Goal: Transaction & Acquisition: Purchase product/service

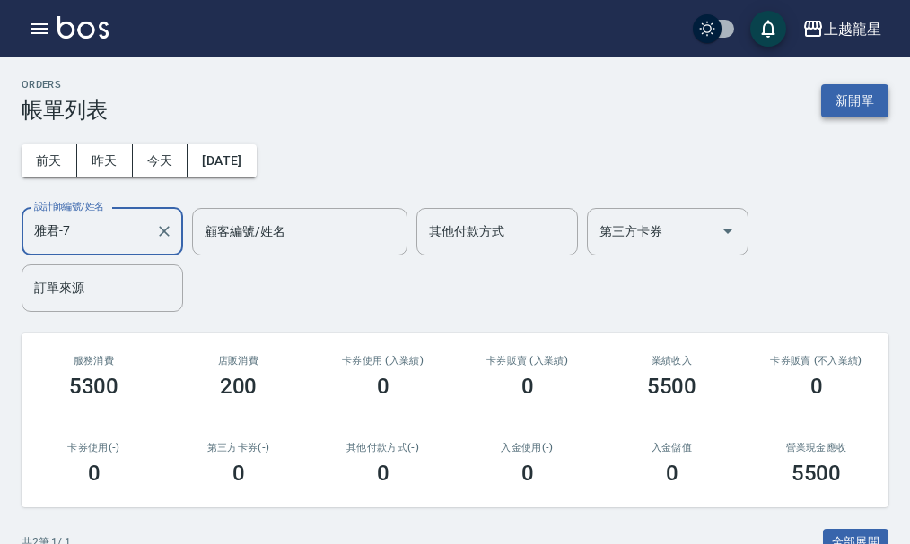
type input "雅君-7"
click at [853, 104] on button "新開單" at bounding box center [854, 100] width 67 height 33
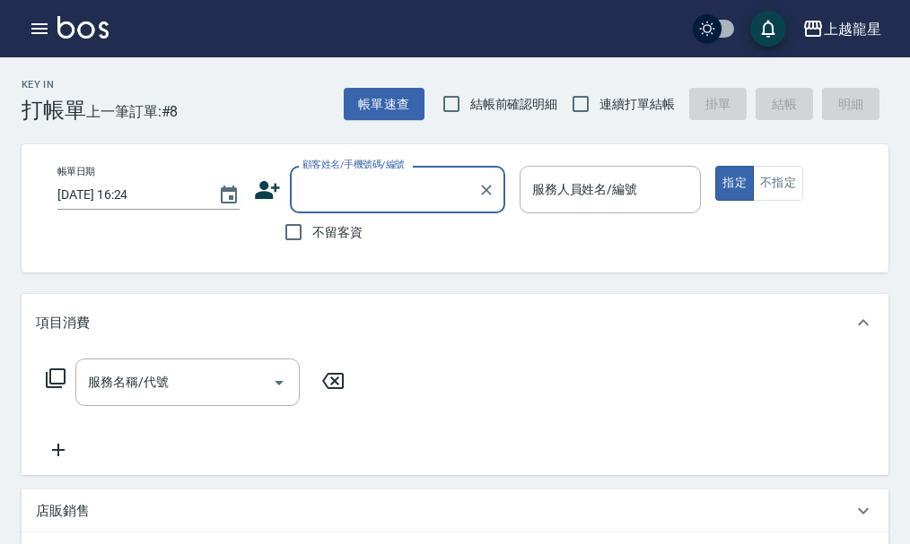
click at [366, 182] on input "顧客姓名/手機號碼/編號" at bounding box center [384, 189] width 172 height 31
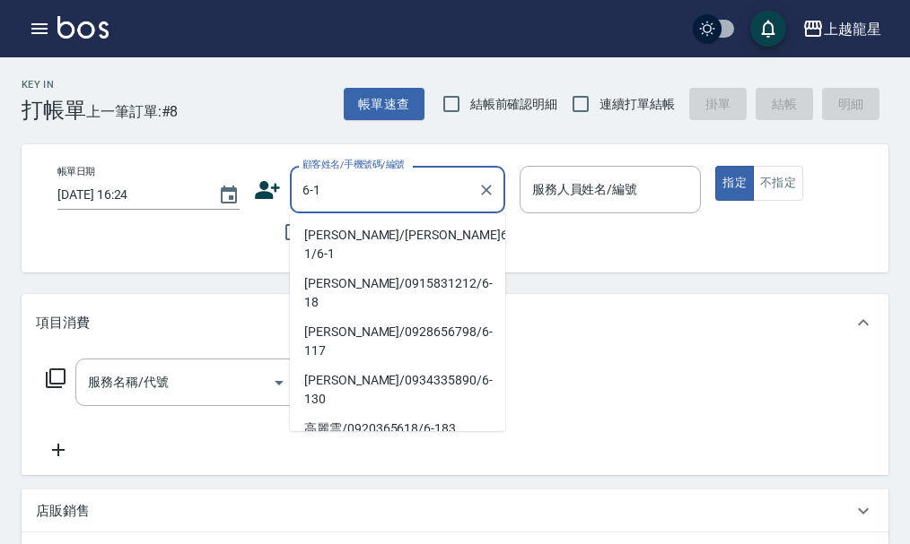
click at [373, 226] on li "[PERSON_NAME]/[PERSON_NAME]6-1/6-1" at bounding box center [397, 245] width 215 height 48
type input "[PERSON_NAME]/[PERSON_NAME]6-1/6-1"
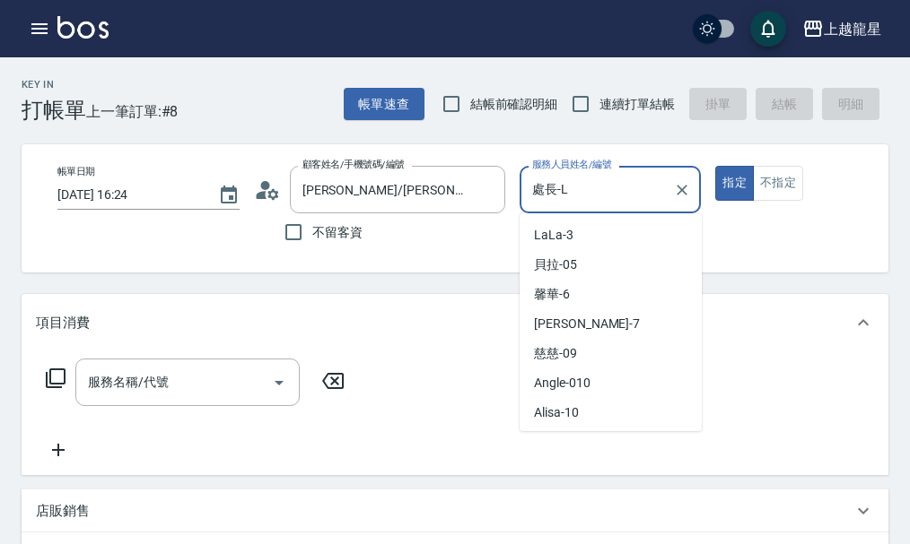
click at [619, 191] on input "處長-L" at bounding box center [596, 189] width 139 height 31
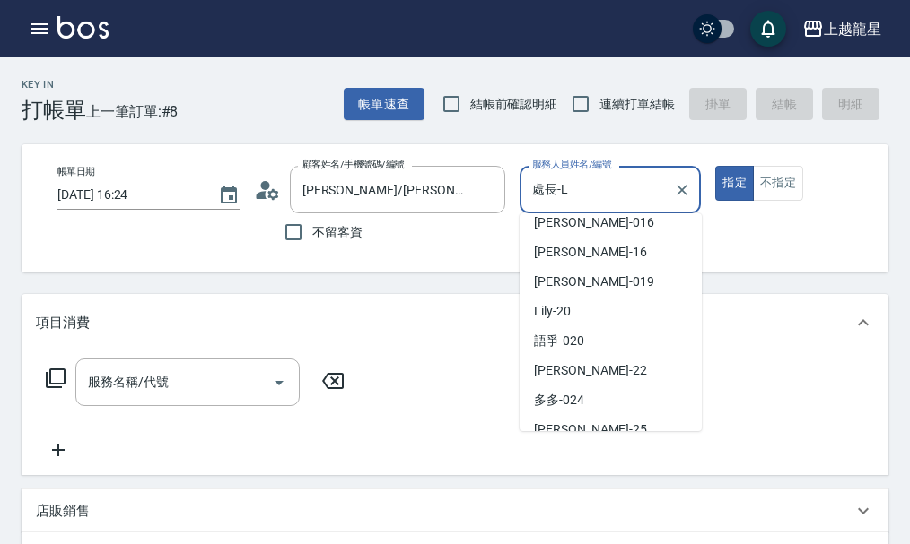
scroll to position [359, 0]
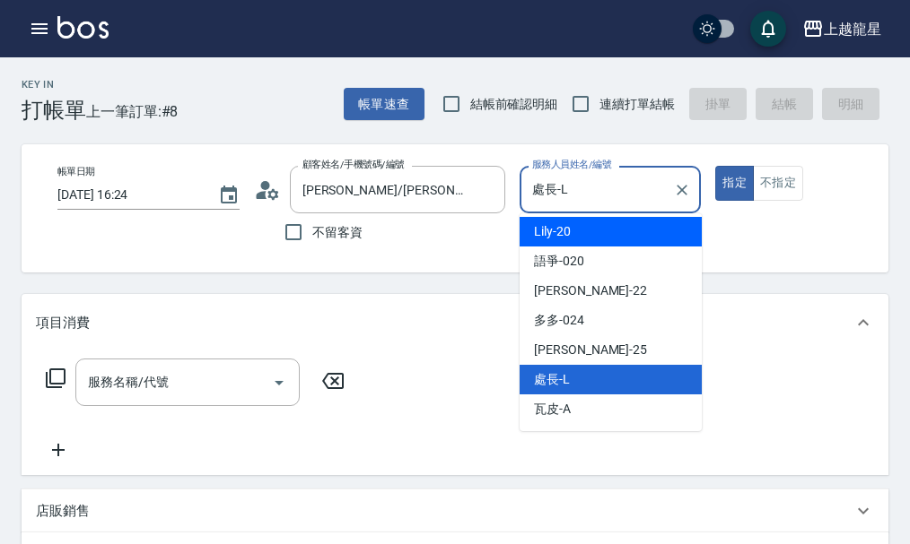
click at [586, 229] on div "Lily -20" at bounding box center [610, 232] width 182 height 30
type input "Lily-20"
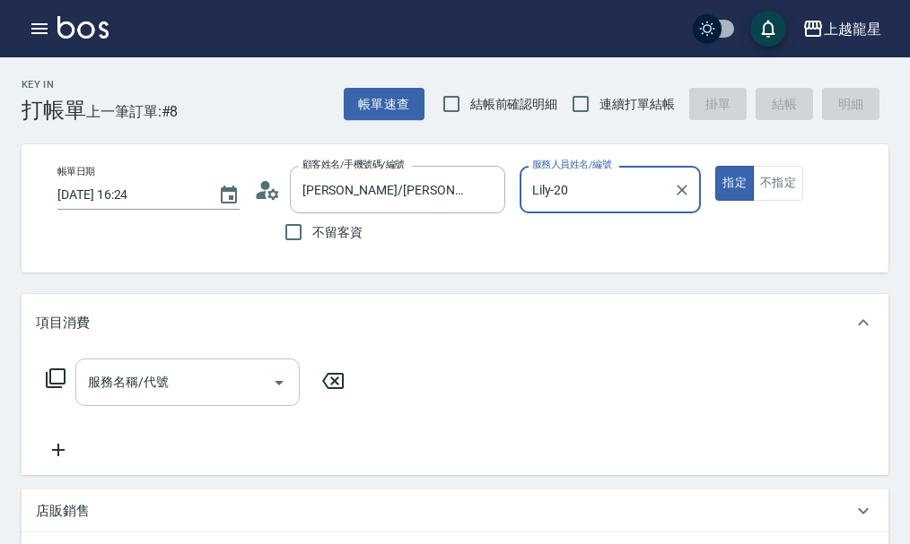
click at [135, 403] on div "服務名稱/代號 服務名稱/代號" at bounding box center [187, 383] width 224 height 48
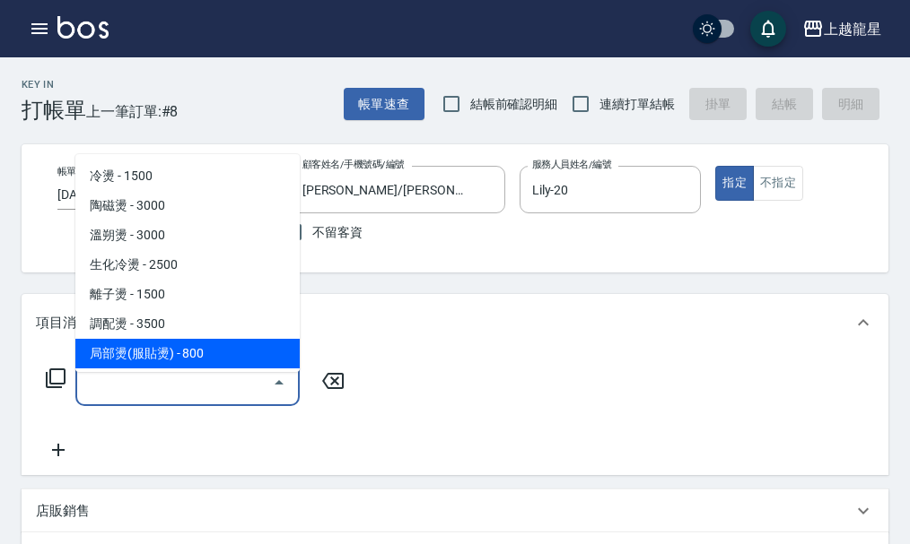
drag, startPoint x: 202, startPoint y: 417, endPoint x: 205, endPoint y: 396, distance: 21.7
click at [202, 406] on div "服務名稱/代號" at bounding box center [187, 383] width 224 height 48
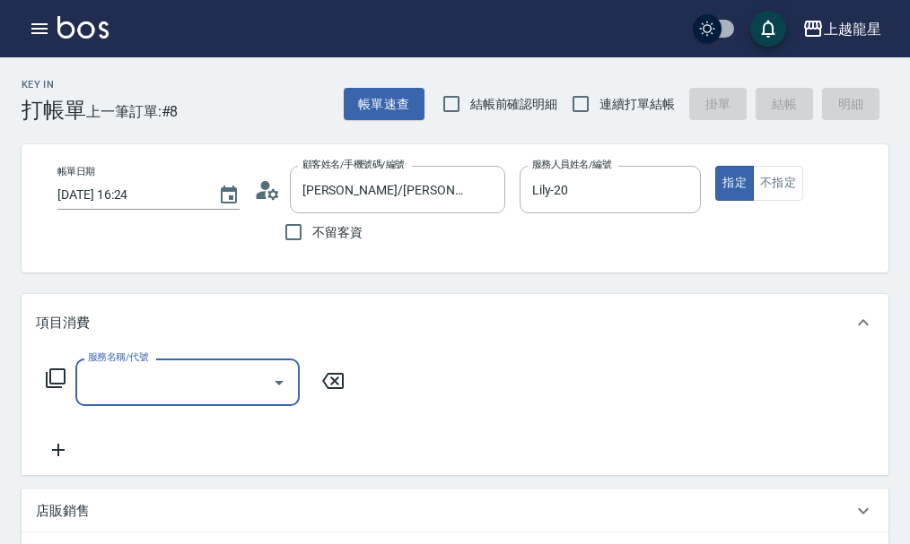
click at [205, 396] on input "服務名稱/代號" at bounding box center [173, 382] width 181 height 31
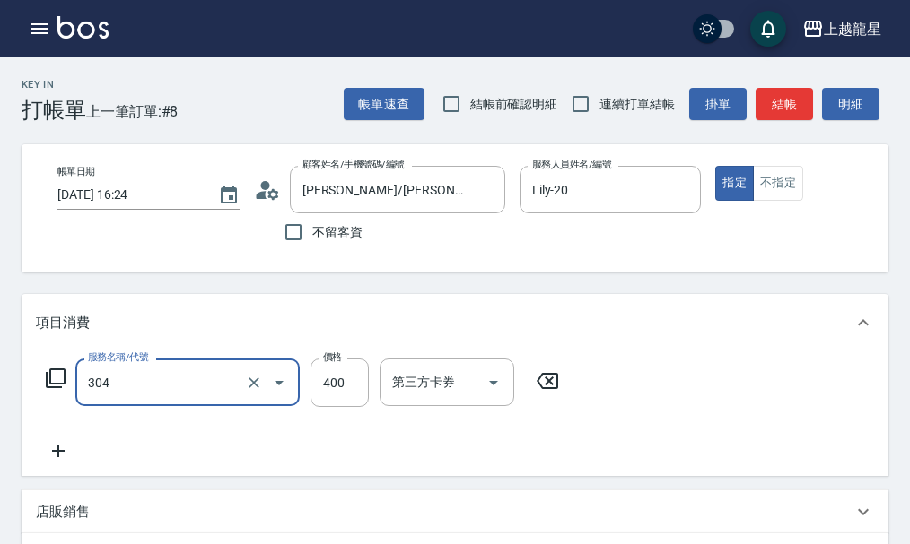
type input "剪髮(304)"
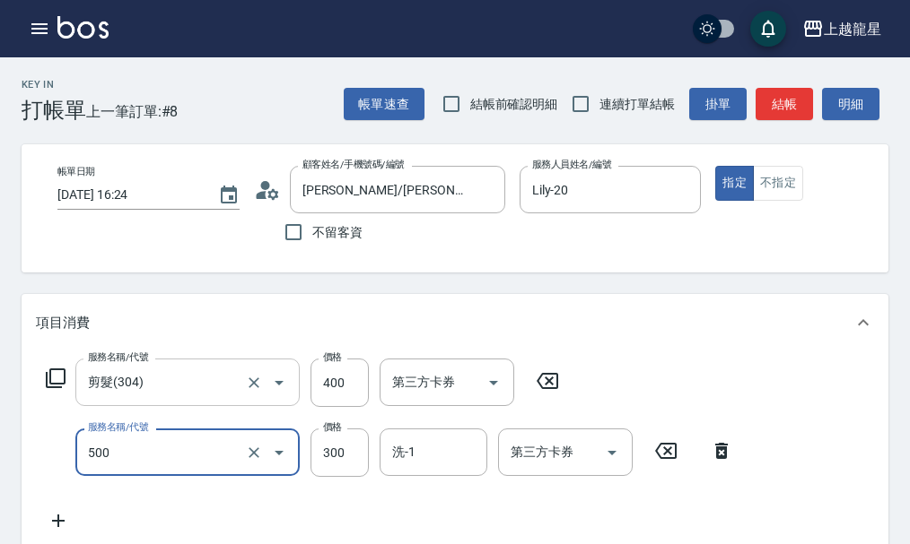
type input "一般洗髮(500)"
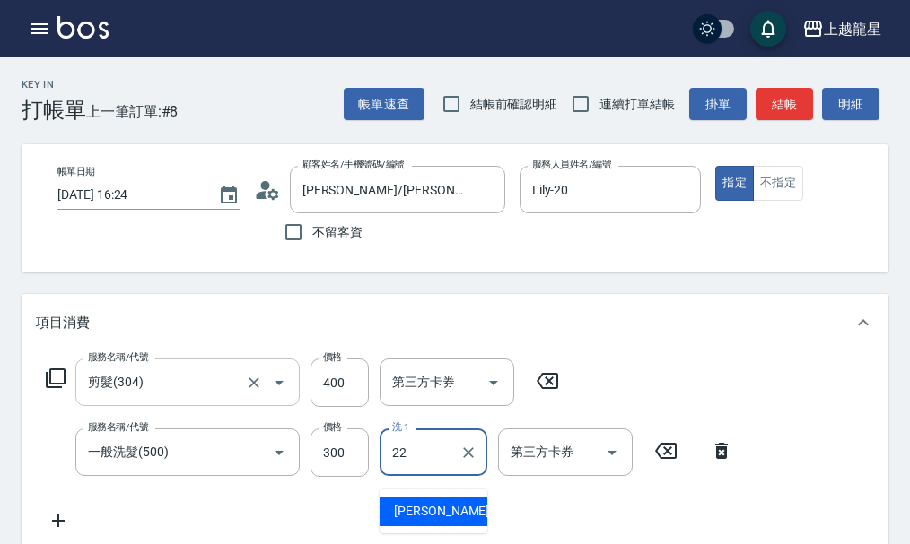
type input "22"
type input "[PERSON_NAME]-22"
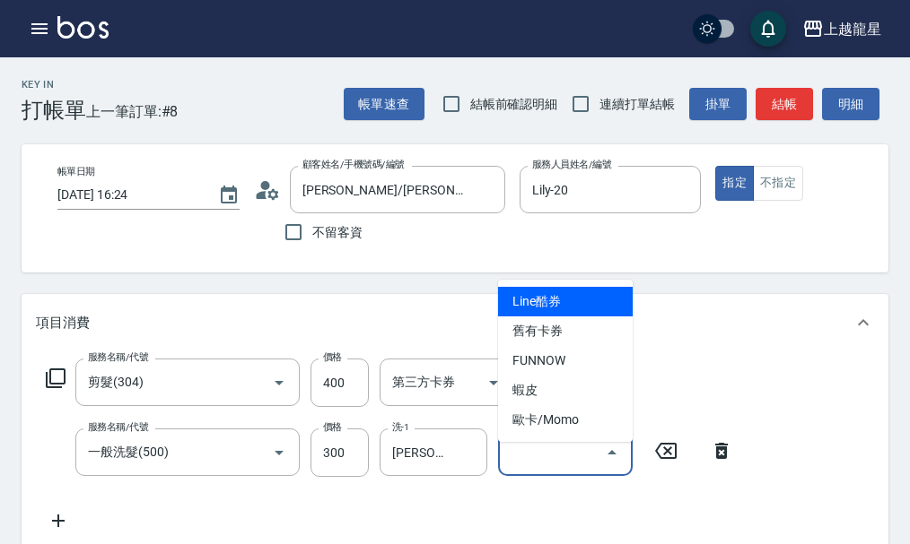
click at [457, 319] on div "項目消費" at bounding box center [455, 322] width 867 height 57
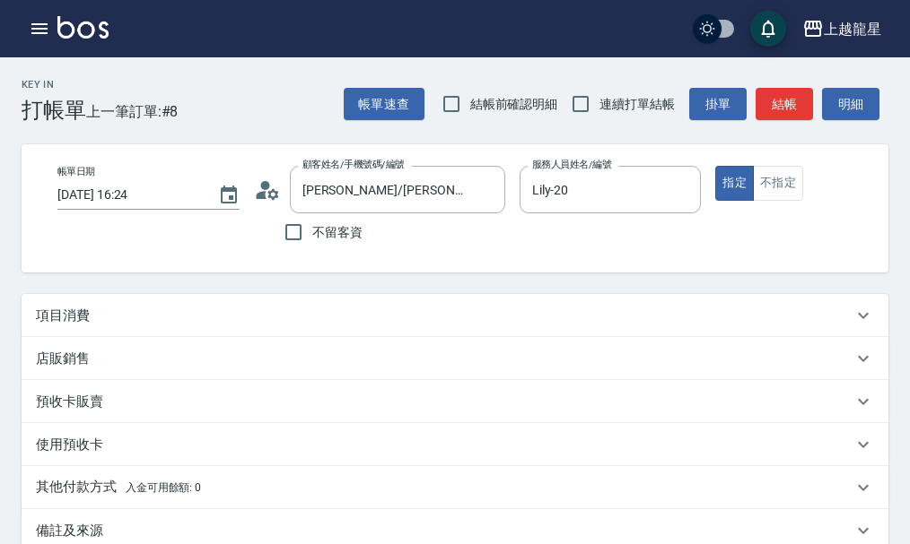
click at [258, 313] on div "項目消費" at bounding box center [455, 315] width 867 height 43
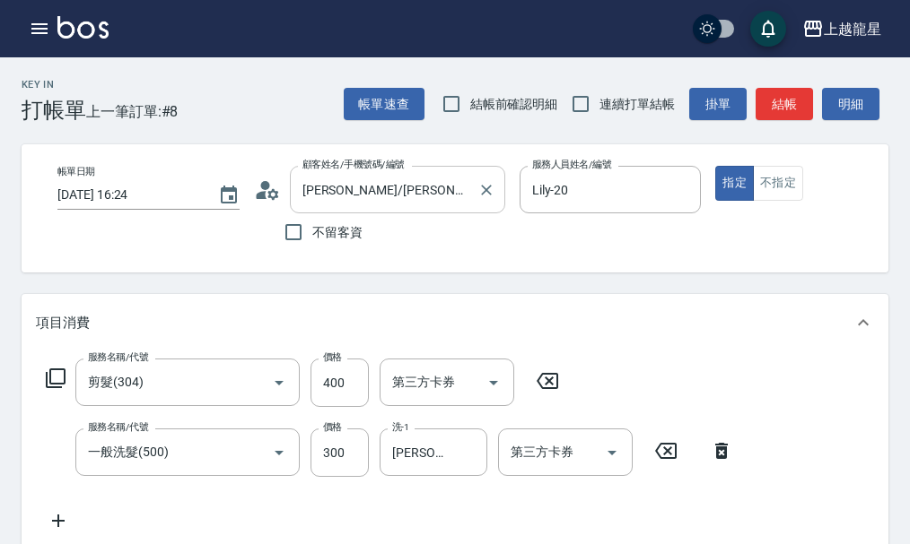
click at [398, 195] on input "[PERSON_NAME]/[PERSON_NAME]6-1/6-1" at bounding box center [384, 189] width 172 height 31
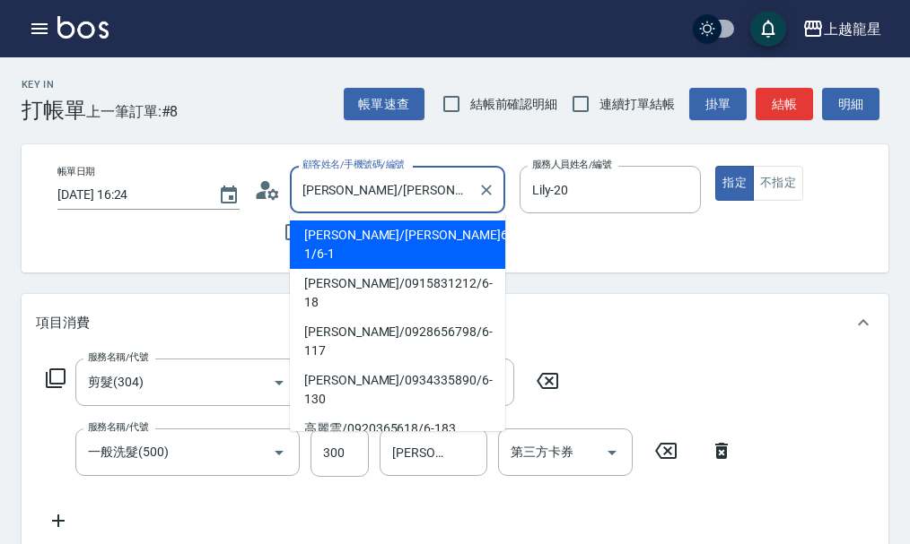
click at [421, 195] on input "[PERSON_NAME]/[PERSON_NAME]6-1/6-1" at bounding box center [384, 189] width 172 height 31
click at [453, 191] on input "[PERSON_NAME]/[PERSON_NAME]6-1/6-1" at bounding box center [384, 189] width 172 height 31
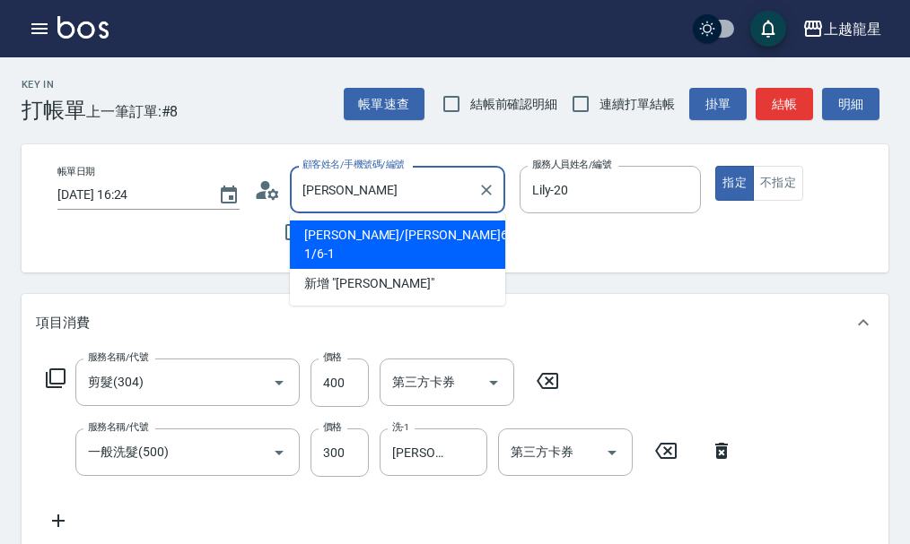
type input "蔡"
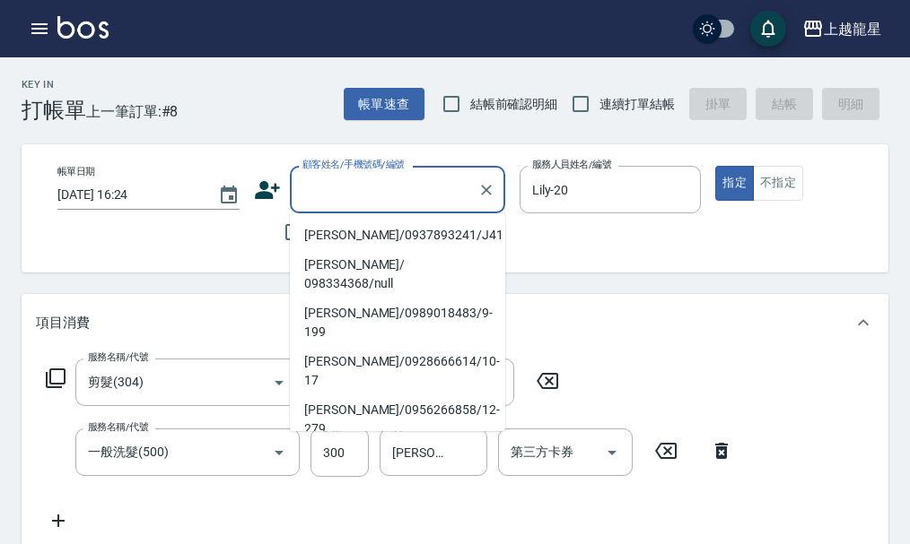
click at [251, 218] on div "帳單日期 [DATE] 16:24 顧客姓名/手機號碼/編號 顧客姓名/手機號碼/編號 不留客資 服務人員姓名/編號 [PERSON_NAME]-20 服務人…" at bounding box center [470, 208] width 854 height 85
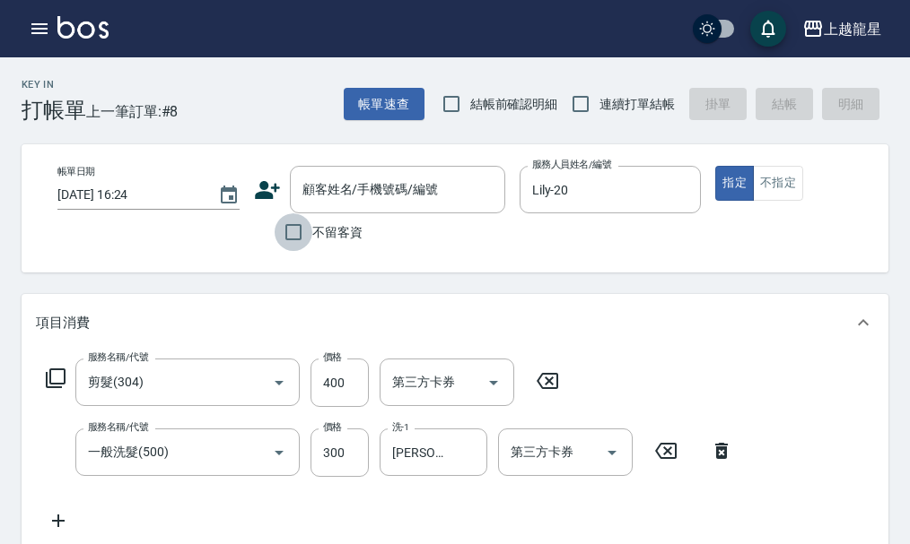
click at [301, 233] on input "不留客資" at bounding box center [293, 232] width 38 height 38
checkbox input "true"
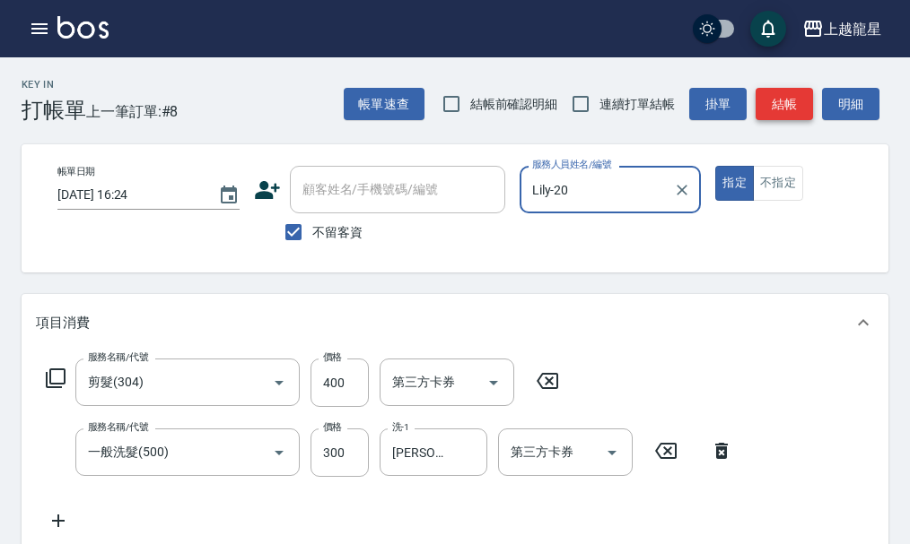
click at [795, 106] on button "結帳" at bounding box center [783, 104] width 57 height 33
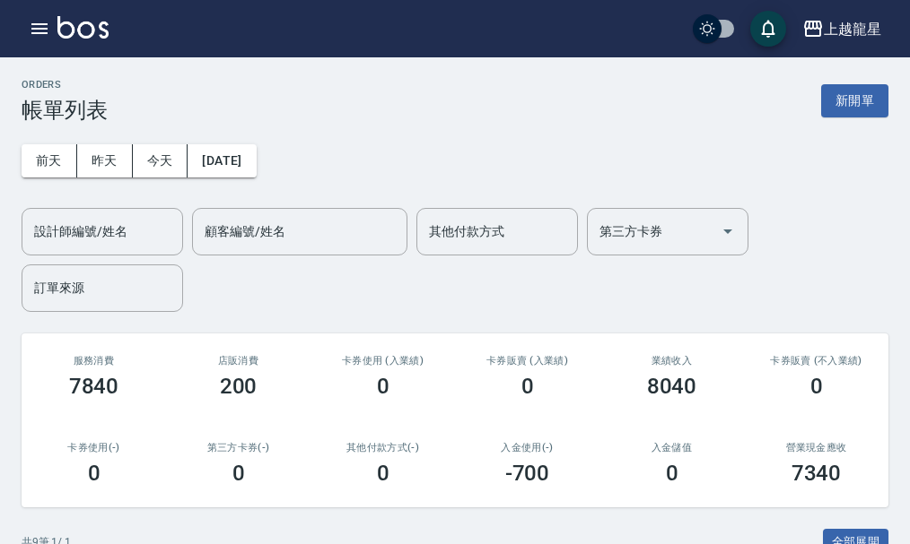
scroll to position [538, 0]
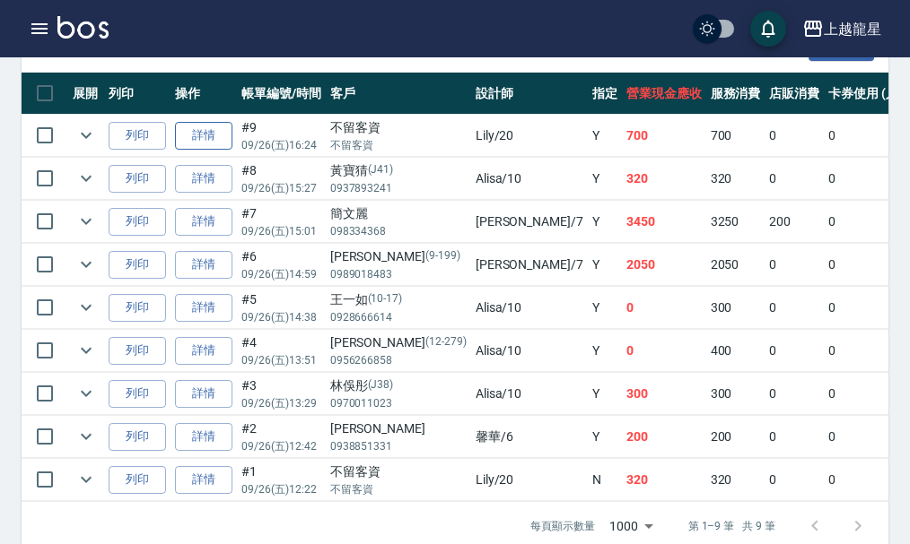
click at [206, 141] on link "詳情" at bounding box center [203, 136] width 57 height 28
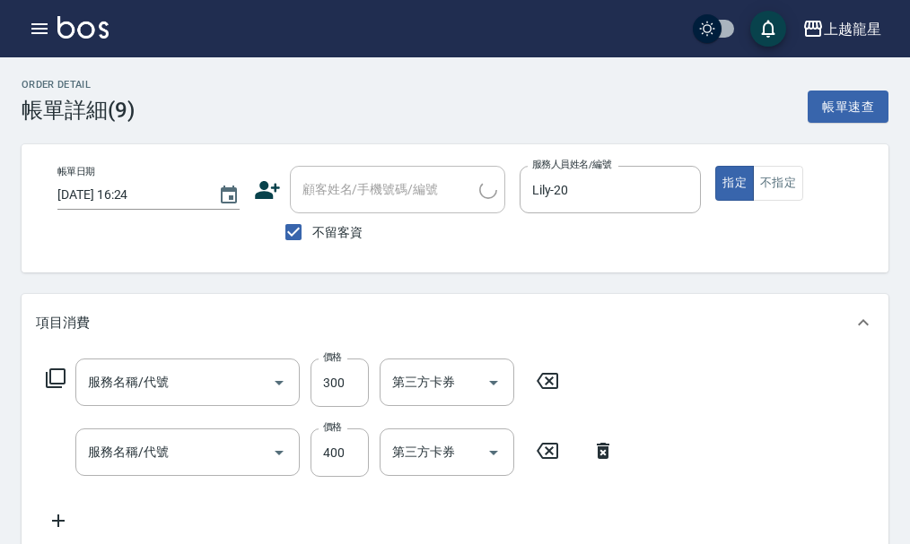
type input "[DATE] 16:24"
checkbox input "true"
type input "Lily-20"
type input "一般洗髮(500)"
type input "剪髮(304)"
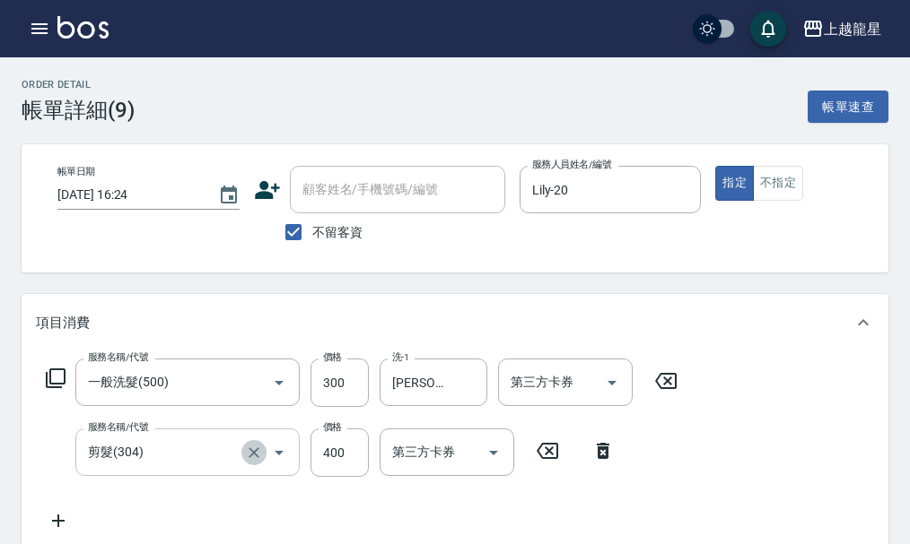
click at [257, 462] on icon "Clear" at bounding box center [254, 453] width 18 height 18
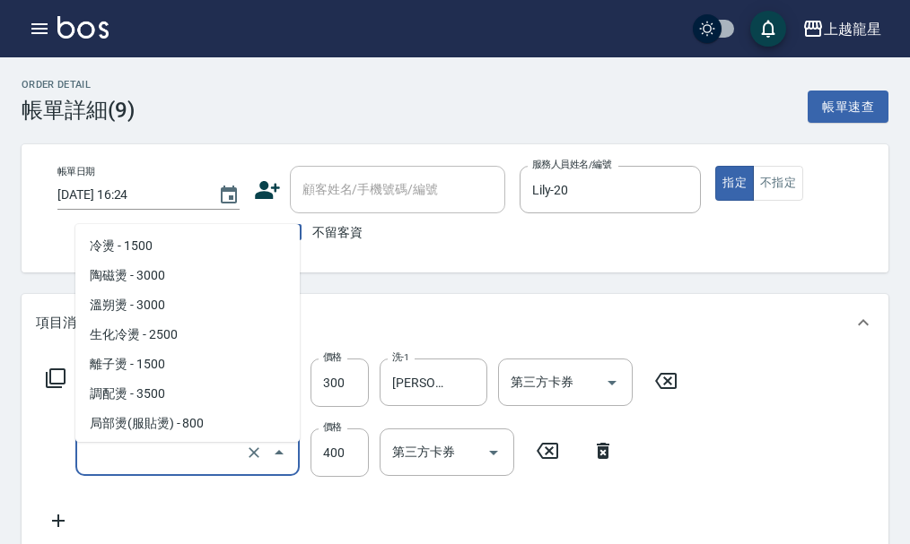
click at [173, 460] on input "服務名稱/代號" at bounding box center [162, 452] width 158 height 31
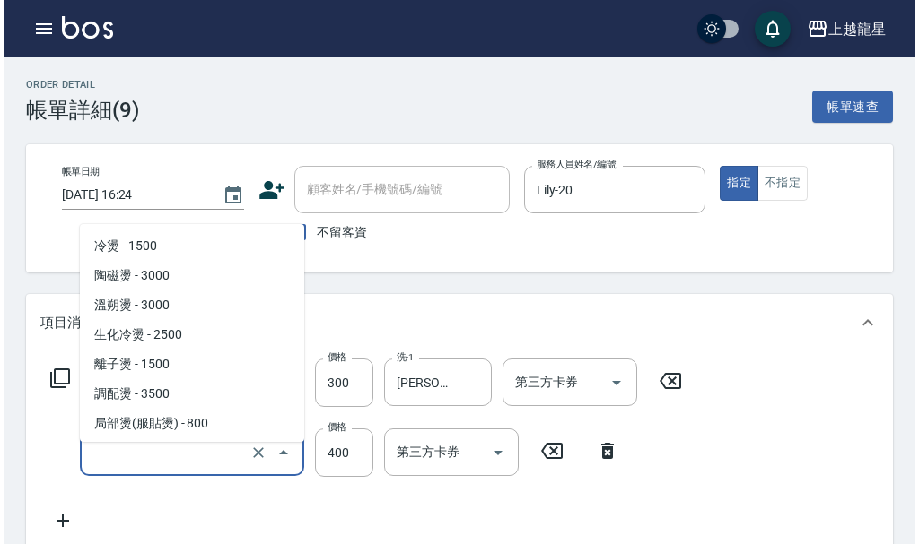
scroll to position [115, 0]
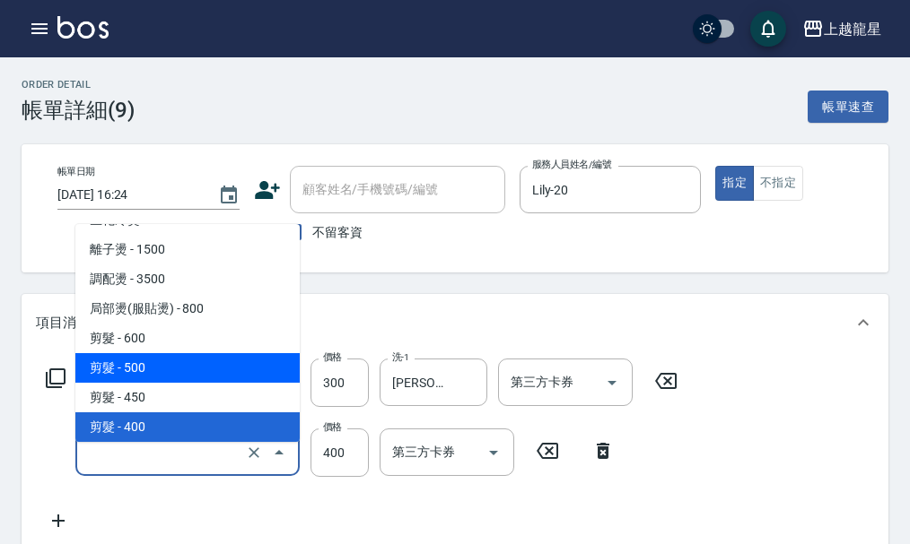
type input "剪髮(304)"
click at [51, 384] on icon at bounding box center [56, 379] width 20 height 20
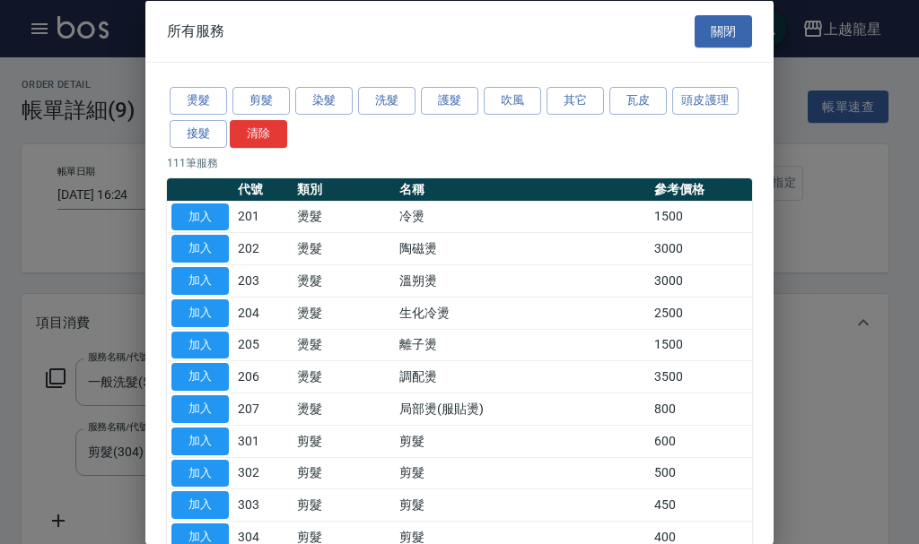
click at [909, 420] on div at bounding box center [459, 272] width 919 height 544
click at [861, 424] on div at bounding box center [459, 272] width 919 height 544
click at [694, 42] on button "關閉" at bounding box center [722, 30] width 57 height 33
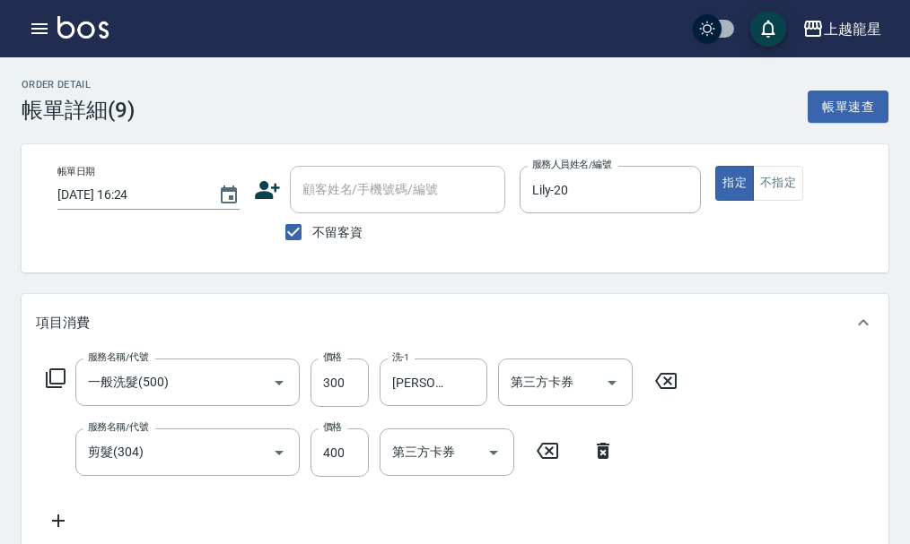
click at [601, 462] on icon at bounding box center [602, 451] width 45 height 22
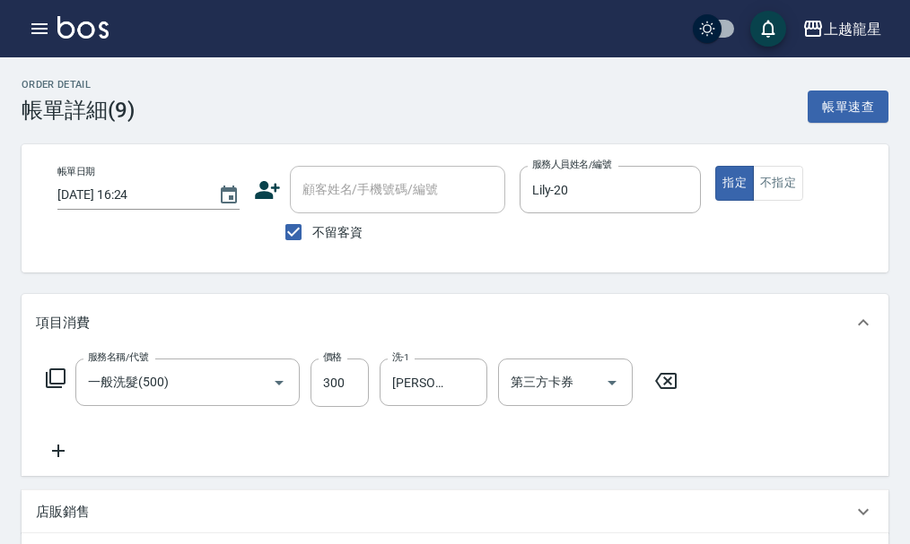
click at [60, 389] on icon at bounding box center [56, 379] width 22 height 22
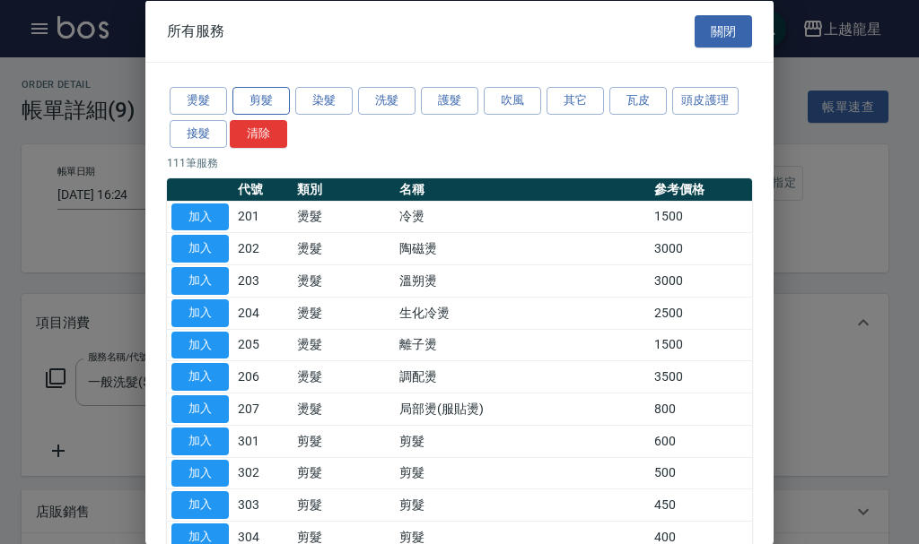
click at [267, 95] on button "剪髮" at bounding box center [260, 101] width 57 height 28
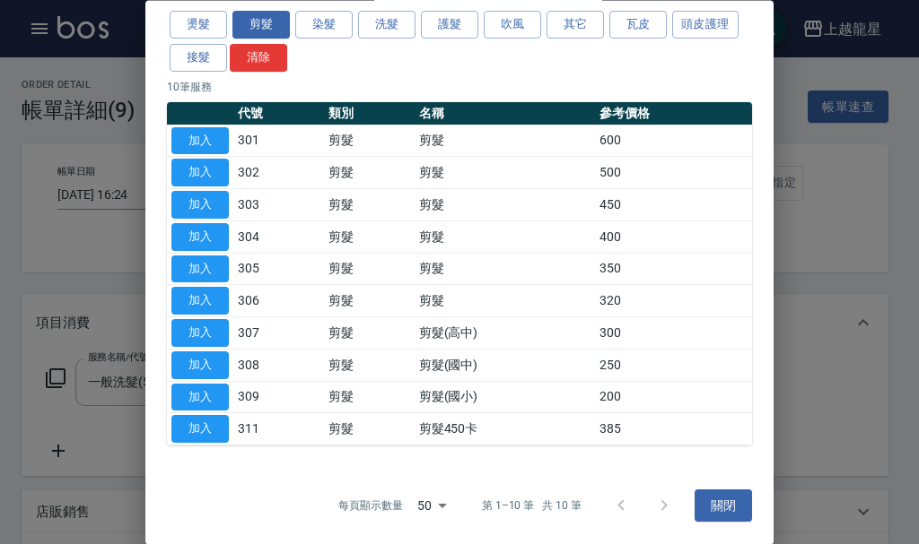
scroll to position [0, 0]
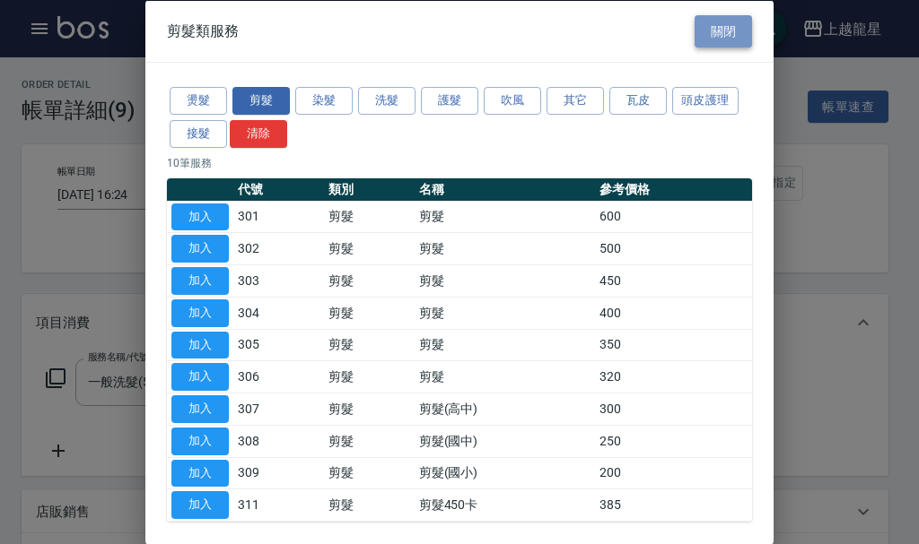
click at [712, 32] on button "關閉" at bounding box center [722, 30] width 57 height 33
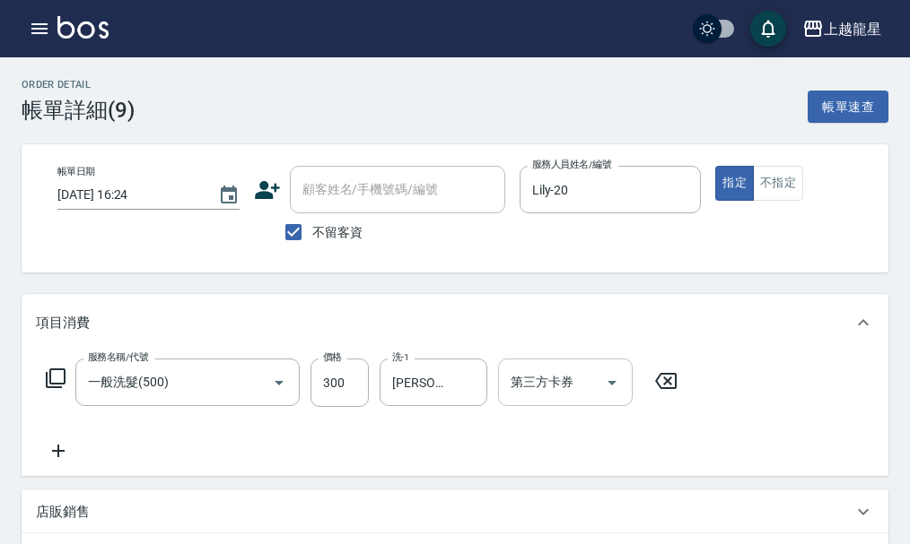
click at [613, 386] on icon "Open" at bounding box center [611, 383] width 9 height 4
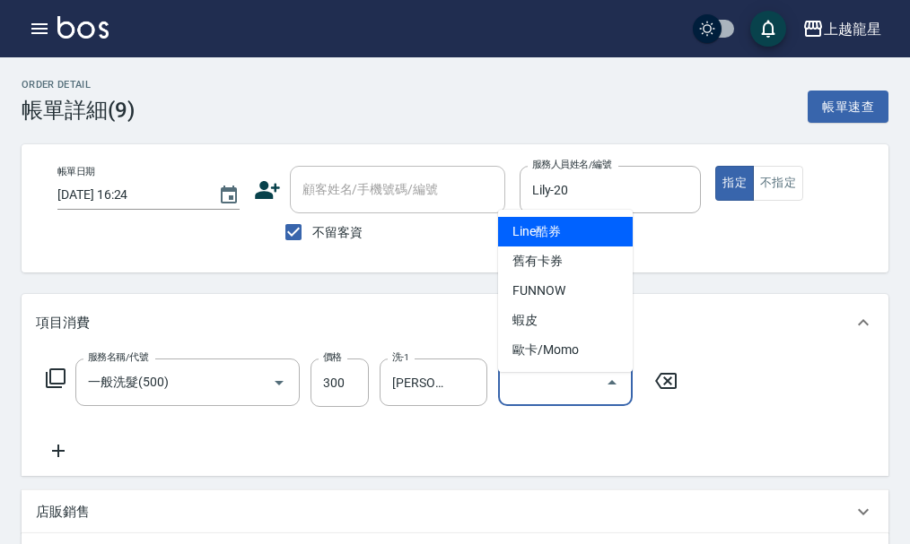
click at [680, 388] on icon at bounding box center [665, 381] width 45 height 22
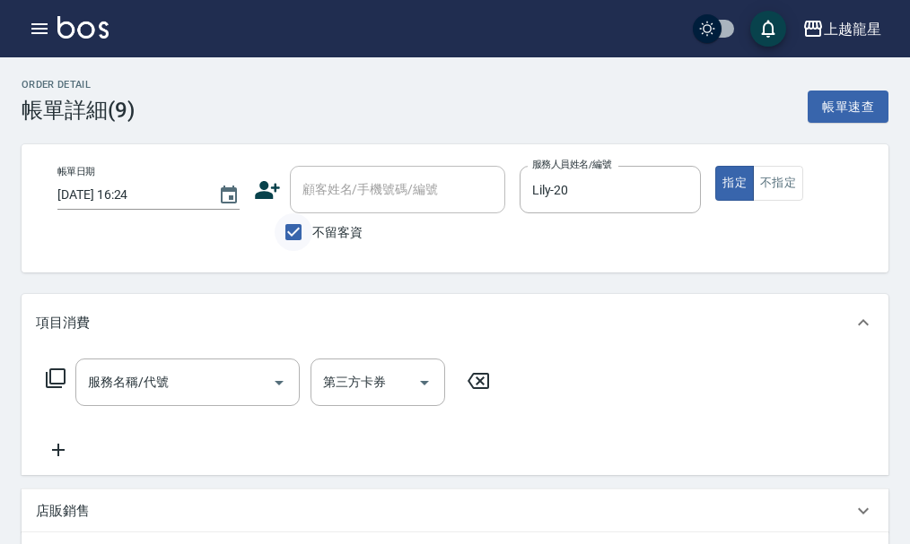
click at [288, 229] on input "不留客資" at bounding box center [293, 232] width 38 height 38
checkbox input "false"
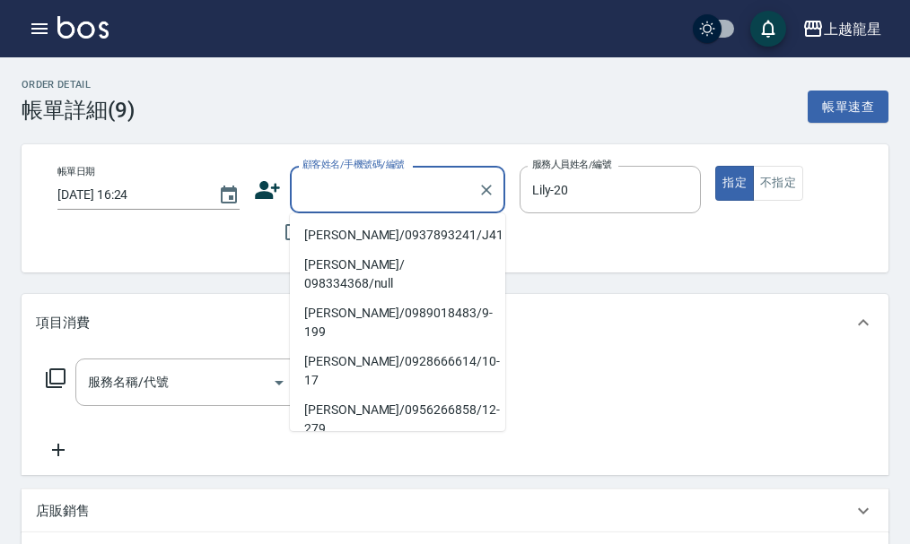
click at [353, 194] on input "顧客姓名/手機號碼/編號" at bounding box center [384, 189] width 172 height 31
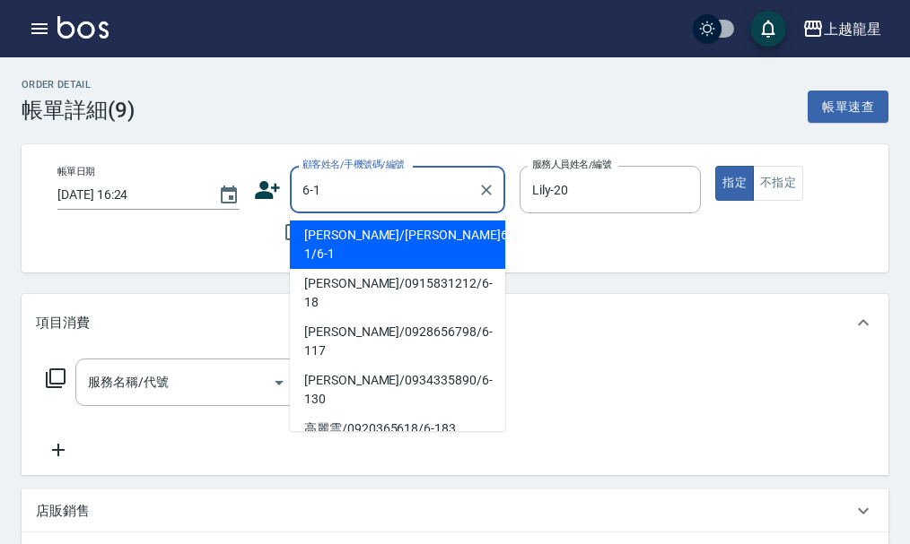
click at [396, 248] on li "[PERSON_NAME]/[PERSON_NAME]6-1/6-1" at bounding box center [397, 245] width 215 height 48
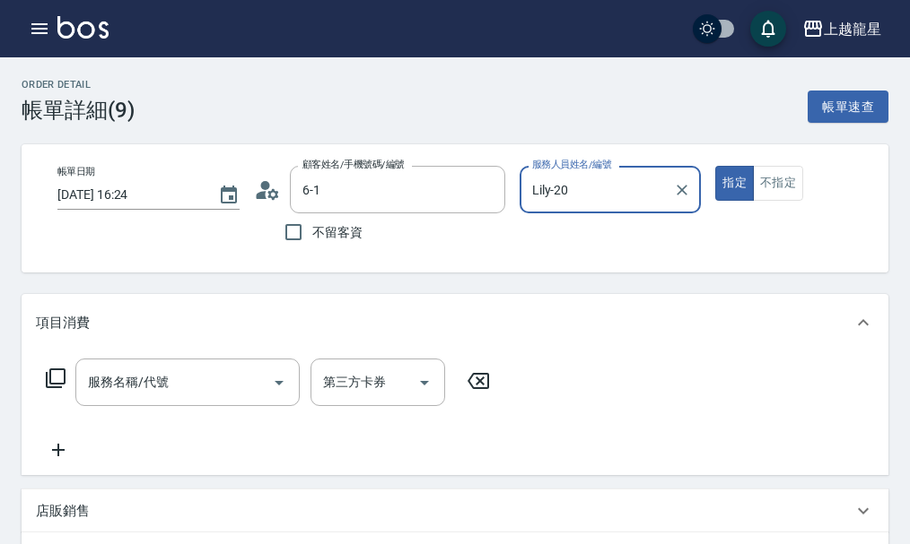
type input "[PERSON_NAME]/[PERSON_NAME]6-1/6-1"
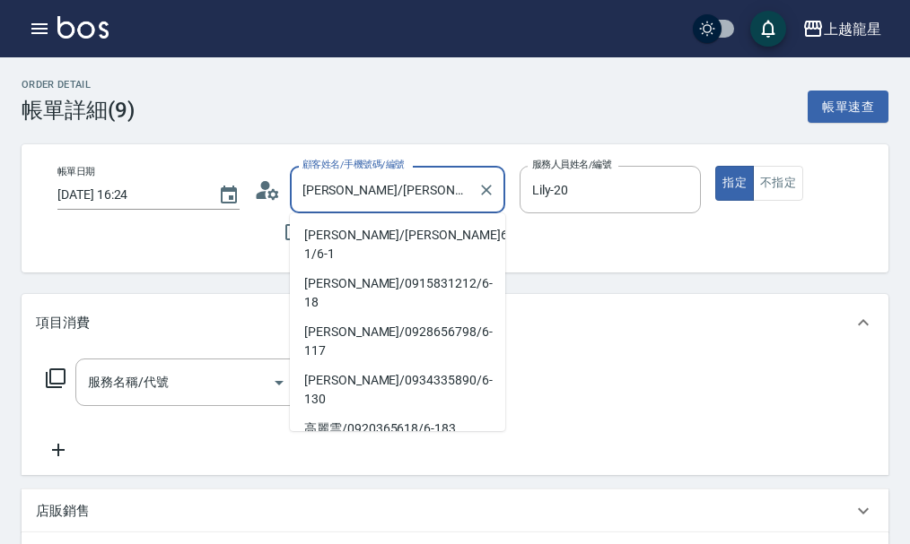
drag, startPoint x: 309, startPoint y: 190, endPoint x: 432, endPoint y: 189, distance: 123.8
click at [432, 189] on input "[PERSON_NAME]/[PERSON_NAME]6-1/6-1" at bounding box center [384, 189] width 172 height 31
click at [459, 130] on div "Order detail 帳單詳細 (9) 帳單速查 帳單日期 [DATE] 16:24 顧客姓名/手機號碼/編號 [PERSON_NAME]/[PERSON…" at bounding box center [455, 473] width 910 height 833
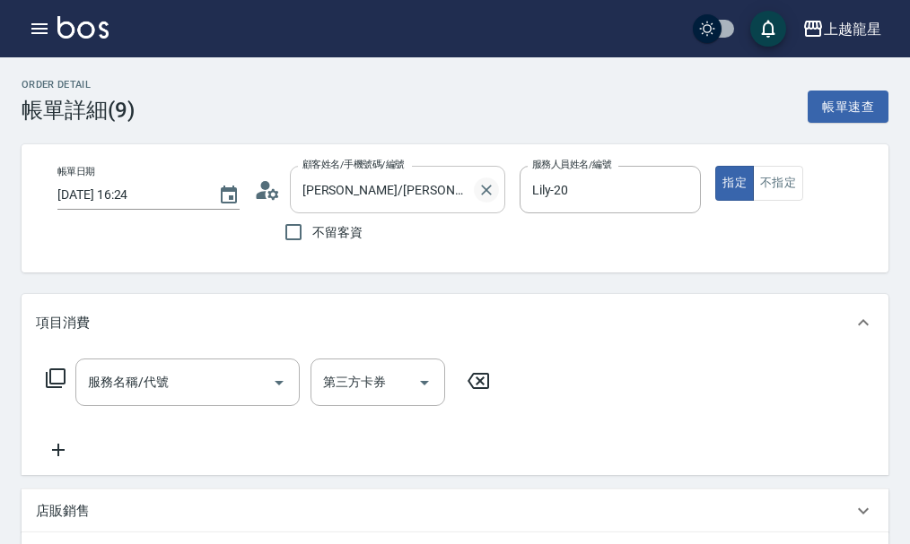
click at [489, 190] on icon "Clear" at bounding box center [486, 190] width 18 height 18
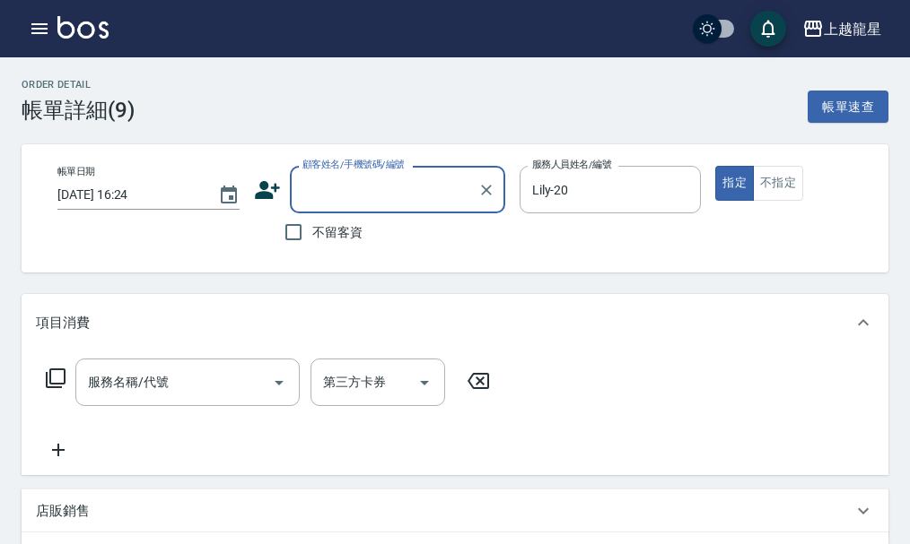
click at [353, 199] on input "顧客姓名/手機號碼/編號" at bounding box center [384, 189] width 172 height 31
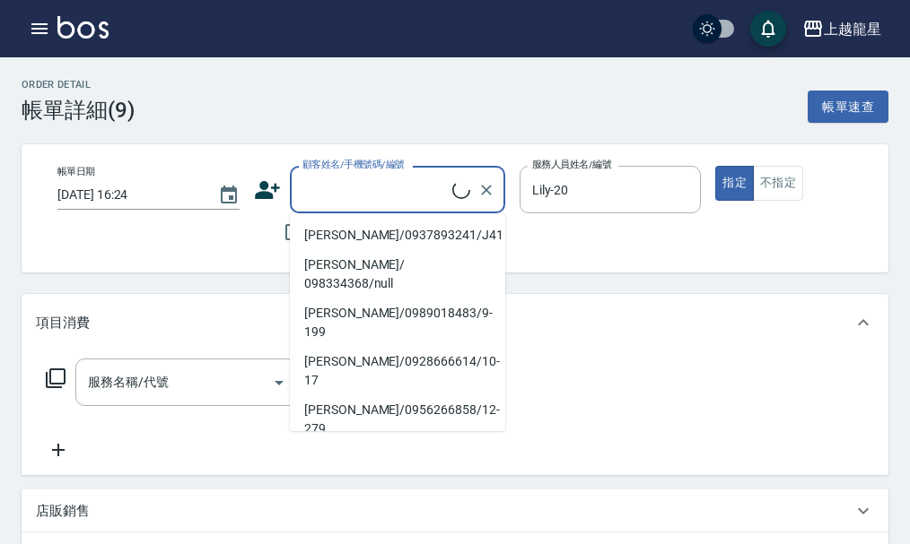
click at [266, 241] on div "不留客資" at bounding box center [379, 232] width 251 height 38
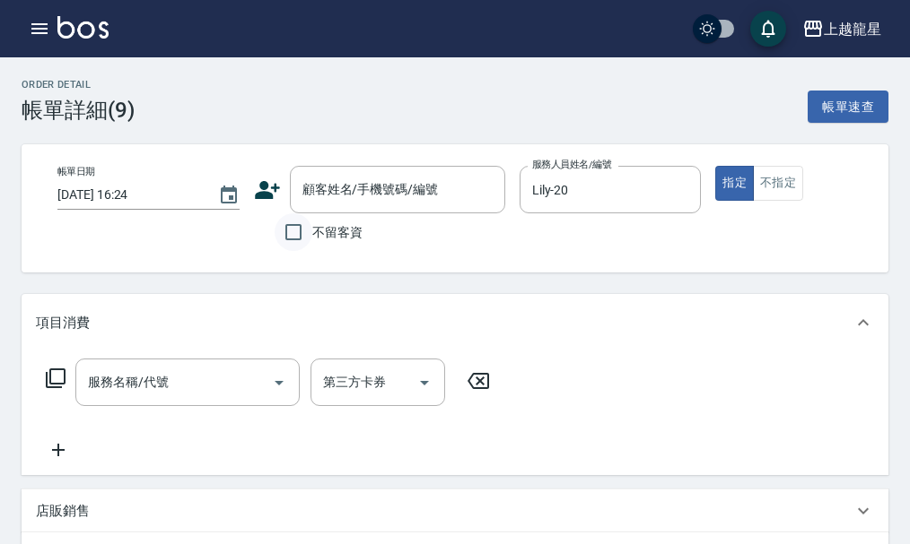
click at [305, 227] on input "不留客資" at bounding box center [293, 232] width 38 height 38
checkbox input "true"
click at [270, 406] on div at bounding box center [278, 383] width 27 height 48
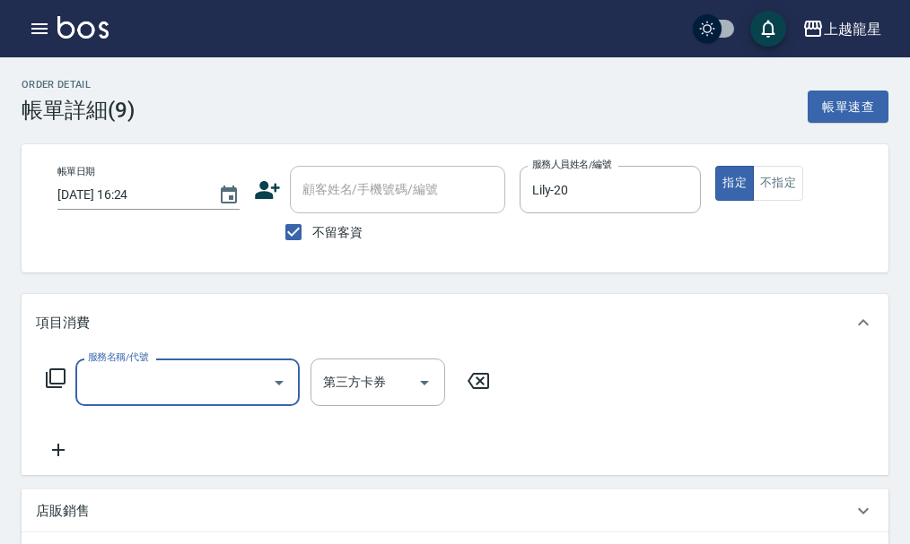
click at [142, 389] on input "服務名稱/代號" at bounding box center [173, 382] width 181 height 31
type input "一般洗髮(500)"
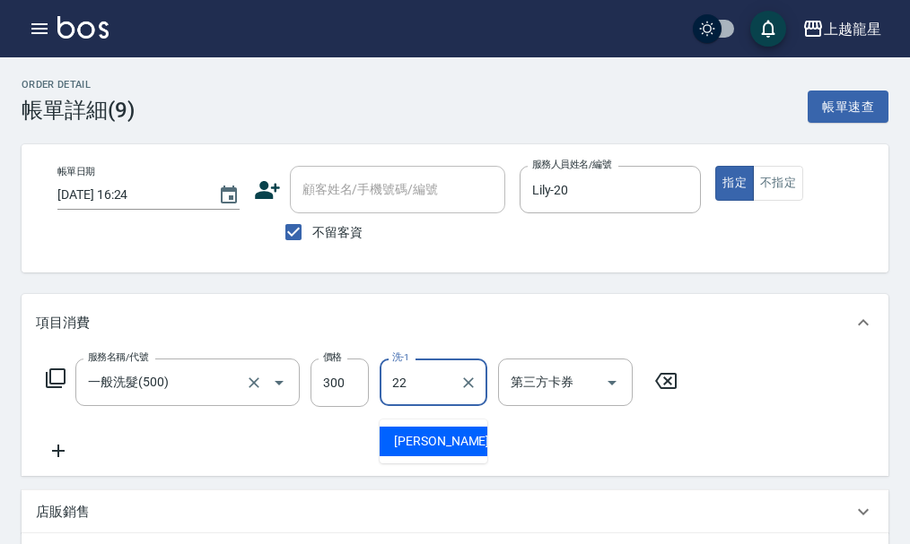
type input "[PERSON_NAME]-22"
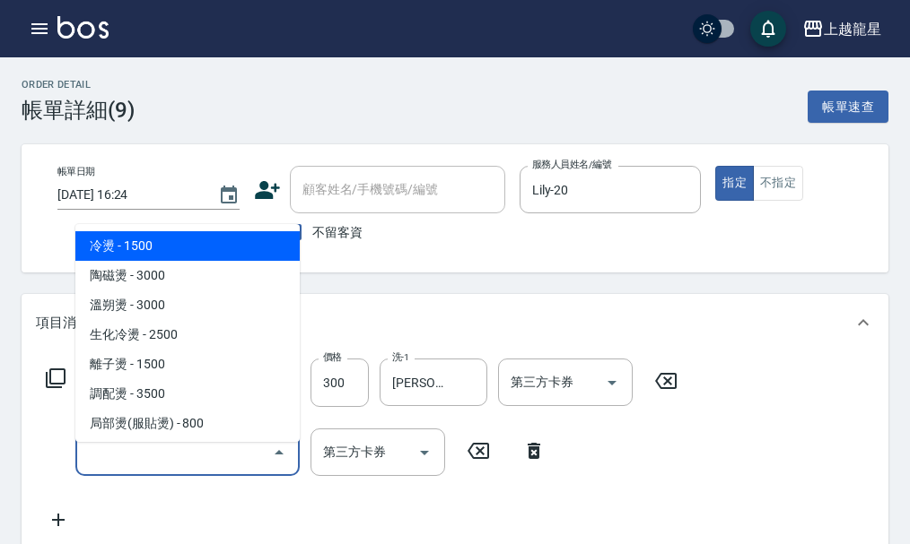
click at [195, 468] on input "服務名稱/代號" at bounding box center [173, 452] width 181 height 31
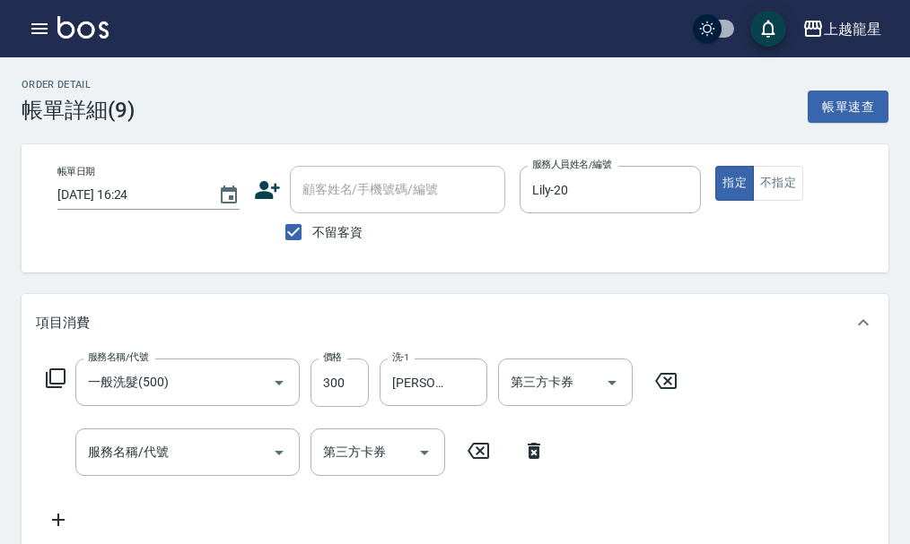
drag, startPoint x: 30, startPoint y: 448, endPoint x: 40, endPoint y: 424, distance: 25.7
click at [28, 446] on div "服務名稱/代號 一般洗髮(500) 服務名稱/代號 價格 300 價格 洗-1 [PERSON_NAME]-22 洗-1 第三方卡券 第三方卡券 服務名稱/代…" at bounding box center [455, 449] width 867 height 194
click at [53, 389] on icon at bounding box center [56, 379] width 22 height 22
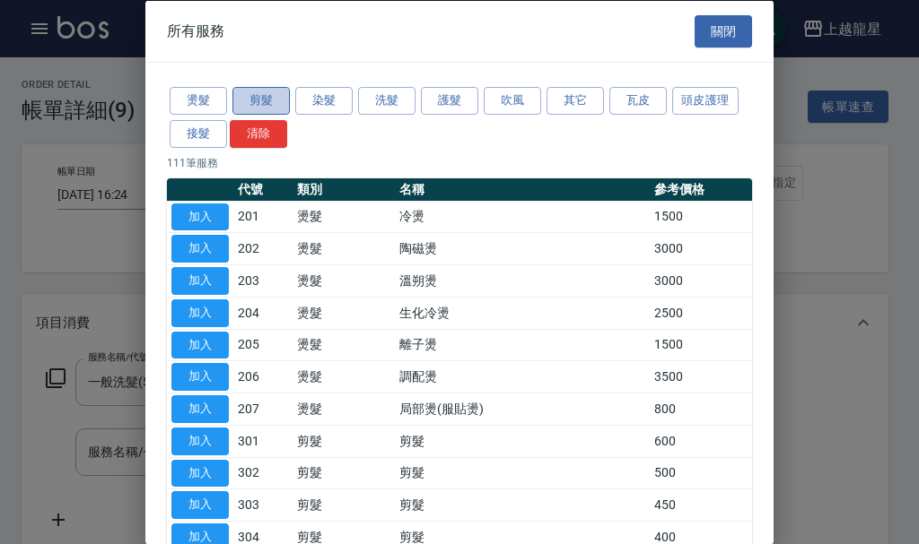
click at [260, 97] on button "剪髮" at bounding box center [260, 101] width 57 height 28
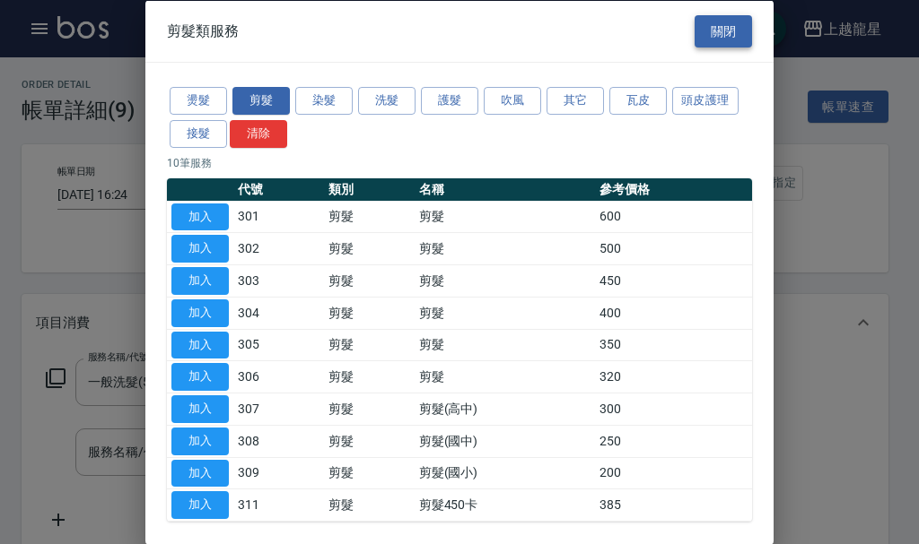
click at [718, 29] on button "關閉" at bounding box center [722, 30] width 57 height 33
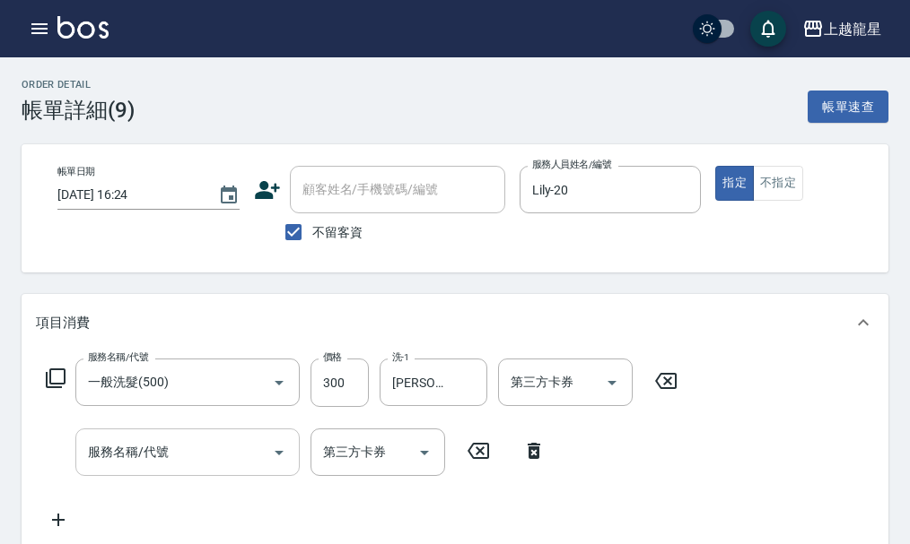
click at [266, 476] on div at bounding box center [278, 453] width 27 height 48
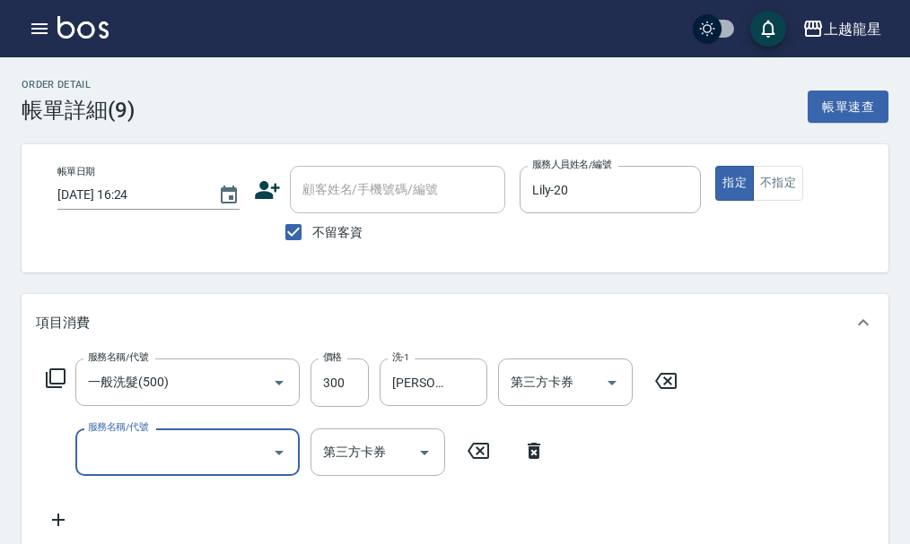
click at [276, 464] on icon "Open" at bounding box center [279, 453] width 22 height 22
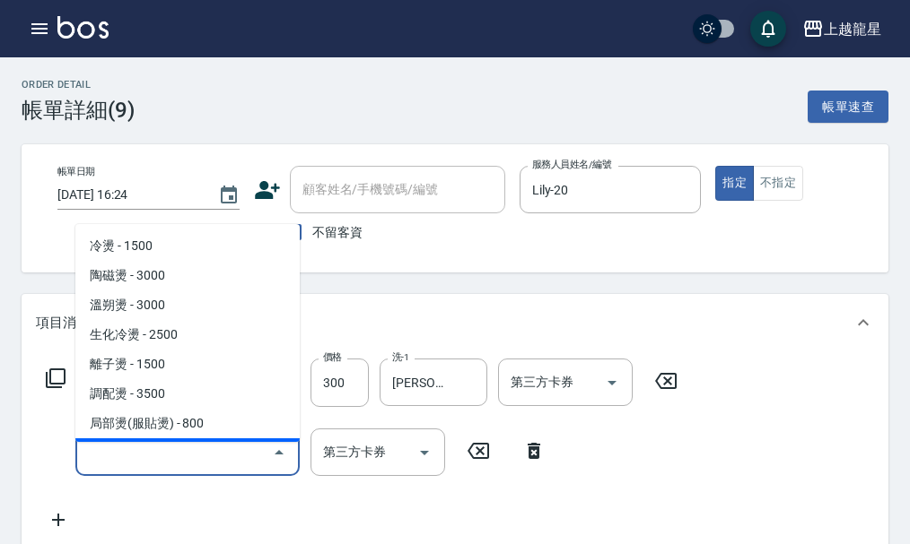
click at [55, 389] on icon at bounding box center [56, 379] width 22 height 22
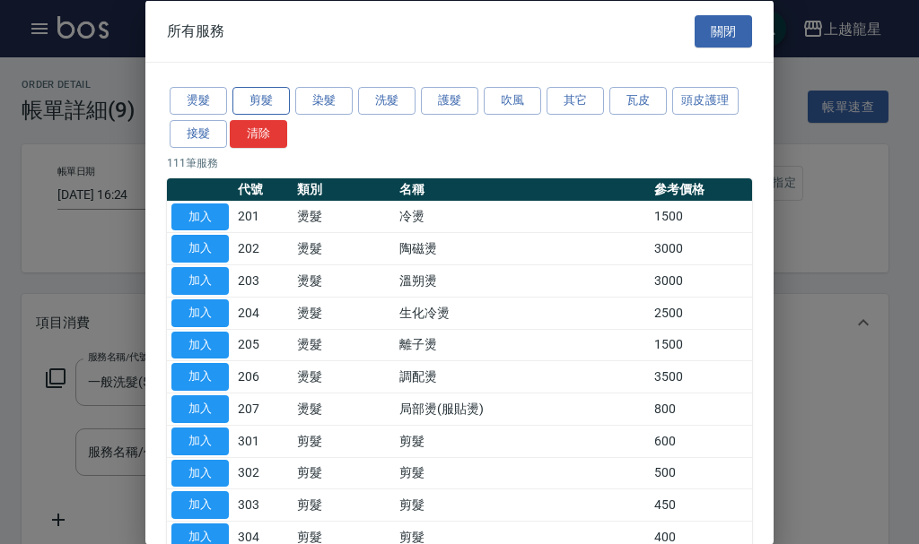
click at [259, 100] on button "剪髮" at bounding box center [260, 101] width 57 height 28
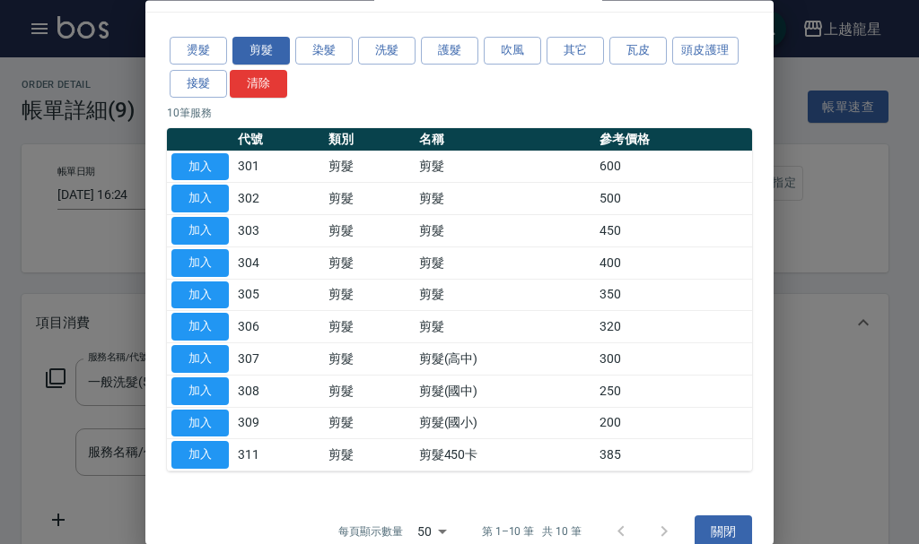
scroll to position [75, 0]
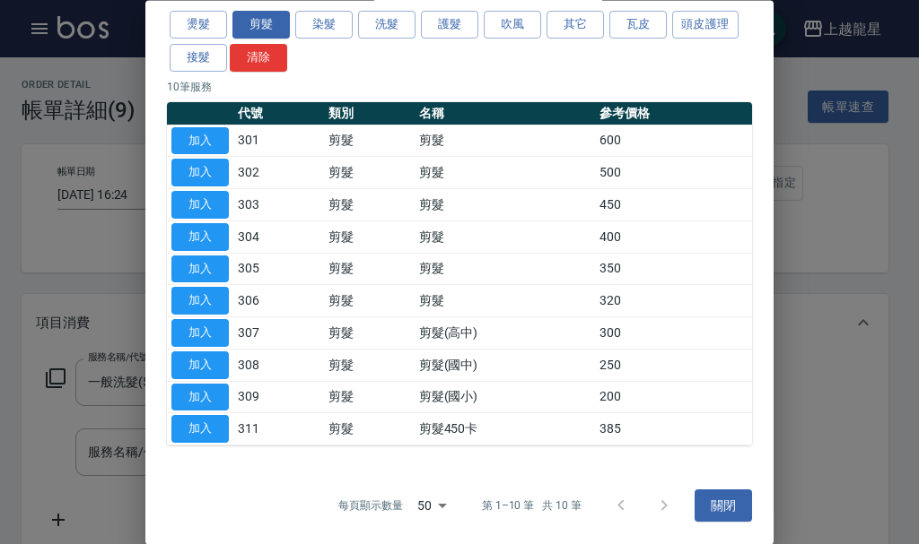
click at [816, 181] on div at bounding box center [459, 272] width 919 height 544
click at [709, 503] on button "關閉" at bounding box center [722, 506] width 57 height 33
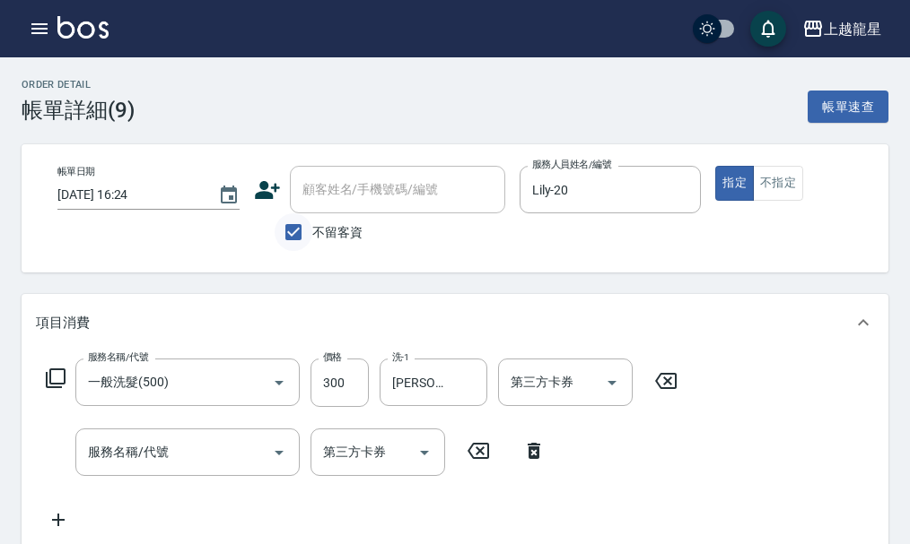
click at [296, 227] on input "不留客資" at bounding box center [293, 232] width 38 height 38
checkbox input "false"
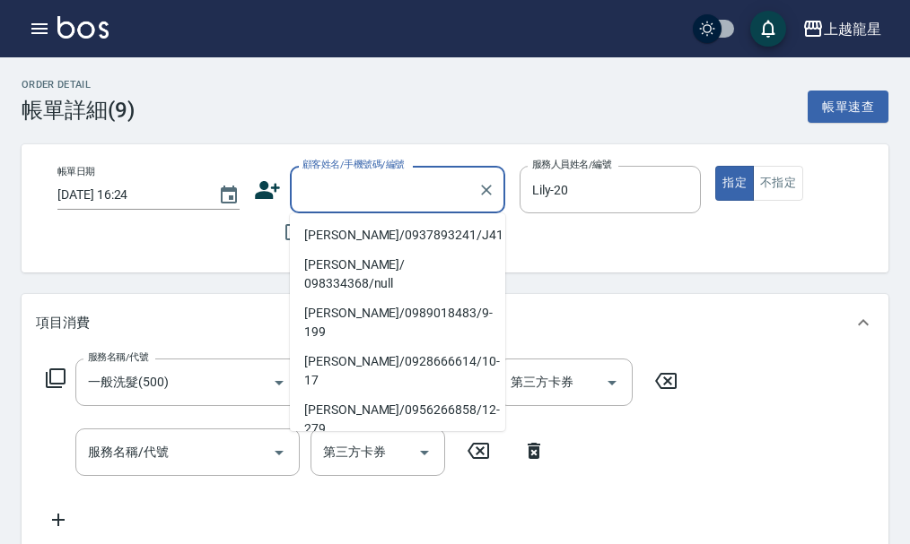
click at [326, 191] on div "顧客姓名/手機號碼/編號 顧客姓名/手機號碼/編號" at bounding box center [397, 190] width 215 height 48
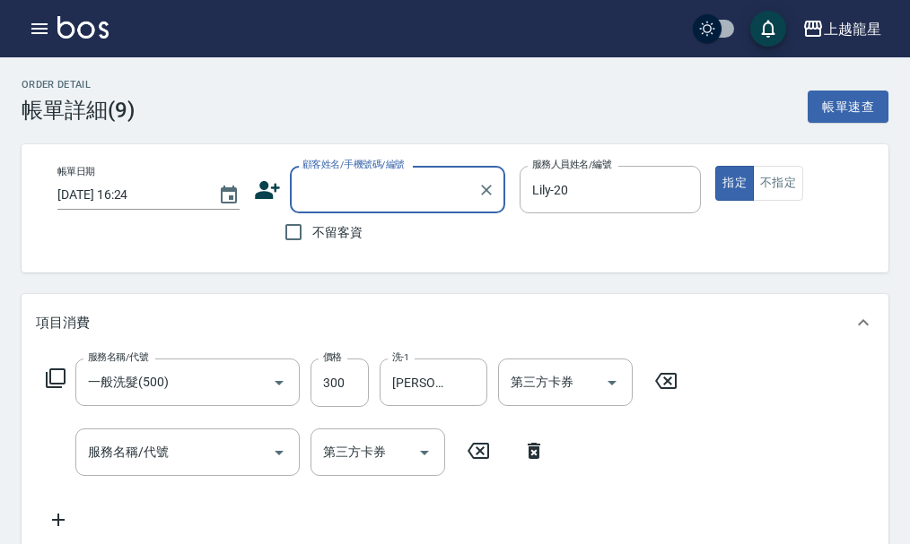
click at [338, 198] on input "顧客姓名/手機號碼/編號" at bounding box center [384, 189] width 172 height 31
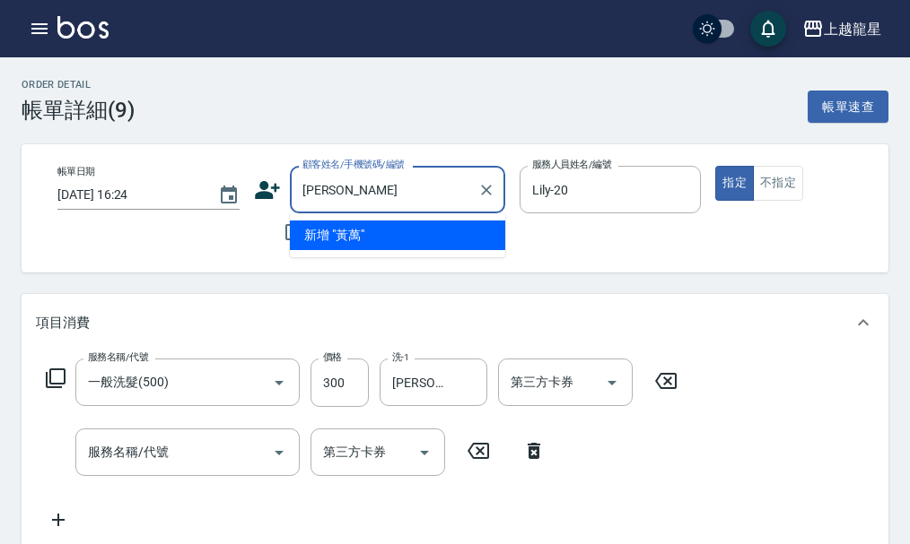
click at [362, 200] on input "[PERSON_NAME]" at bounding box center [384, 189] width 172 height 31
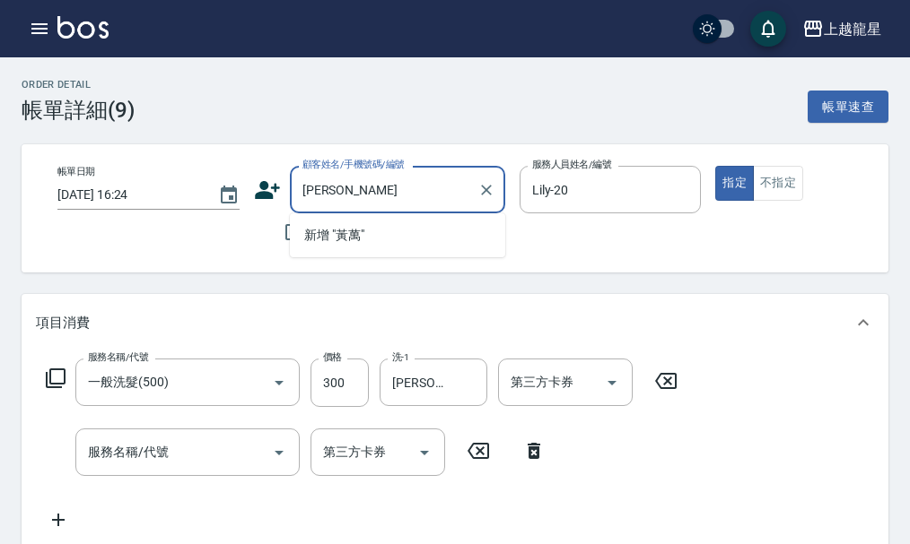
click at [362, 200] on input "[PERSON_NAME]" at bounding box center [384, 189] width 172 height 31
type input "黃"
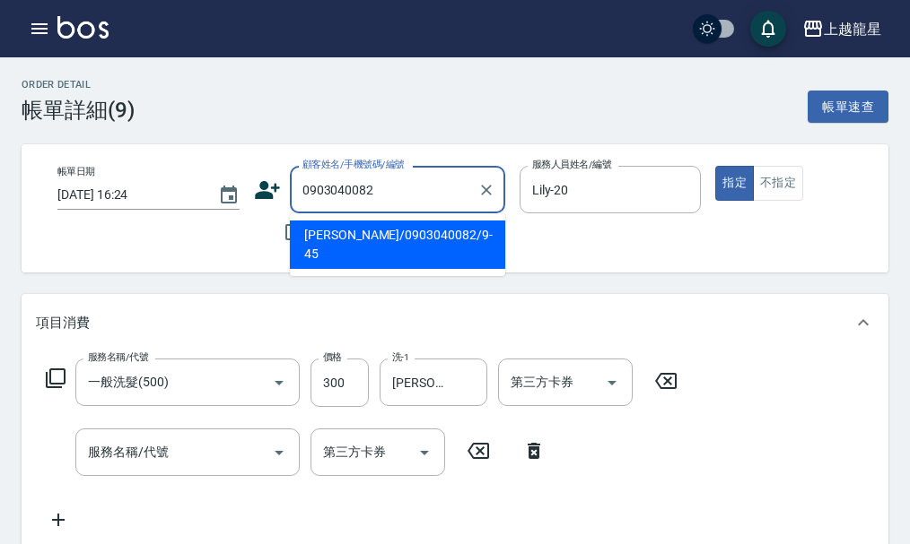
click at [342, 226] on li "[PERSON_NAME]/0903040082/9-45" at bounding box center [397, 245] width 215 height 48
type input "[PERSON_NAME]/0903040082/9-45"
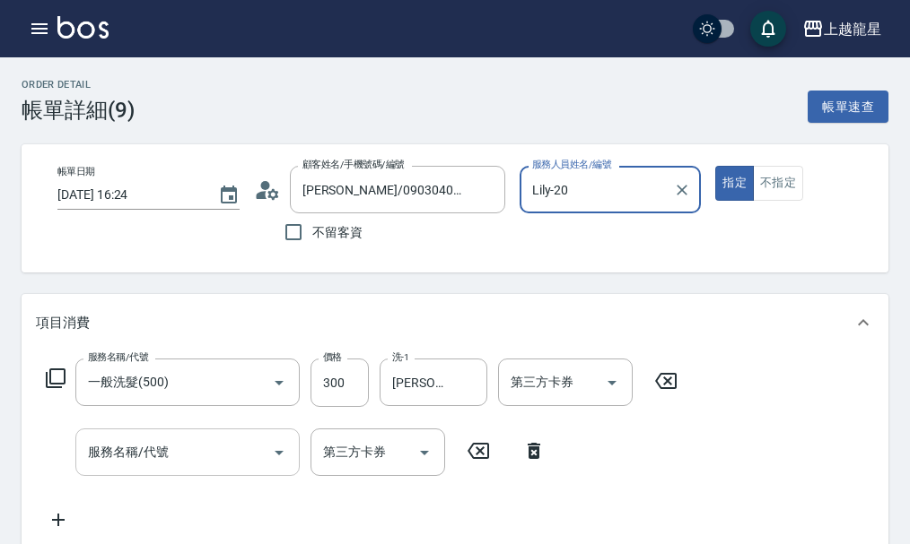
click at [263, 461] on input "服務名稱/代號" at bounding box center [173, 452] width 181 height 31
click at [63, 389] on icon at bounding box center [56, 379] width 22 height 22
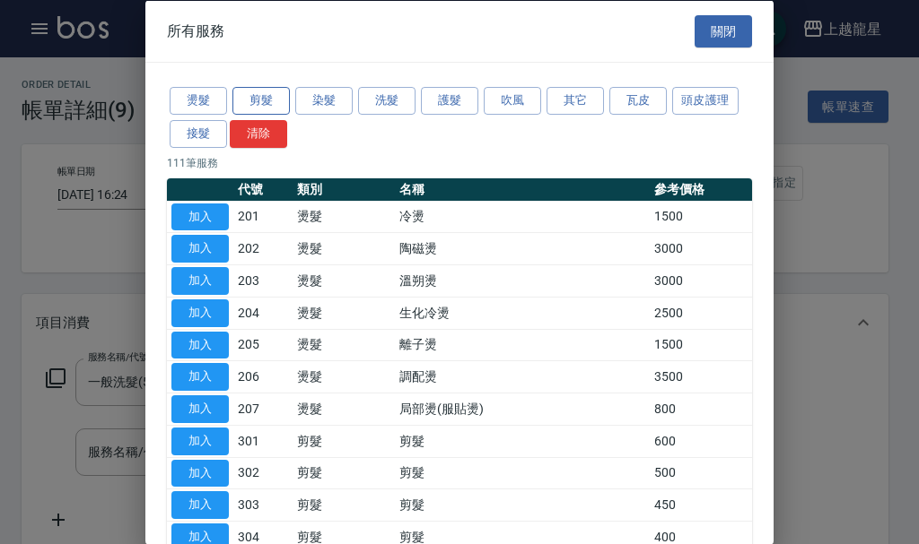
click at [288, 108] on button "剪髮" at bounding box center [260, 101] width 57 height 28
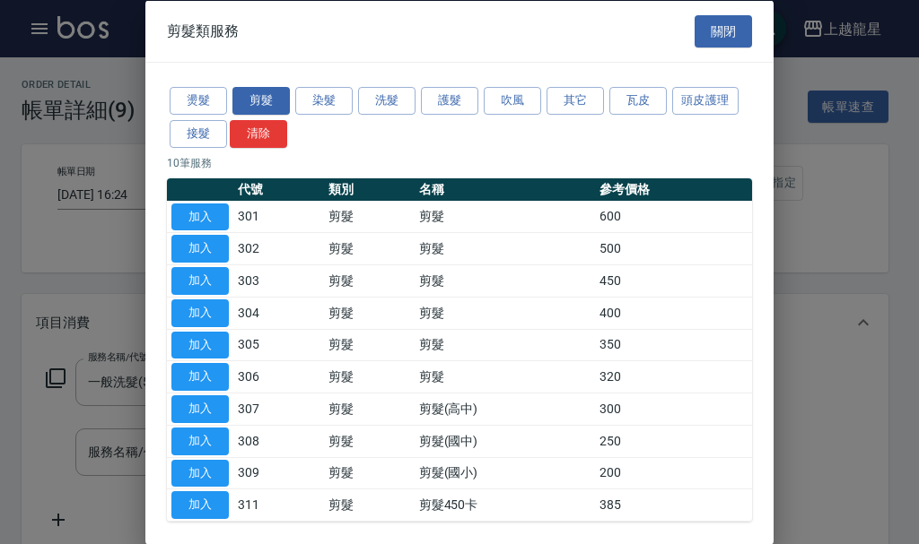
drag, startPoint x: 196, startPoint y: 309, endPoint x: 239, endPoint y: 316, distance: 42.8
click at [197, 309] on button "加入" at bounding box center [199, 313] width 57 height 28
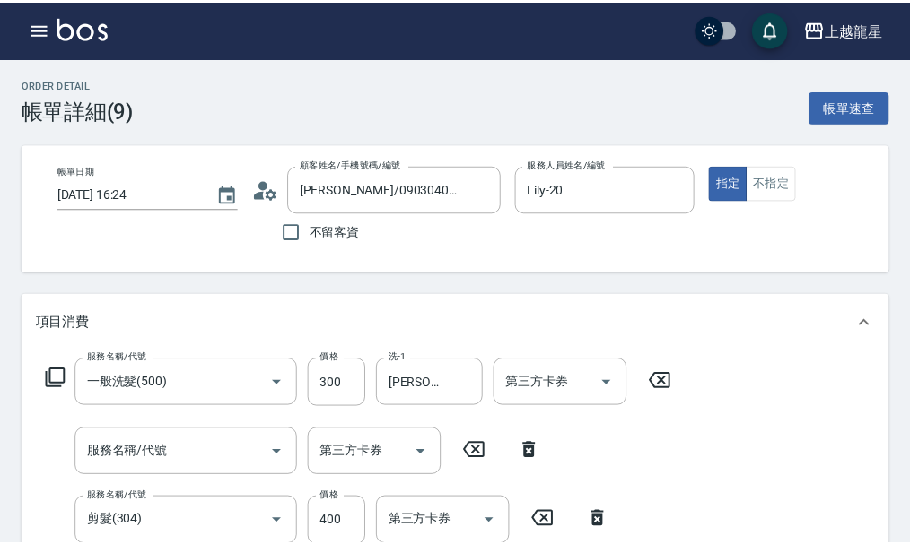
scroll to position [7, 0]
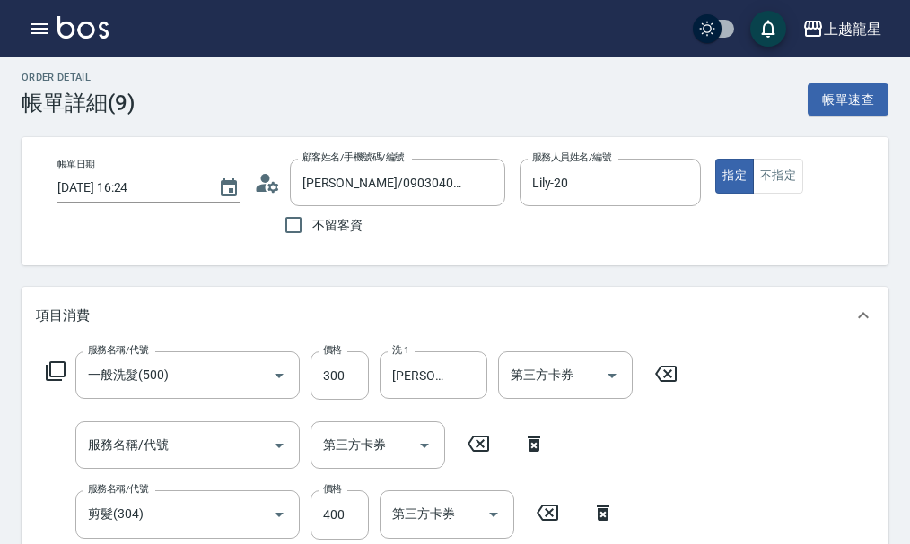
click at [542, 451] on icon at bounding box center [533, 444] width 45 height 22
type input "剪髮(304)"
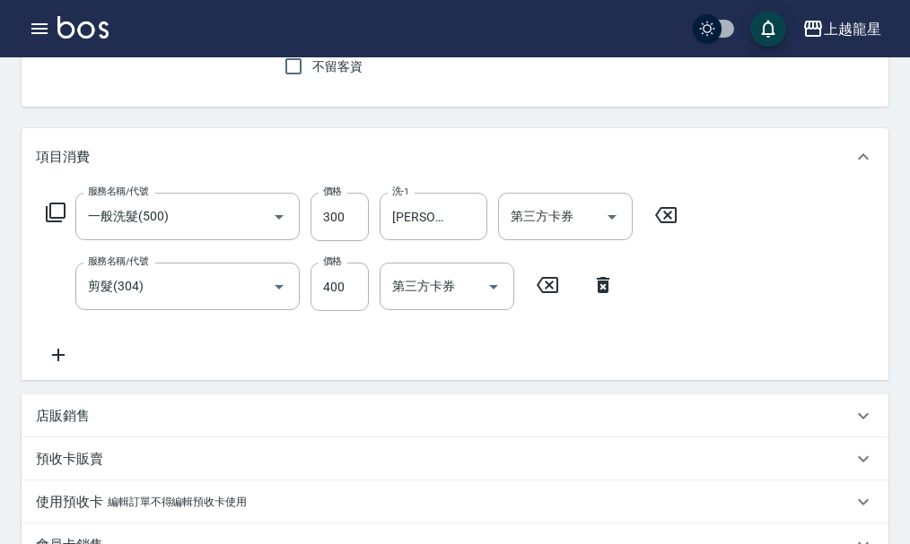
scroll to position [0, 0]
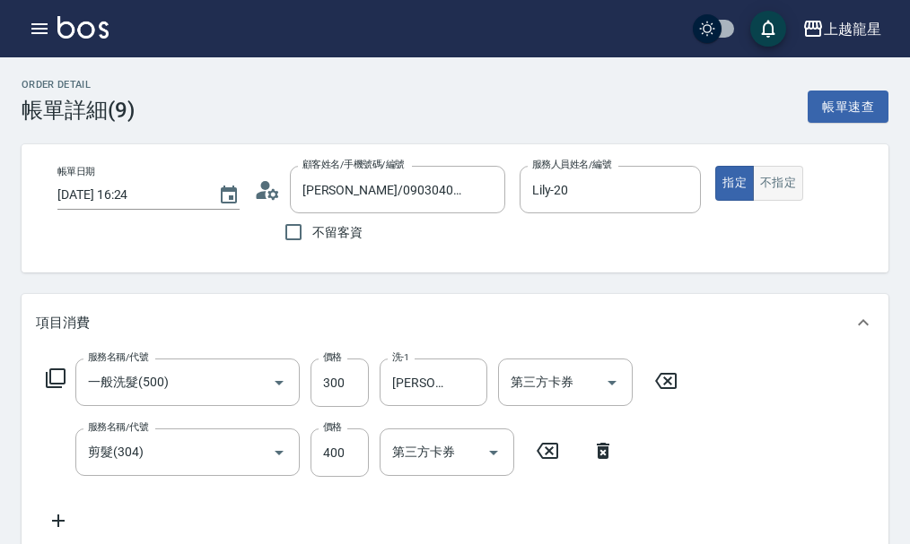
click at [786, 198] on button "不指定" at bounding box center [778, 183] width 50 height 35
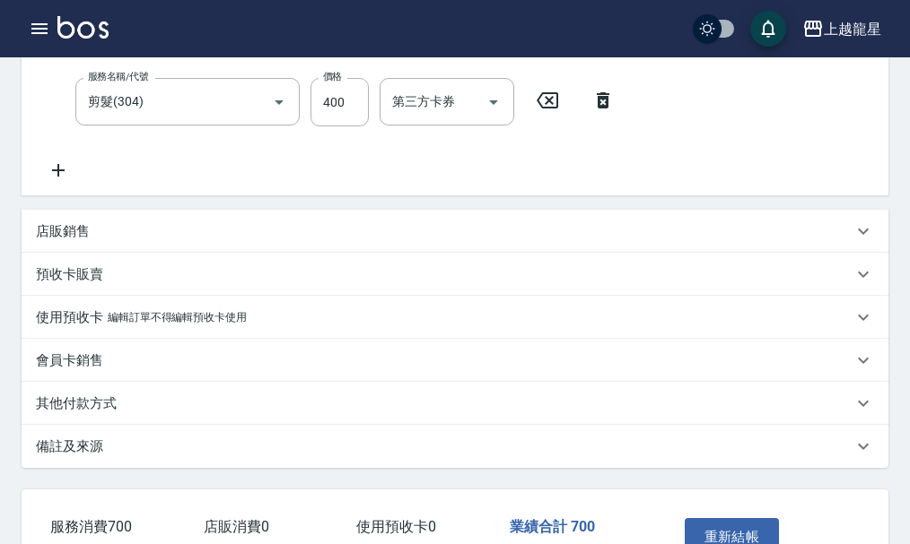
scroll to position [482, 0]
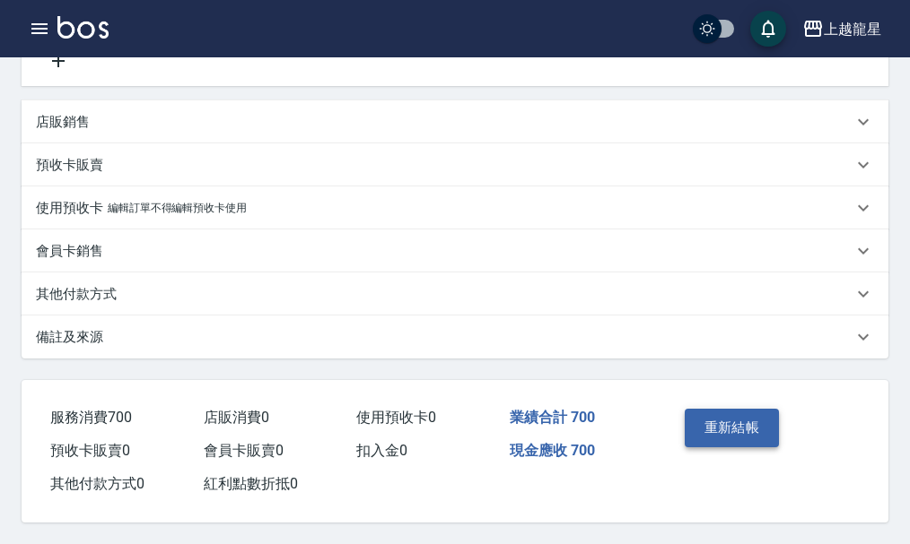
click at [736, 429] on button "重新結帳" at bounding box center [731, 428] width 95 height 38
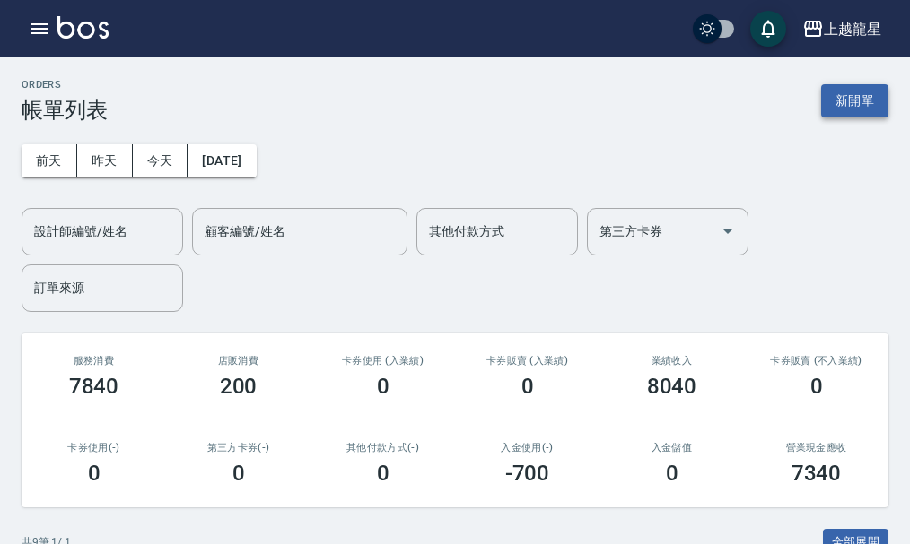
click at [843, 105] on button "新開單" at bounding box center [854, 100] width 67 height 33
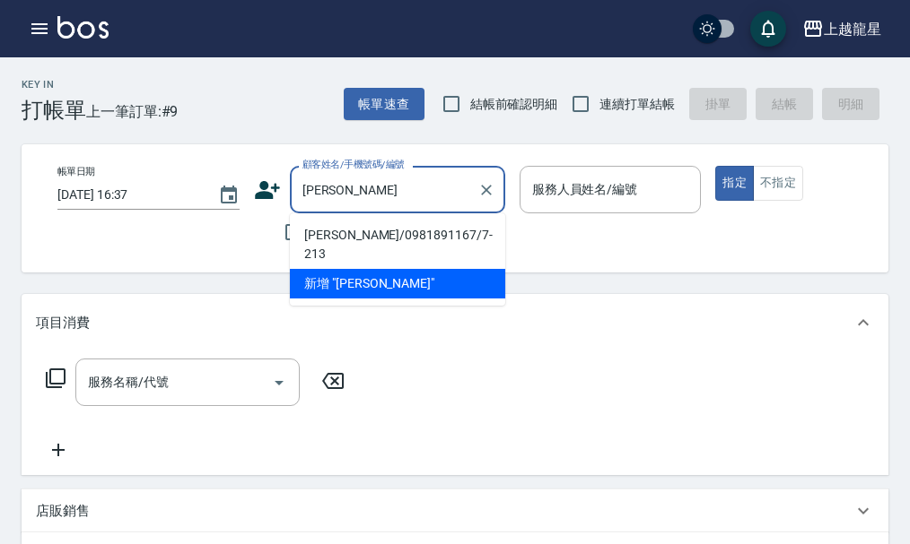
click at [308, 232] on li "[PERSON_NAME]/0981891167/7-213" at bounding box center [397, 245] width 215 height 48
type input "[PERSON_NAME]/0981891167/7-213"
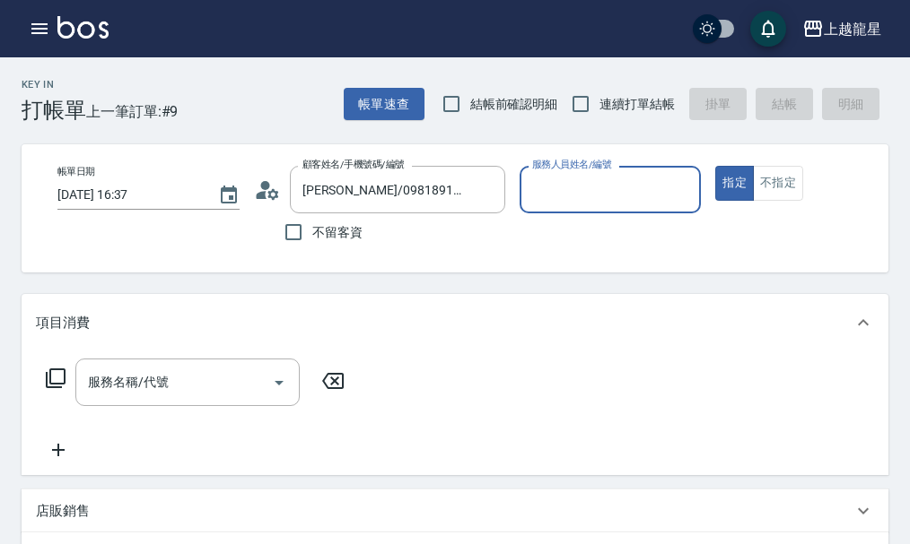
type input "雅君-7"
click at [121, 382] on div "服務名稱/代號 服務名稱/代號" at bounding box center [187, 383] width 224 height 48
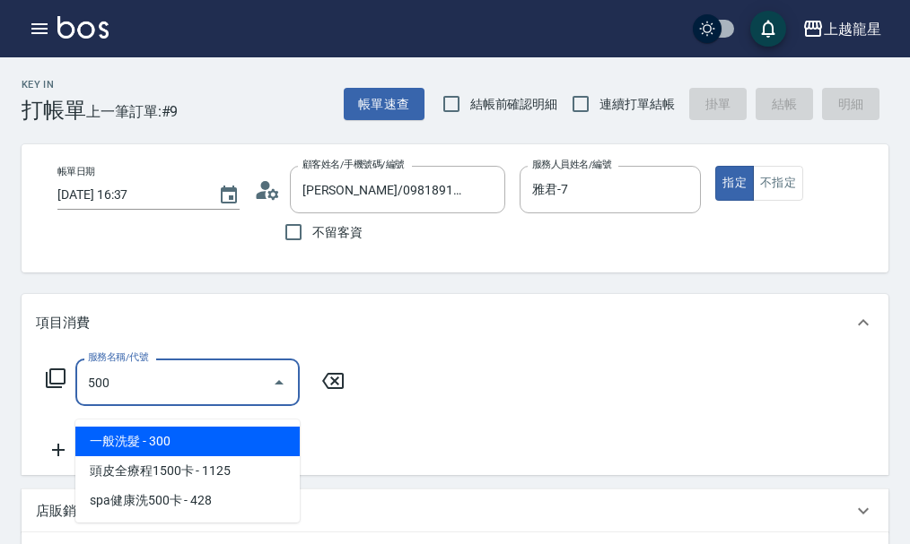
type input "一般洗髮(500)"
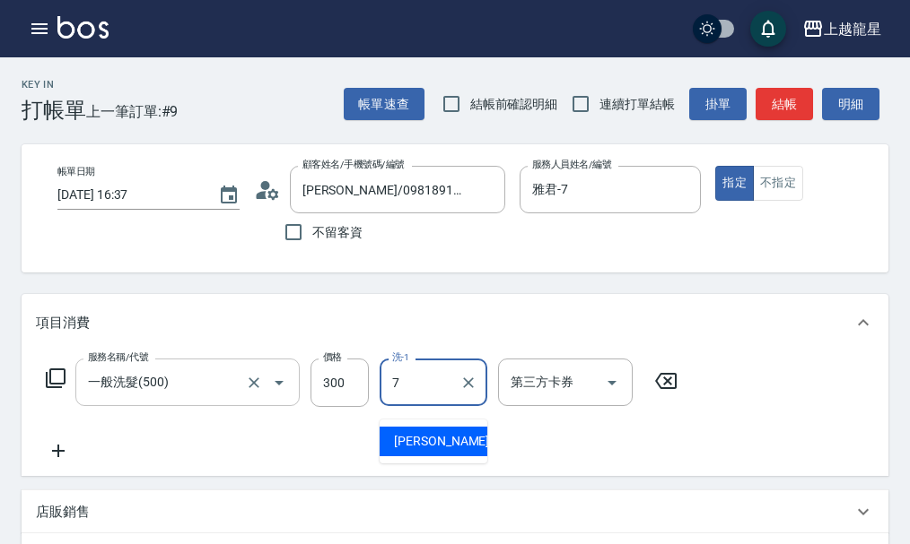
type input "雅君-7"
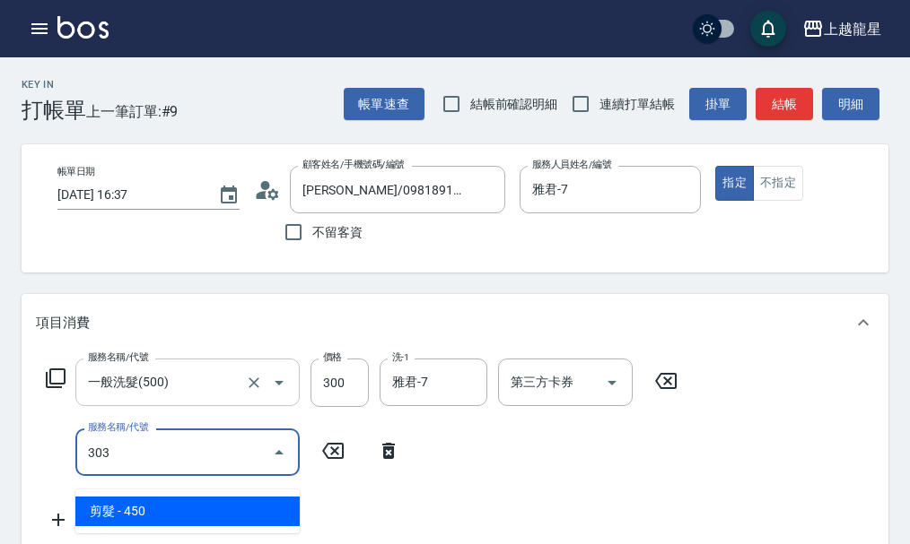
type input "剪髮(303)"
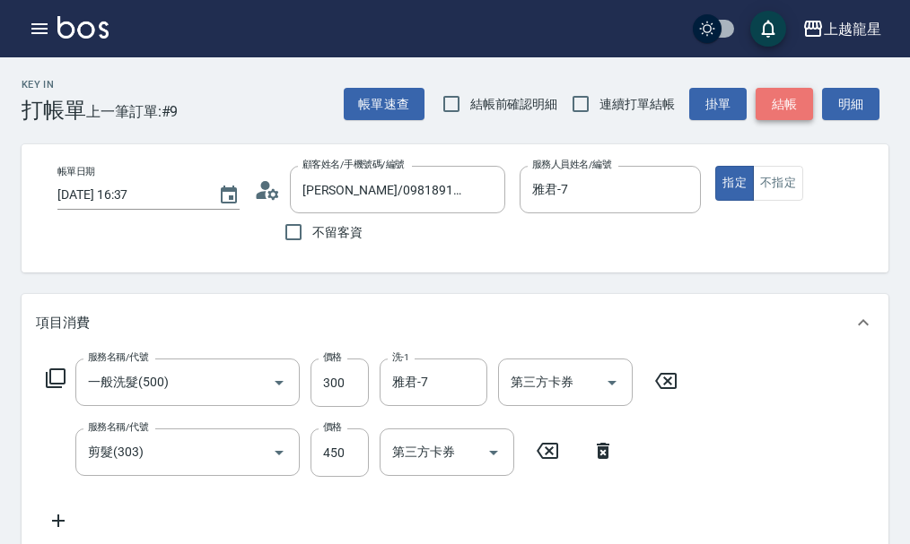
click at [798, 113] on button "結帳" at bounding box center [783, 104] width 57 height 33
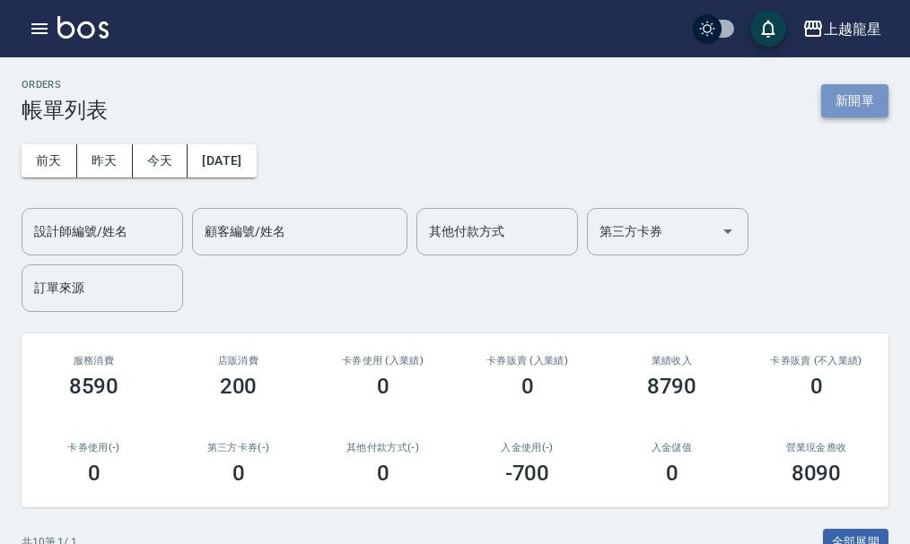
click at [849, 94] on button "新開單" at bounding box center [854, 100] width 67 height 33
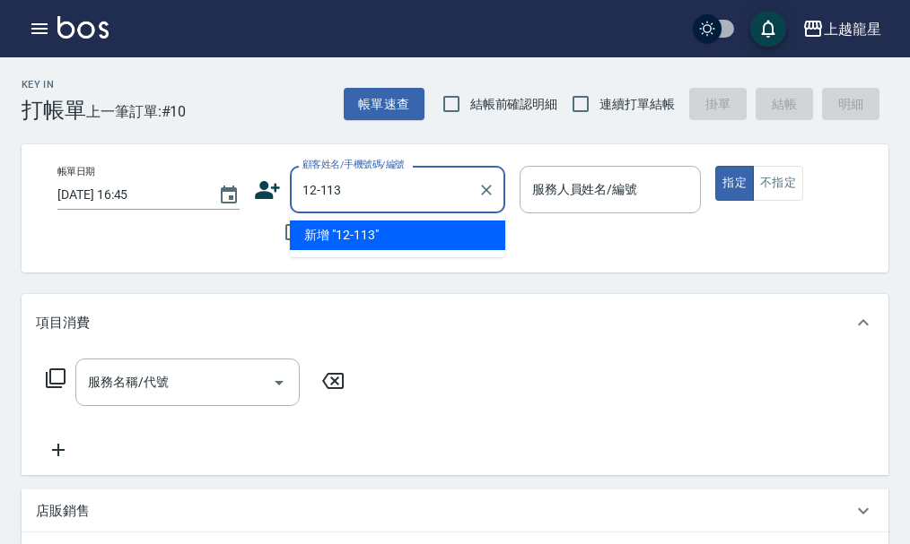
type input "12-113"
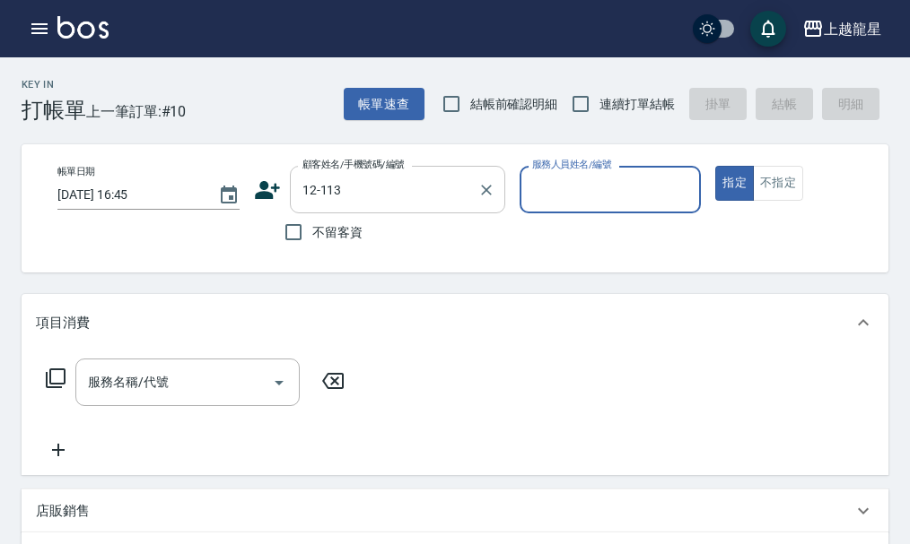
click at [715, 166] on button "指定" at bounding box center [734, 183] width 39 height 35
type button "true"
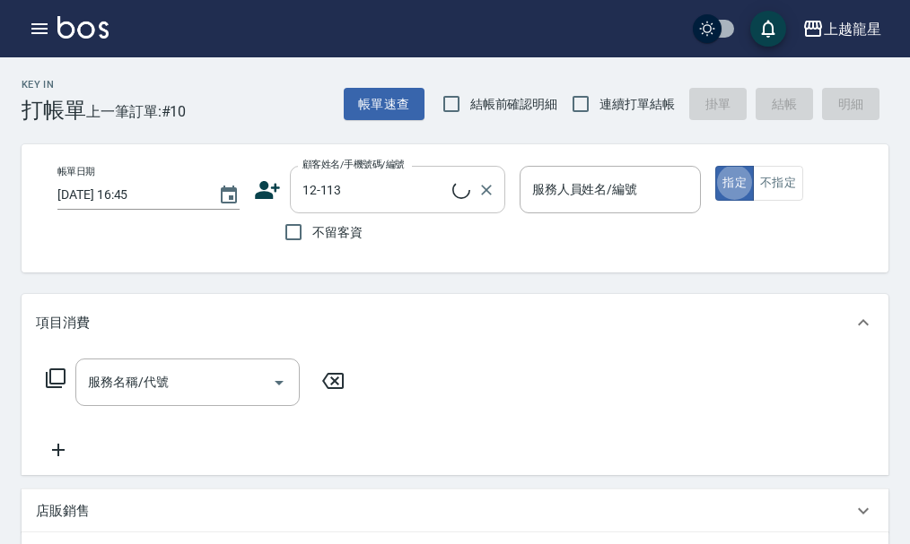
type input "張梓獻/0937877824/12-113"
type input "馨華-6"
click at [56, 385] on icon at bounding box center [56, 379] width 22 height 22
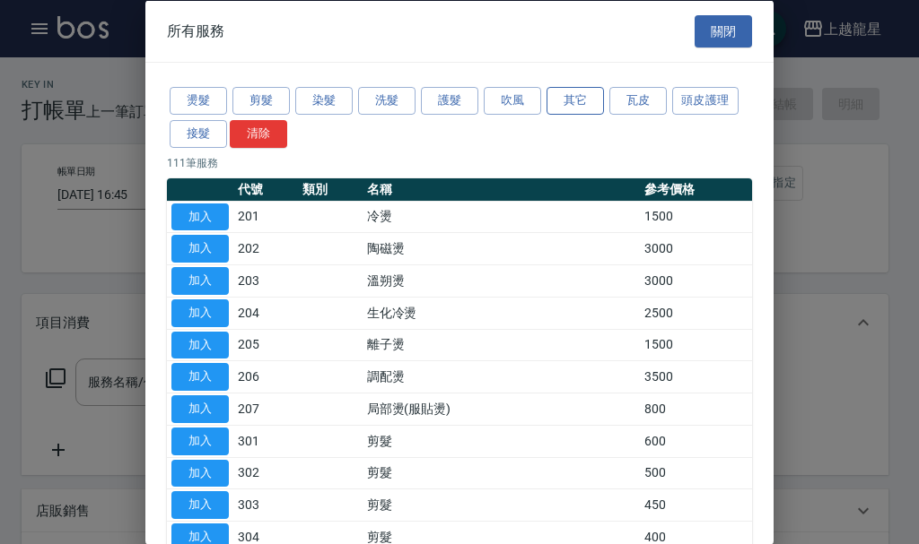
click at [579, 96] on button "其它" at bounding box center [574, 101] width 57 height 28
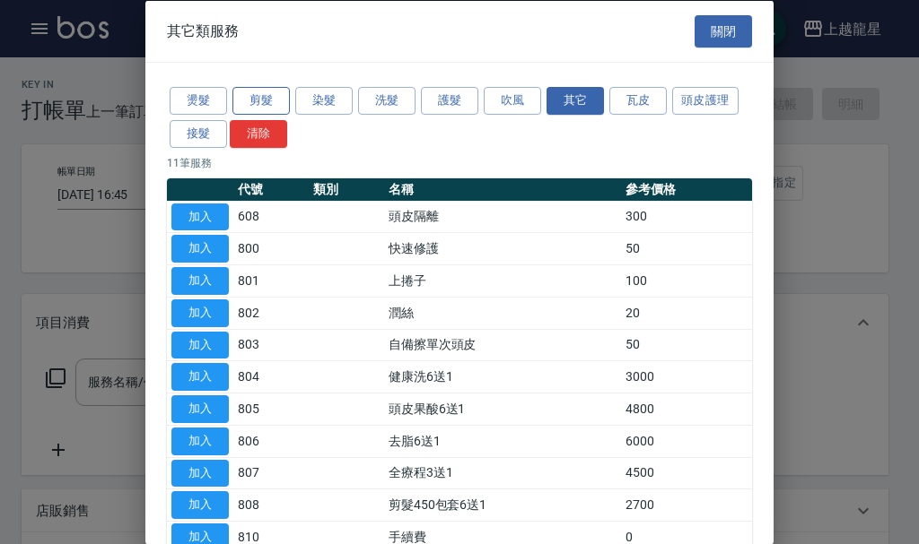
click at [277, 99] on button "剪髮" at bounding box center [260, 101] width 57 height 28
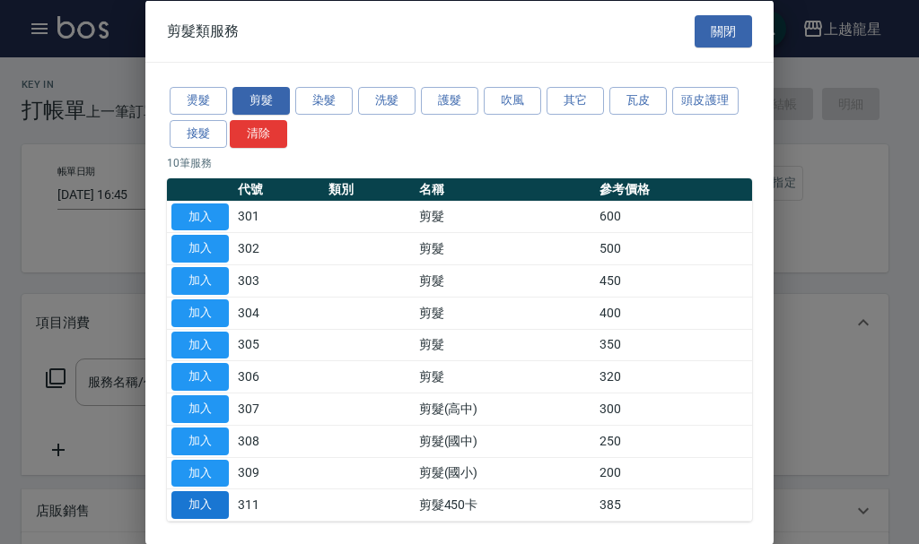
click at [197, 501] on button "加入" at bounding box center [199, 506] width 57 height 28
type input "剪髮450卡(311)"
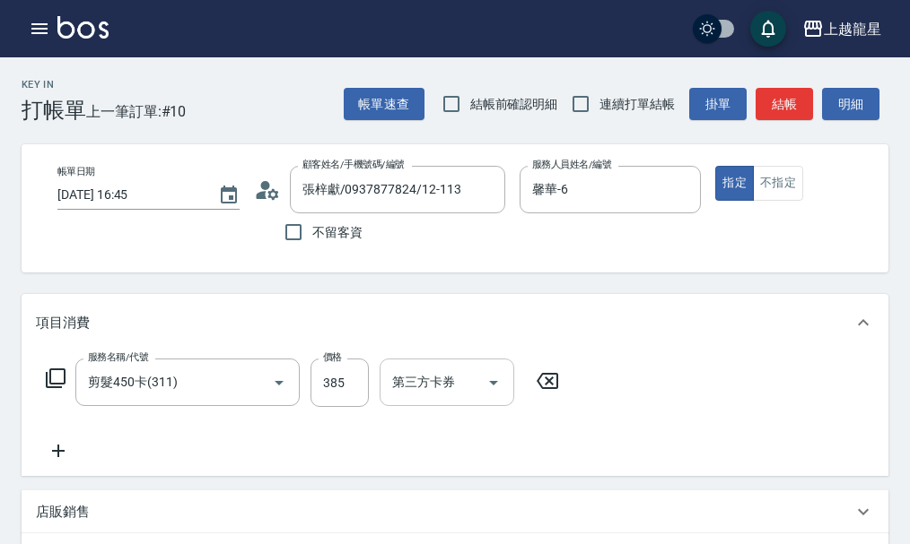
click at [442, 388] on div "第三方卡券 第三方卡券" at bounding box center [446, 383] width 135 height 48
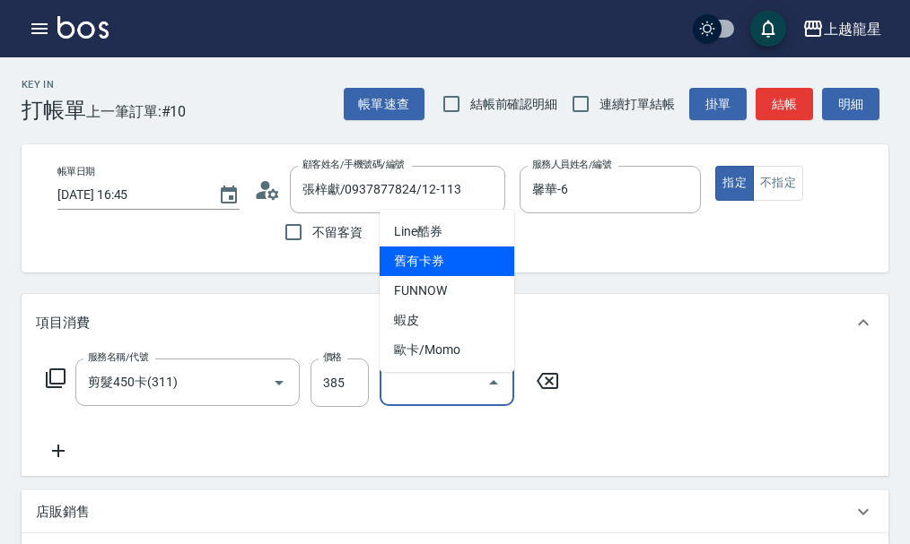
click at [451, 266] on span "舊有卡券" at bounding box center [446, 262] width 135 height 30
type input "舊有卡券"
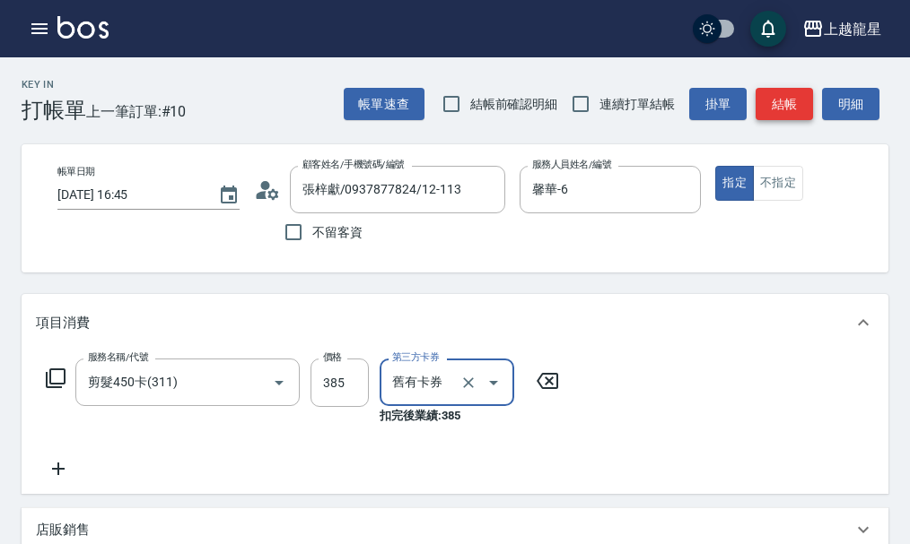
click at [783, 99] on button "結帳" at bounding box center [783, 104] width 57 height 33
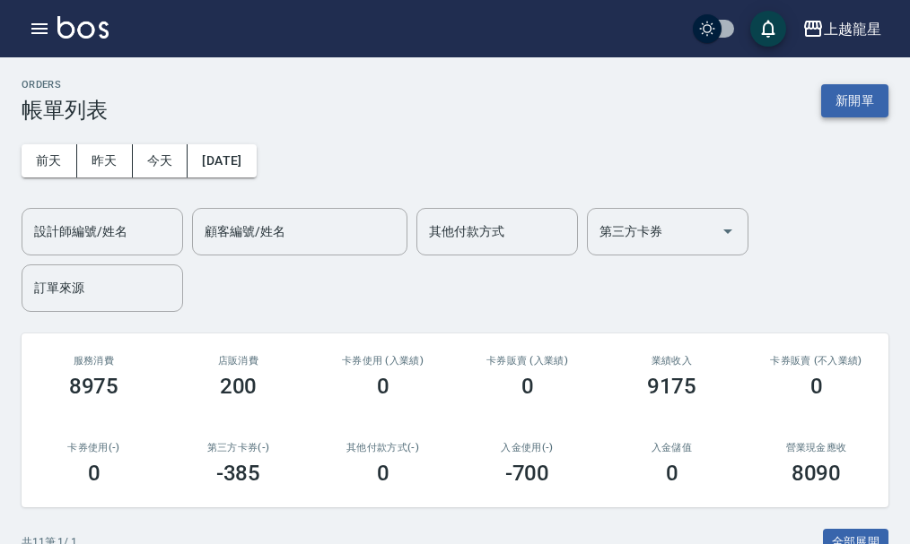
click at [848, 102] on button "新開單" at bounding box center [854, 100] width 67 height 33
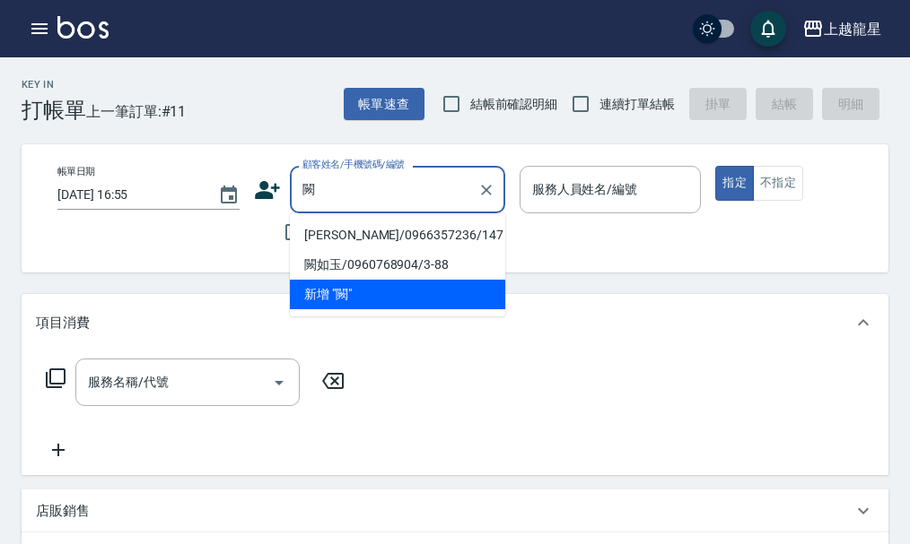
click at [346, 231] on li "[PERSON_NAME]/0966357236/147" at bounding box center [397, 236] width 215 height 30
type input "[PERSON_NAME]/0966357236/147"
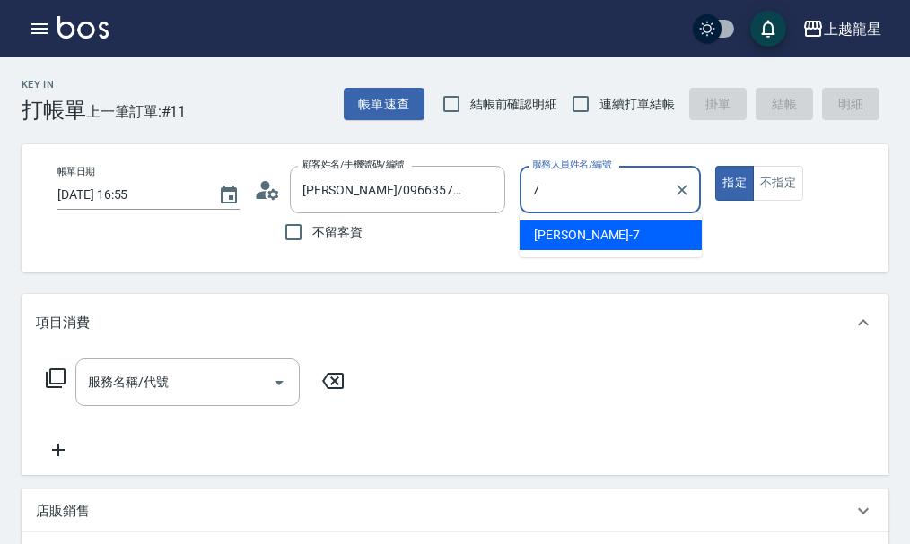
type input "雅君-7"
type button "true"
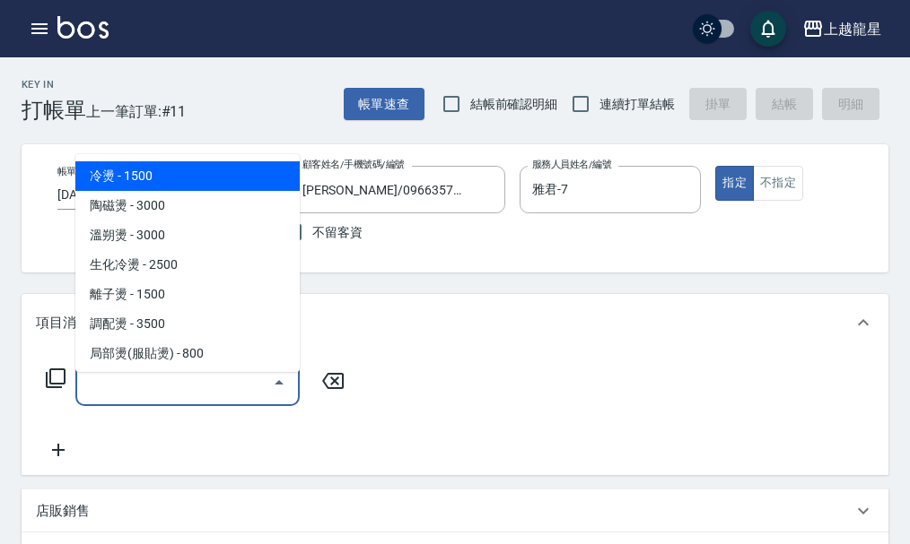
click at [182, 386] on input "服務名稱/代號" at bounding box center [173, 382] width 181 height 31
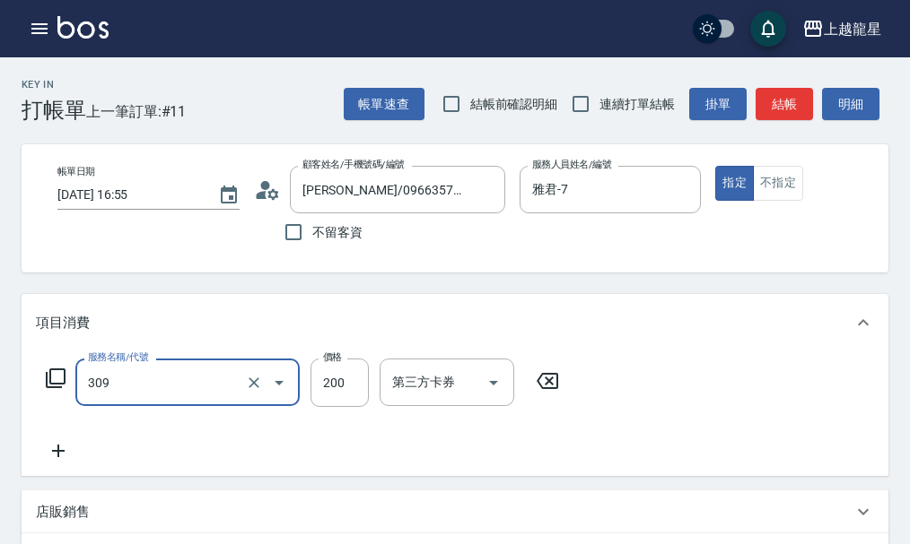
type input "剪髮(國小)(309)"
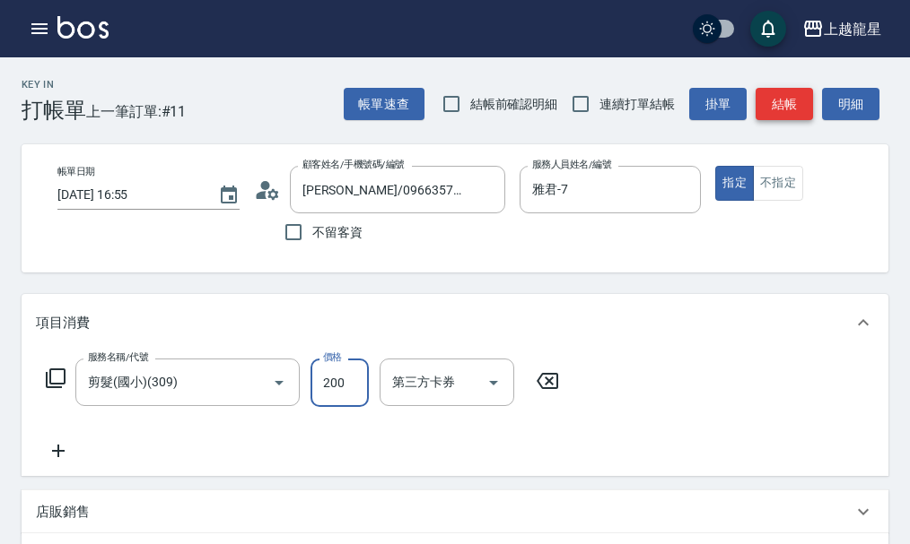
click at [765, 102] on button "結帳" at bounding box center [783, 104] width 57 height 33
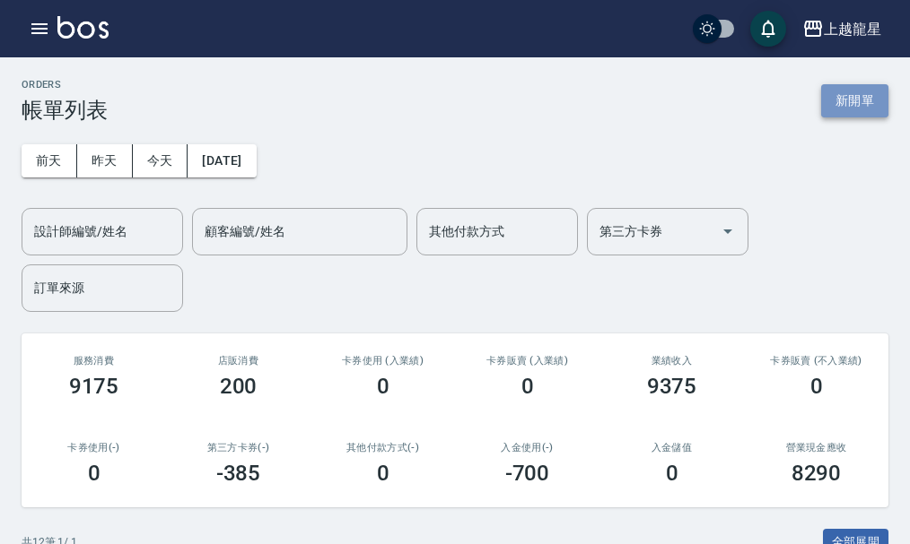
click at [862, 96] on button "新開單" at bounding box center [854, 100] width 67 height 33
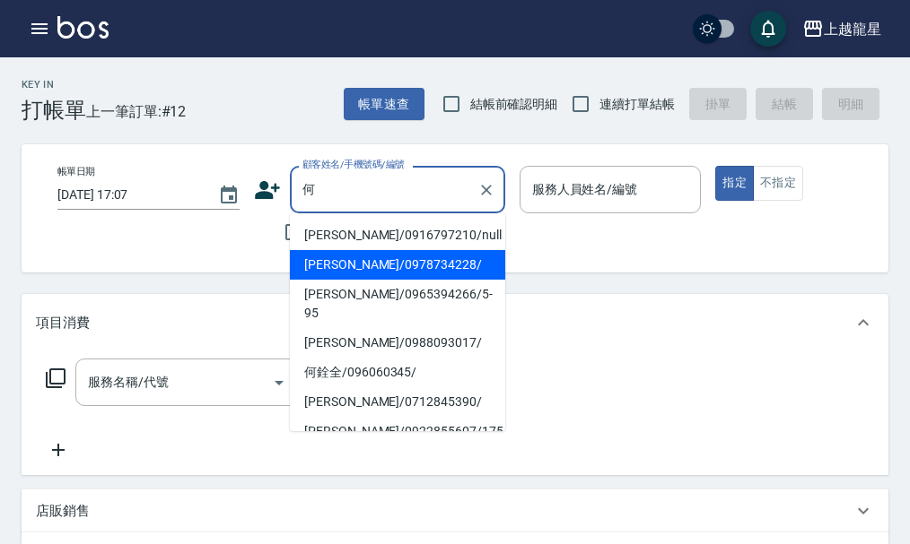
click at [344, 257] on li "[PERSON_NAME]/0978734228/" at bounding box center [397, 265] width 215 height 30
type input "[PERSON_NAME]/0978734228/"
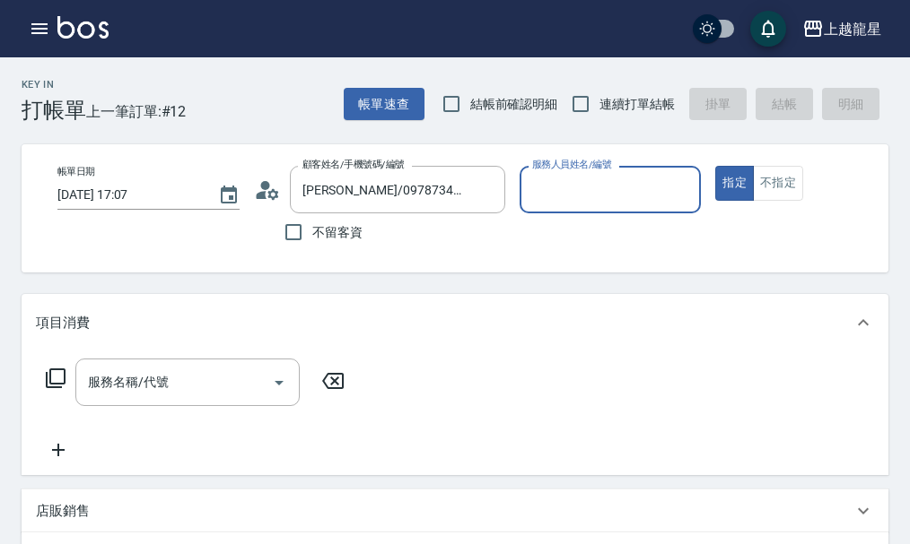
type input "雅君-7"
click at [166, 399] on div "服務名稱/代號 服務名稱/代號" at bounding box center [187, 383] width 224 height 48
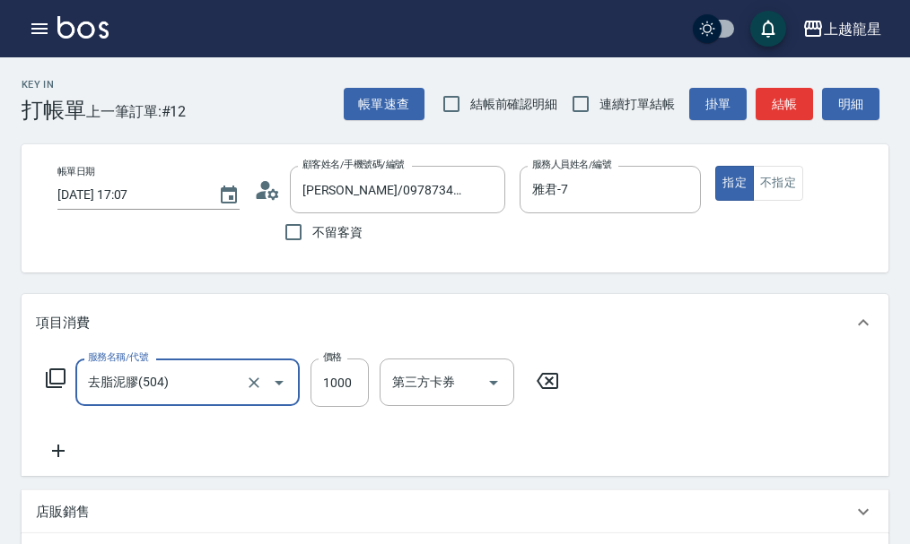
type input "去脂泥膠(504)"
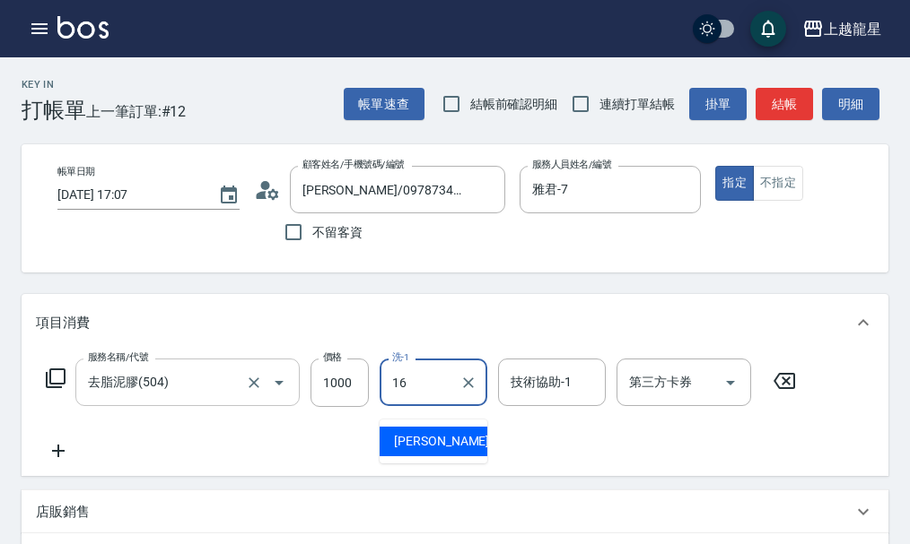
type input "義潔-16"
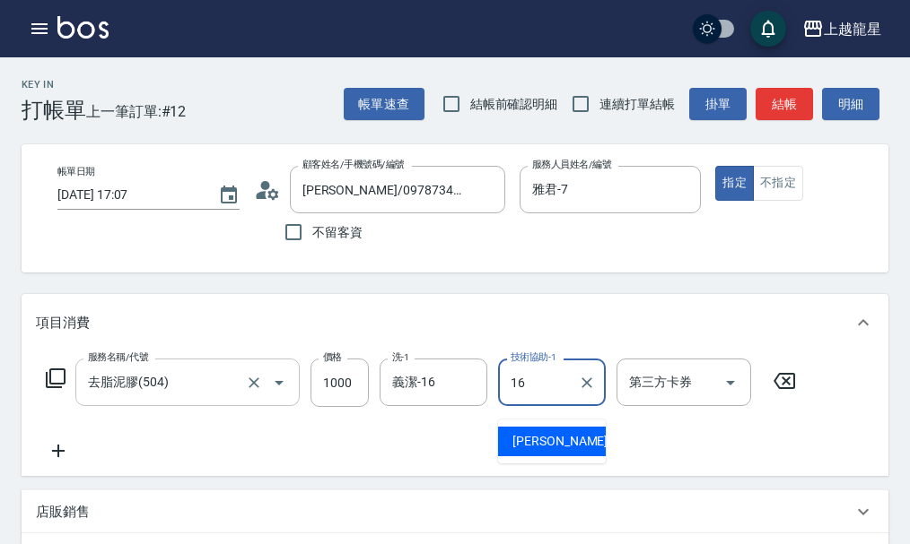
type input "義潔-16"
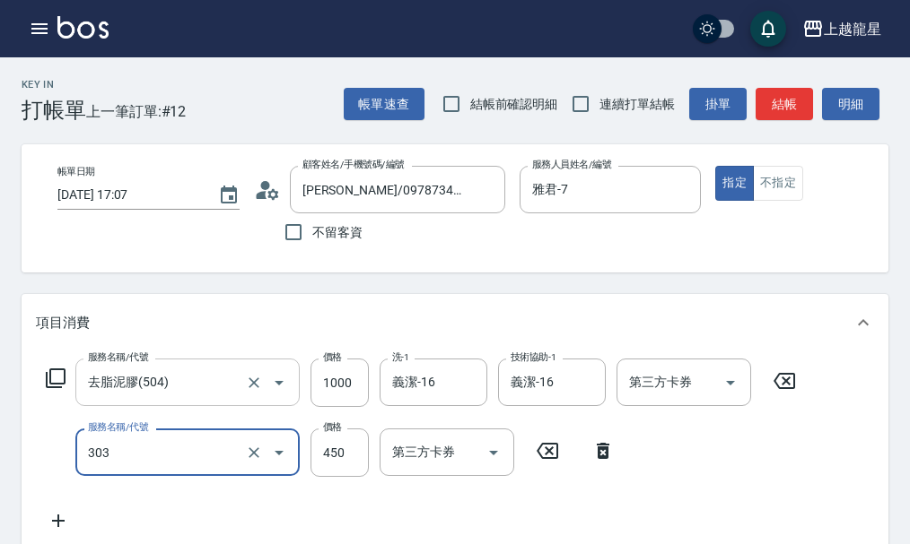
type input "剪髮(303)"
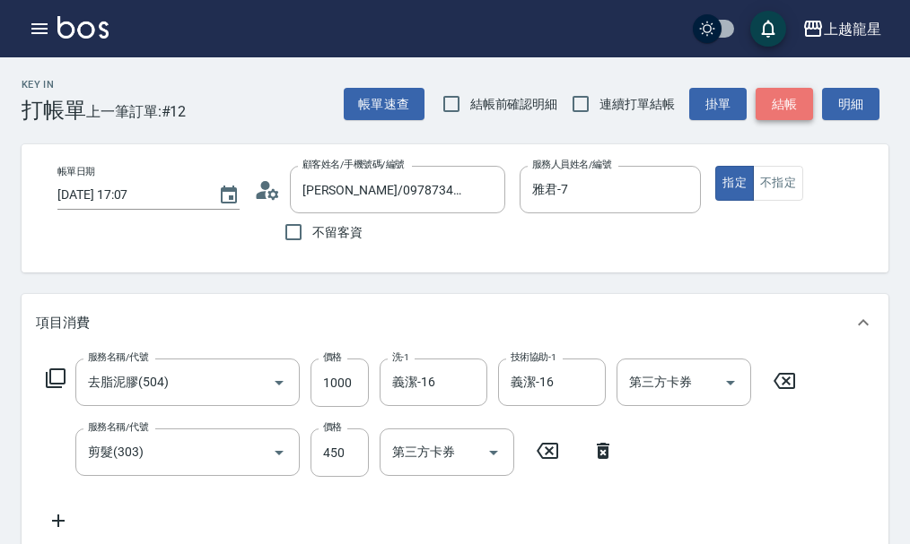
click at [780, 105] on button "結帳" at bounding box center [783, 104] width 57 height 33
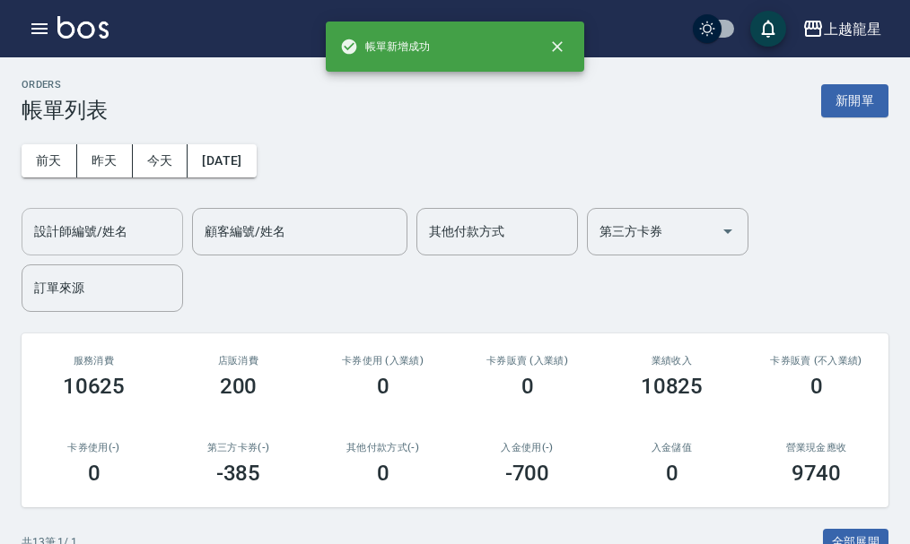
click at [142, 225] on input "設計師編號/姓名" at bounding box center [102, 231] width 145 height 31
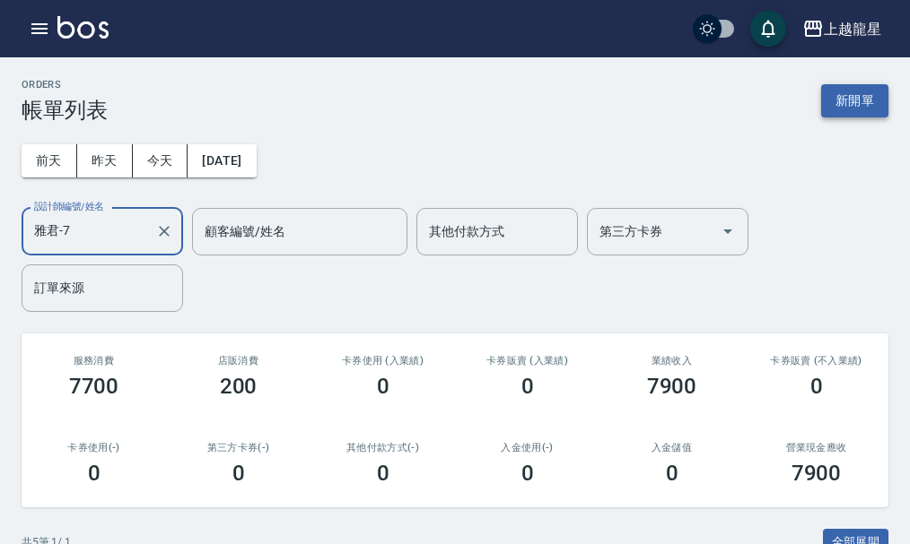
type input "雅君-7"
click at [870, 94] on button "新開單" at bounding box center [854, 100] width 67 height 33
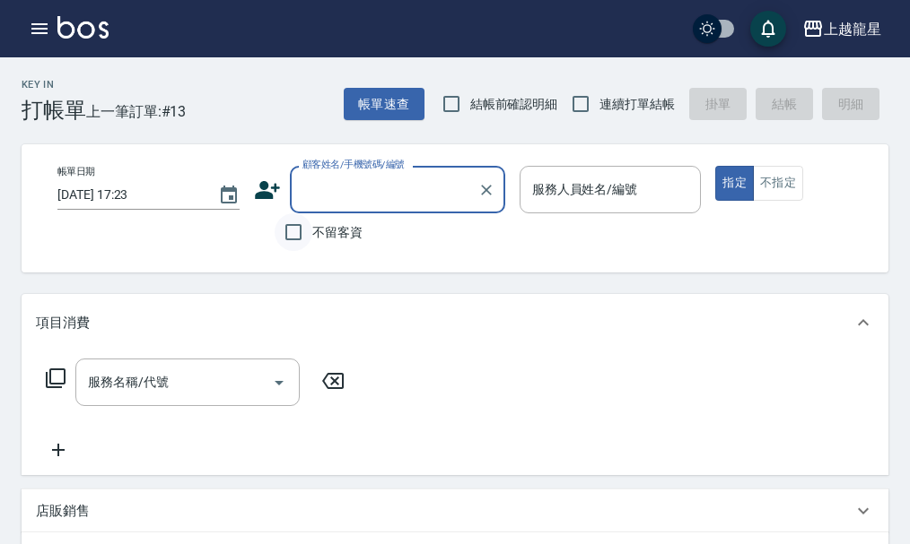
click at [298, 231] on input "不留客資" at bounding box center [293, 232] width 38 height 38
checkbox input "true"
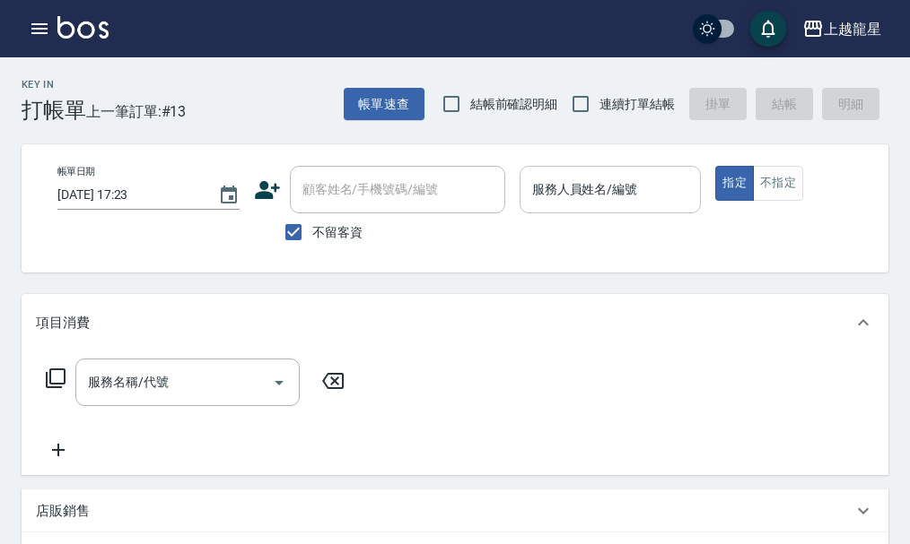
click at [562, 189] on div "服務人員姓名/編號 服務人員姓名/編號" at bounding box center [610, 190] width 182 height 48
type input "Lily-20"
type button "true"
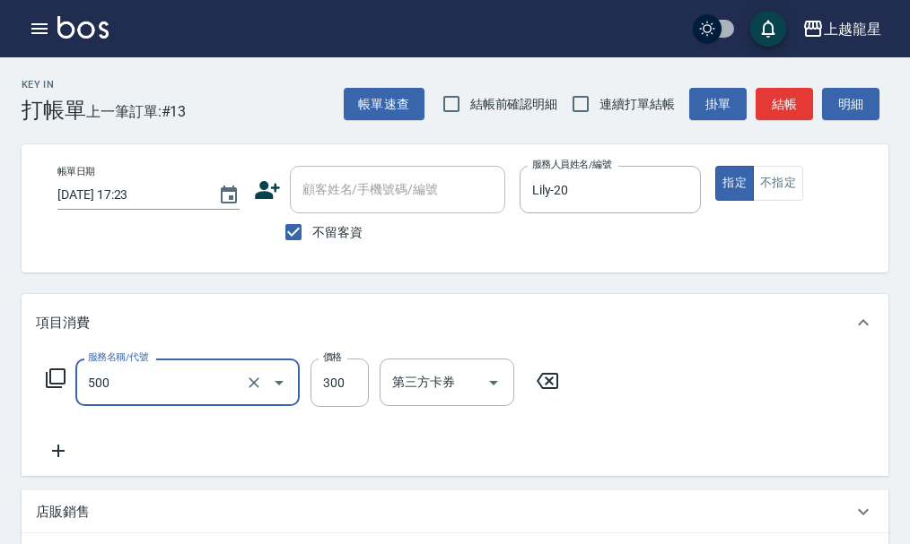
type input "一般洗髮(500)"
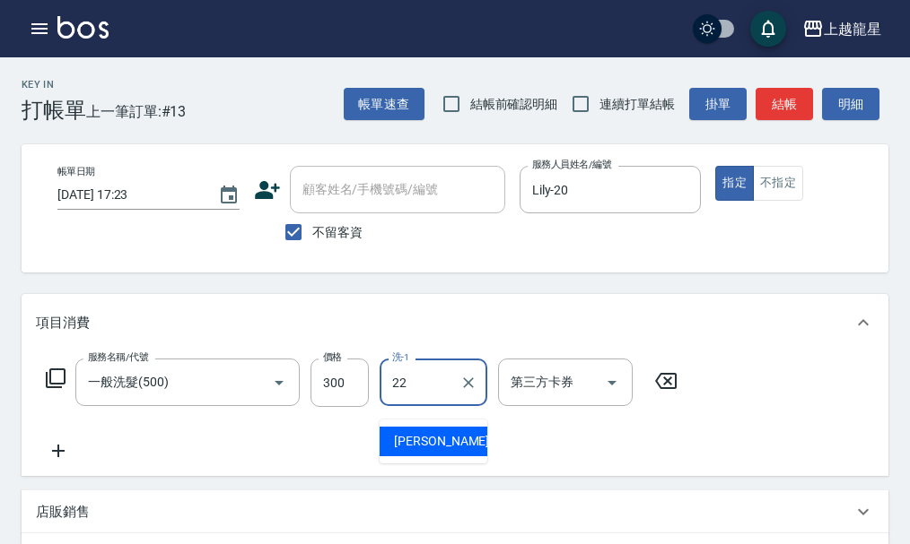
type input "[PERSON_NAME]-22"
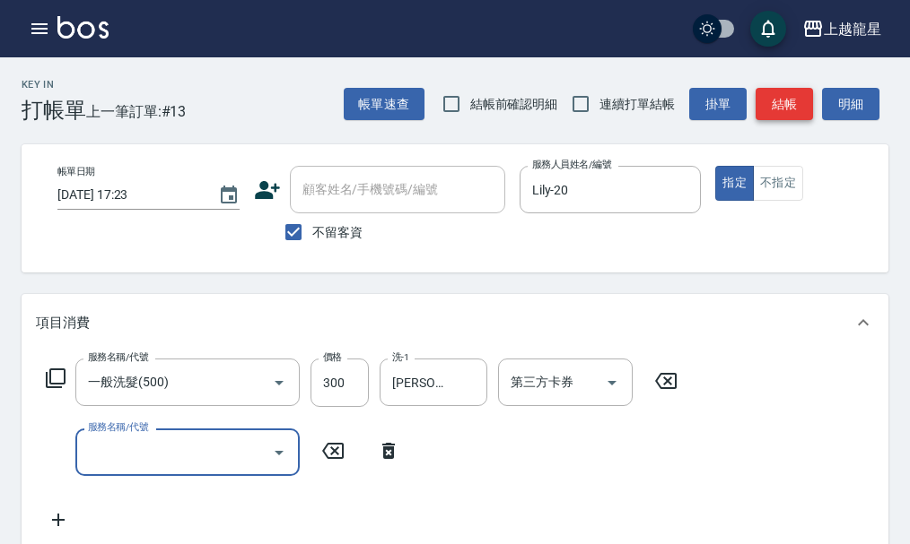
click at [800, 115] on button "結帳" at bounding box center [783, 104] width 57 height 33
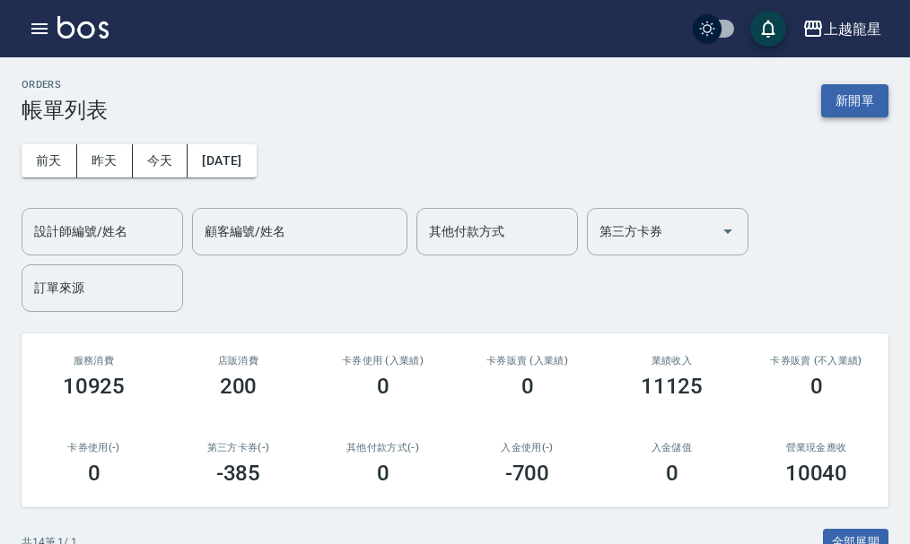
click at [867, 108] on button "新開單" at bounding box center [854, 100] width 67 height 33
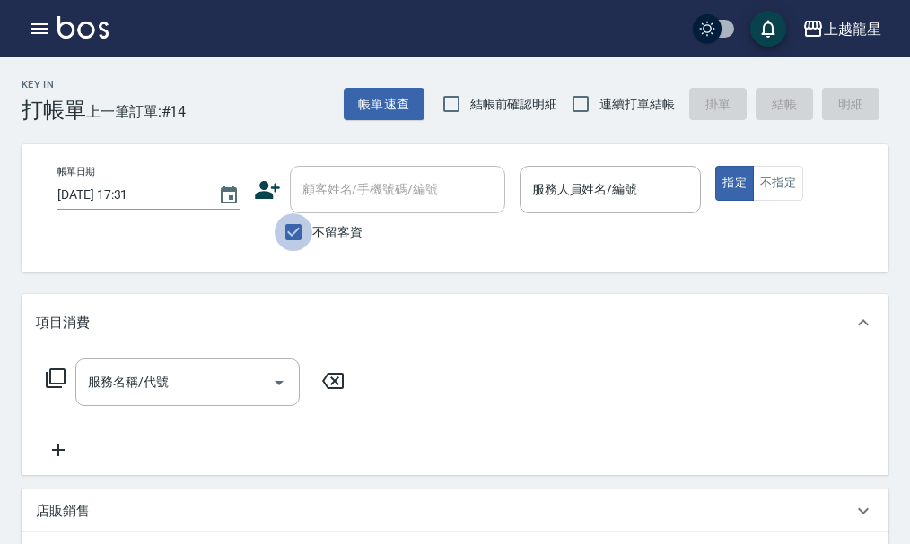
click at [299, 226] on input "不留客資" at bounding box center [293, 232] width 38 height 38
checkbox input "false"
click at [338, 192] on input "顧客姓名/手機號碼/編號" at bounding box center [384, 189] width 172 height 31
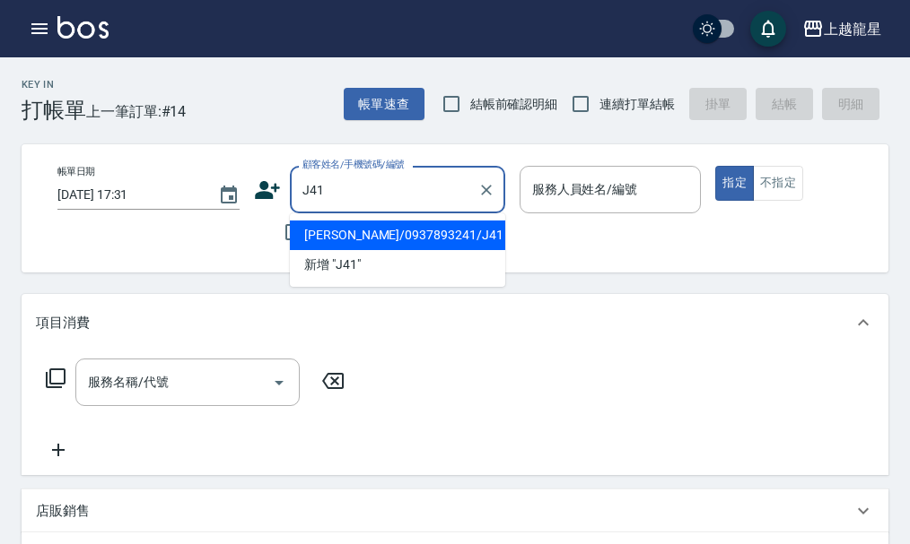
click at [486, 235] on li "[PERSON_NAME]/0937893241/J41" at bounding box center [397, 236] width 215 height 30
type input "[PERSON_NAME]/0937893241/J41"
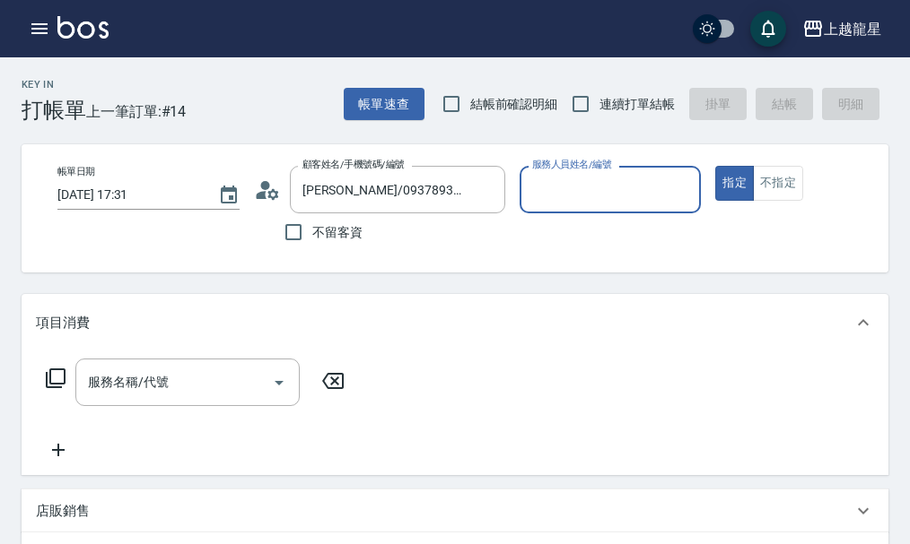
type input "Alisa-10"
click at [107, 386] on div "服務名稱/代號 服務名稱/代號" at bounding box center [187, 383] width 224 height 48
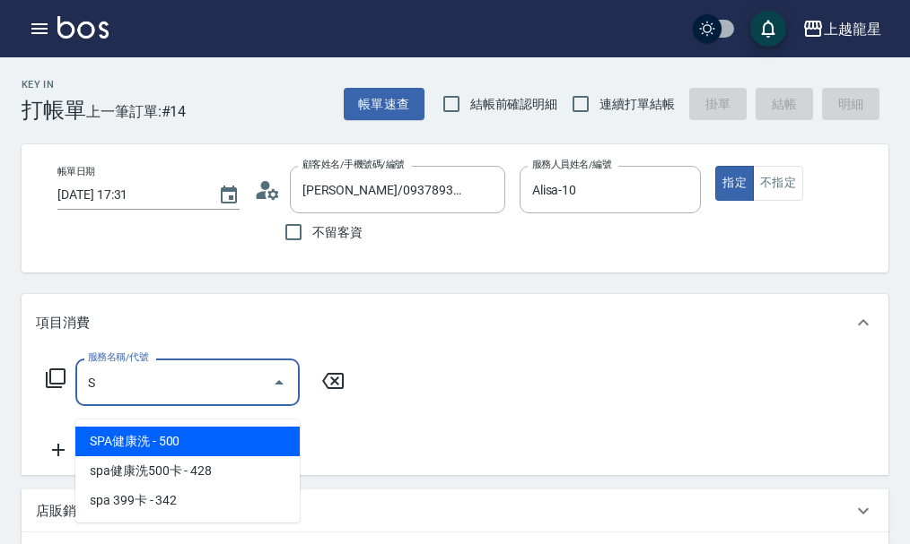
click at [143, 440] on span "SPA健康洗 - 500" at bounding box center [187, 442] width 224 height 30
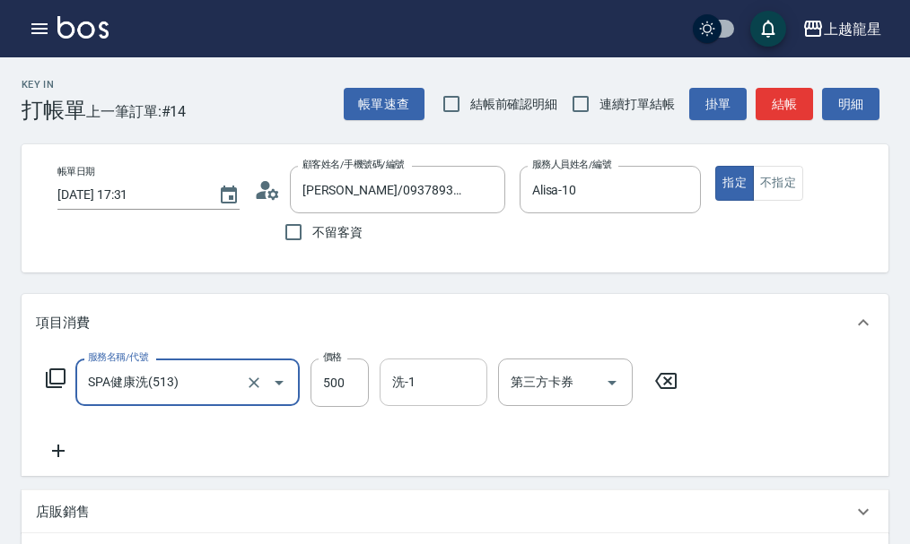
click at [422, 406] on div "洗-1" at bounding box center [433, 383] width 108 height 48
type input "SPA健康洗(513)"
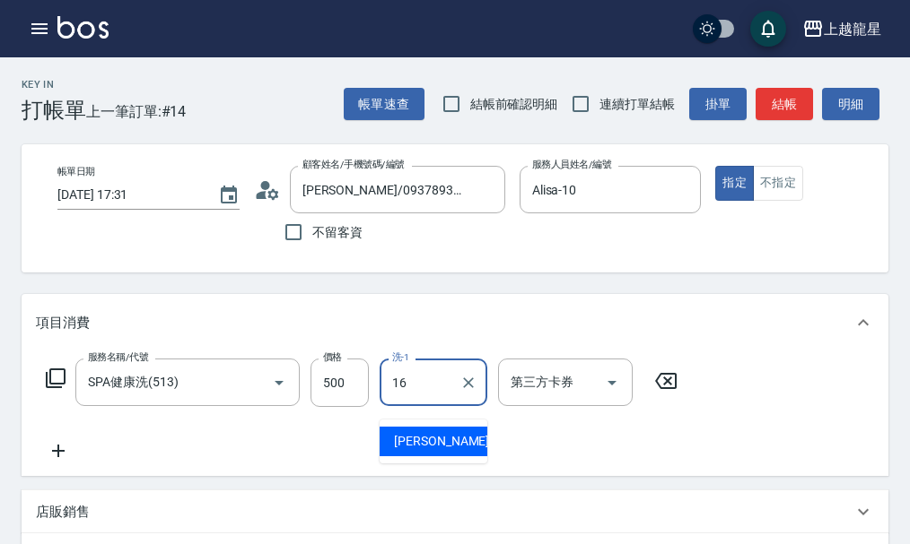
type input "義潔-16"
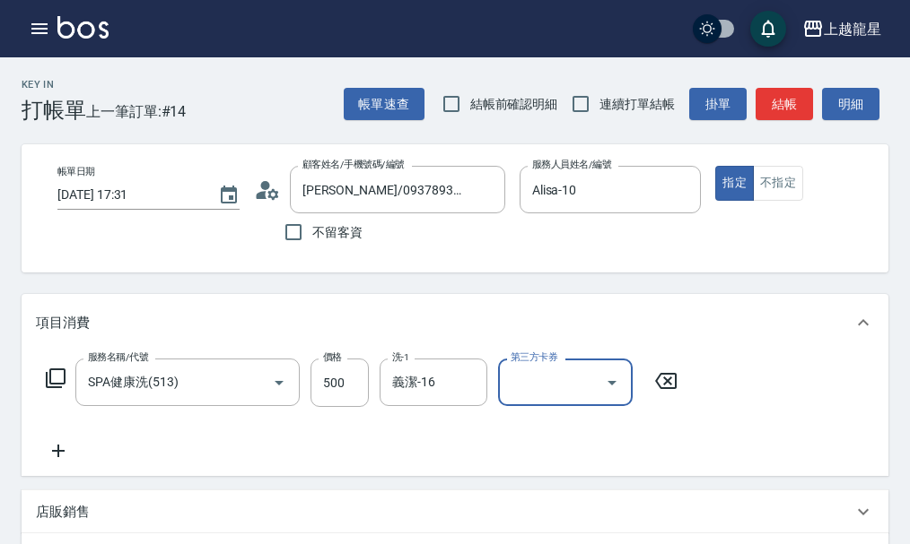
click at [58, 457] on icon at bounding box center [58, 451] width 13 height 13
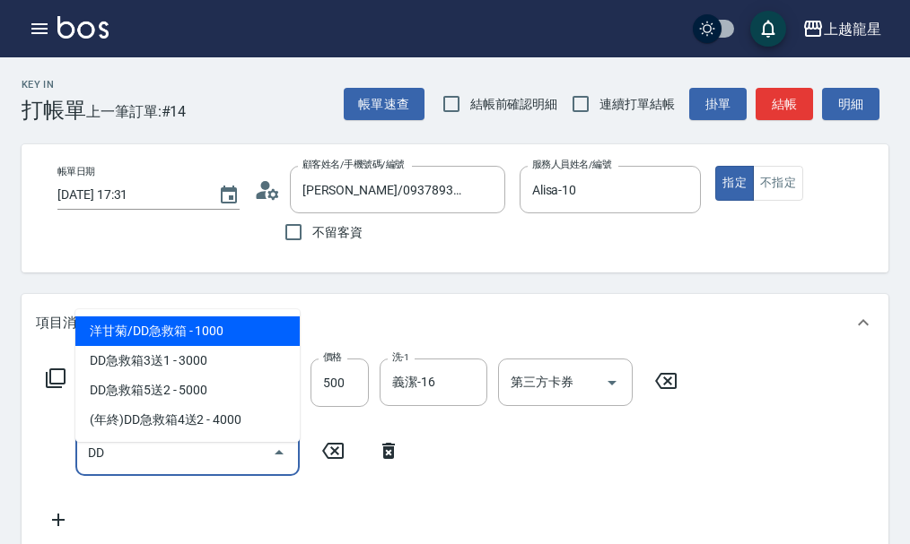
click at [244, 340] on span "洋甘菊/DD急救箱 - 1000" at bounding box center [187, 332] width 224 height 30
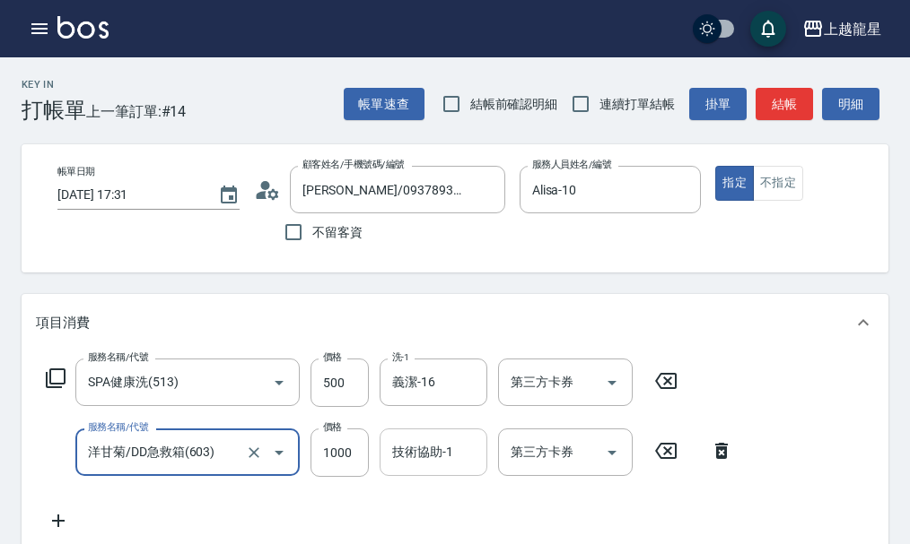
type input "洋甘菊/DD急救箱(603)"
click at [452, 467] on div "技術協助-1 技術協助-1" at bounding box center [433, 453] width 108 height 48
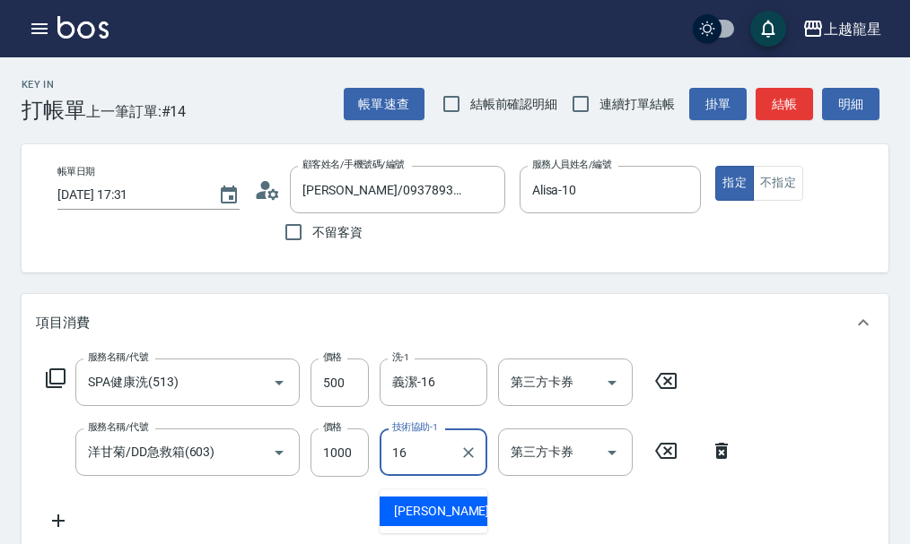
type input "義潔-16"
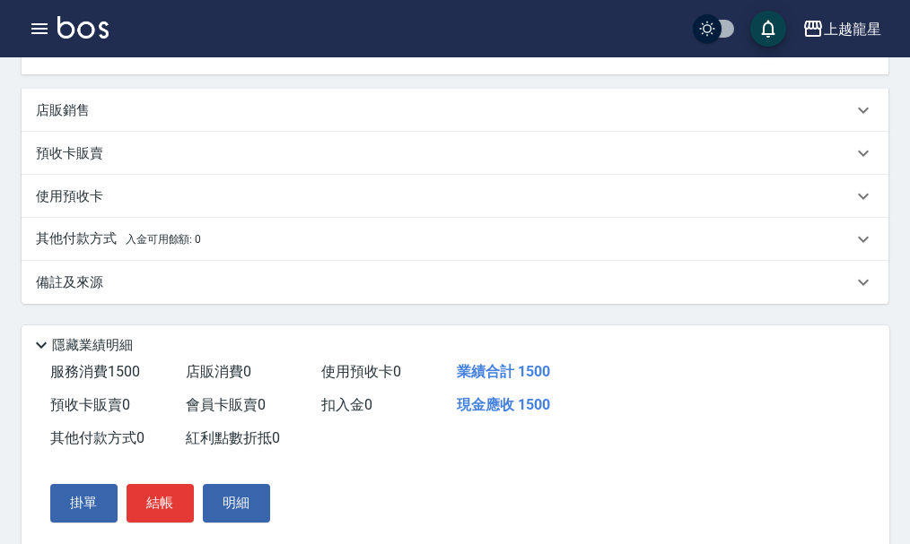
scroll to position [544, 0]
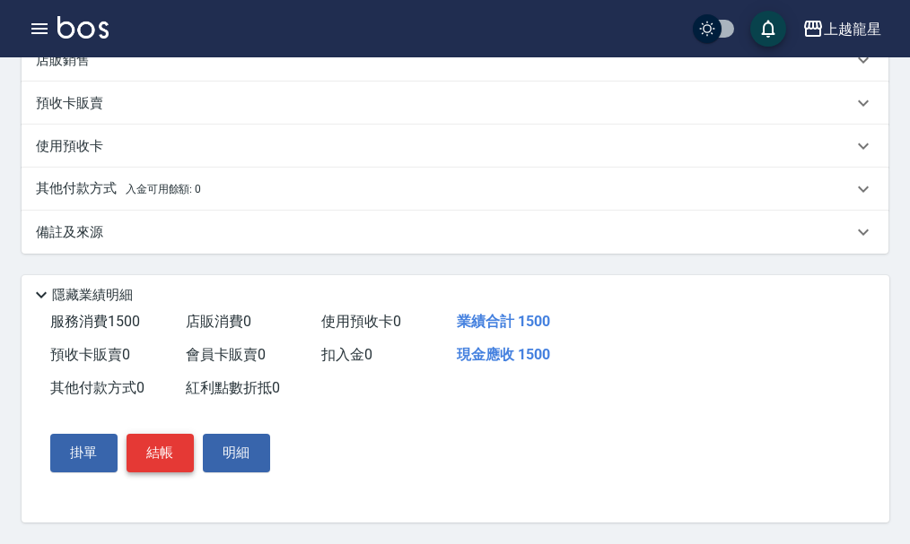
click at [173, 456] on button "結帳" at bounding box center [159, 453] width 67 height 38
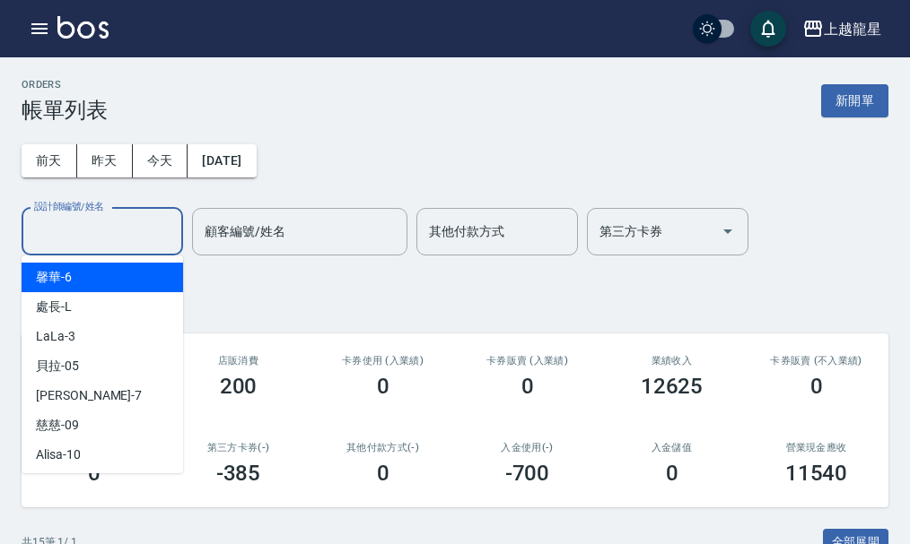
click at [100, 233] on input "設計師編號/姓名" at bounding box center [102, 231] width 145 height 31
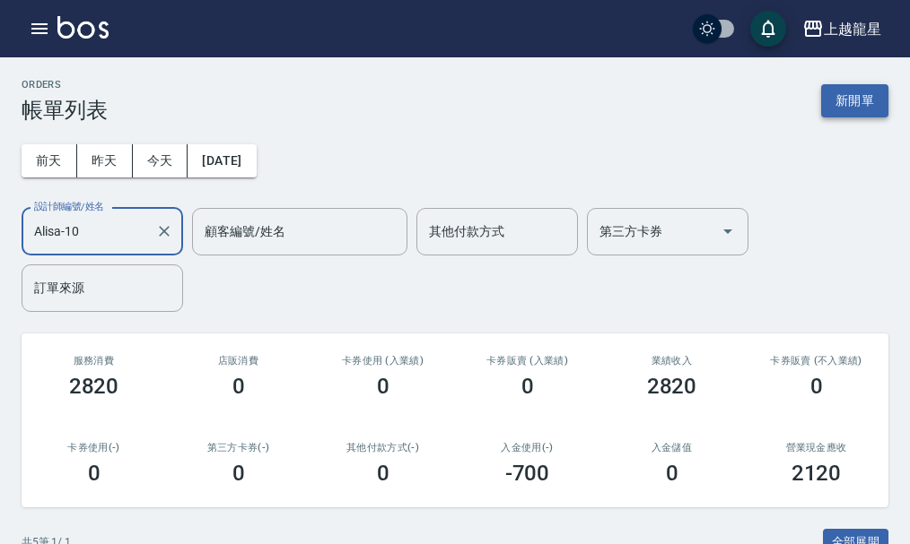
type input "Alisa-10"
click at [843, 90] on button "新開單" at bounding box center [854, 100] width 67 height 33
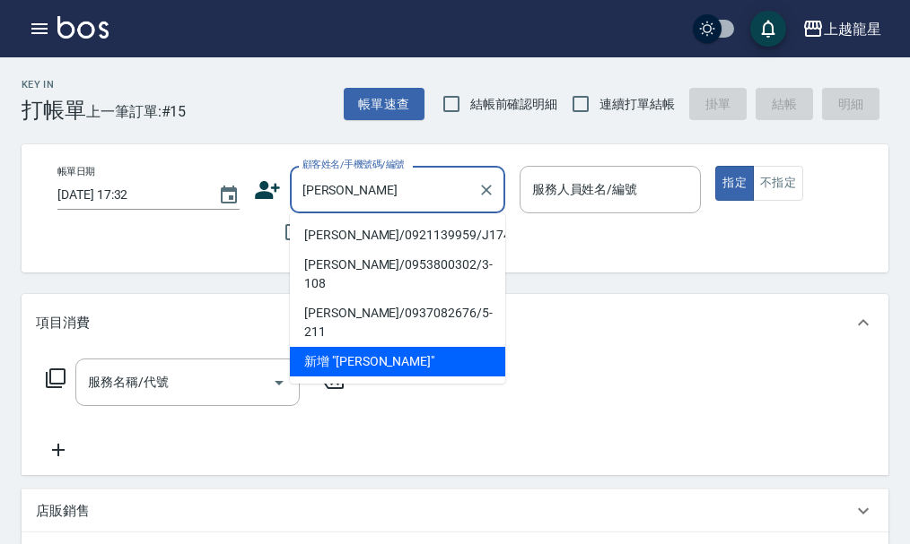
click at [455, 235] on li "[PERSON_NAME]/0921139959/J174" at bounding box center [397, 236] width 215 height 30
type input "[PERSON_NAME]/0921139959/J174"
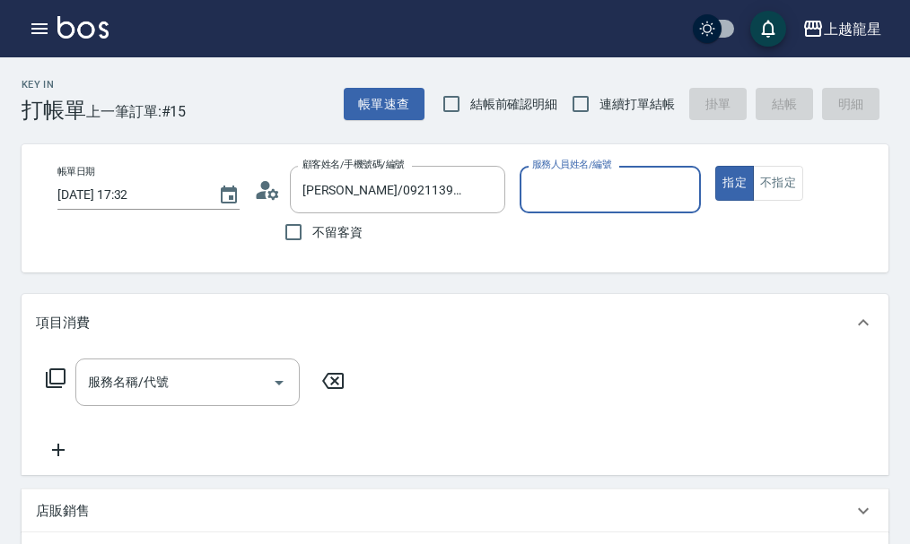
type input "Alisa-10"
click at [37, 24] on icon "button" at bounding box center [39, 28] width 16 height 11
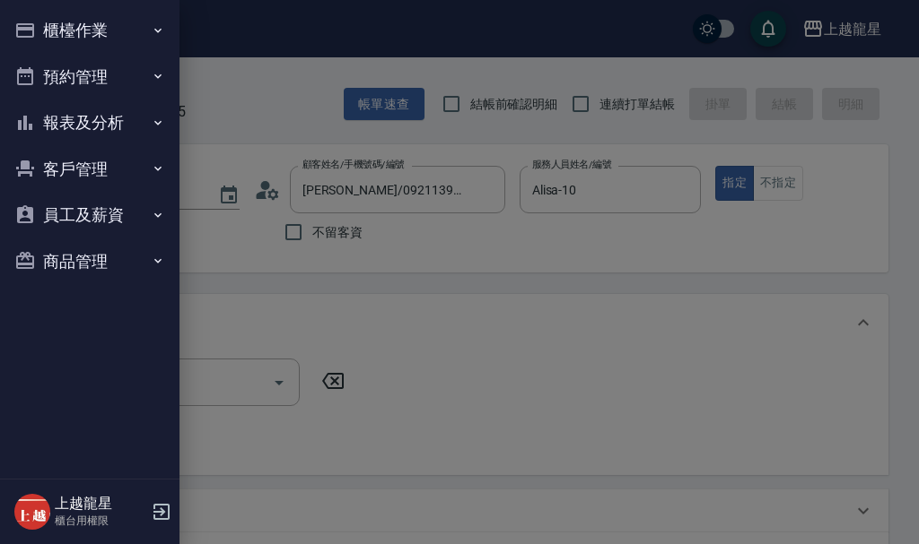
click at [57, 22] on button "櫃檯作業" at bounding box center [89, 30] width 165 height 47
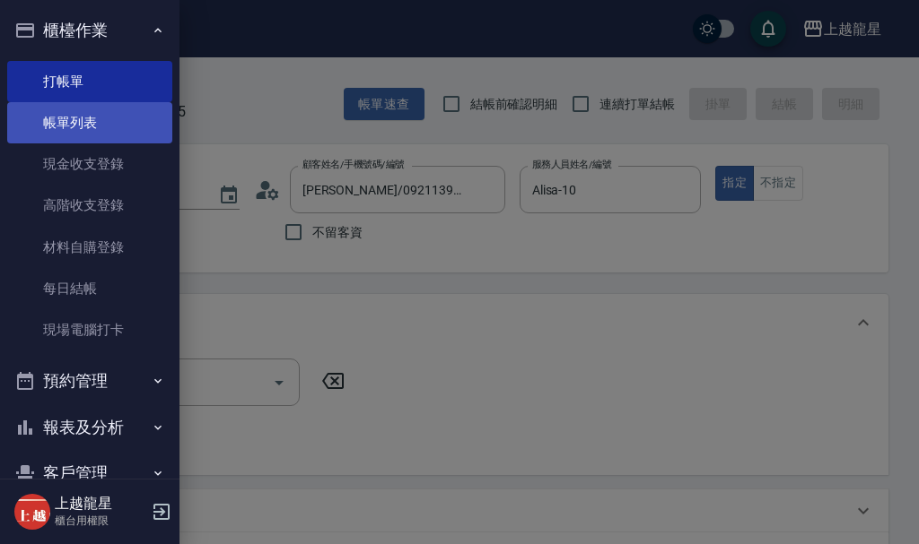
click at [77, 131] on link "帳單列表" at bounding box center [89, 122] width 165 height 41
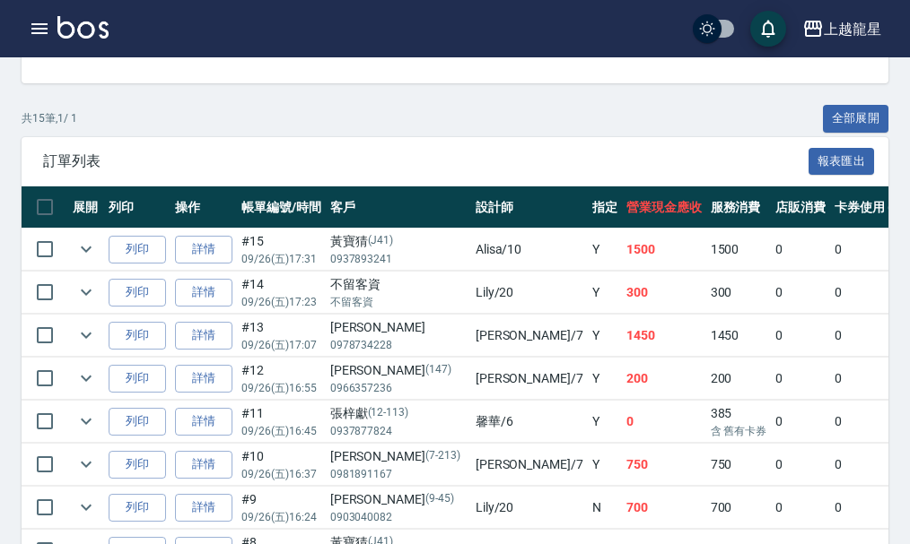
scroll to position [538, 0]
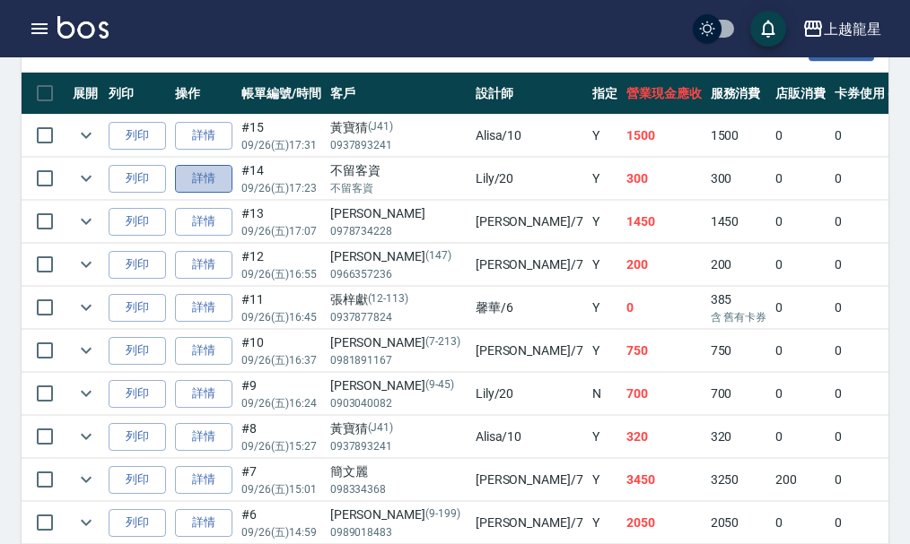
click at [203, 179] on link "詳情" at bounding box center [203, 179] width 57 height 28
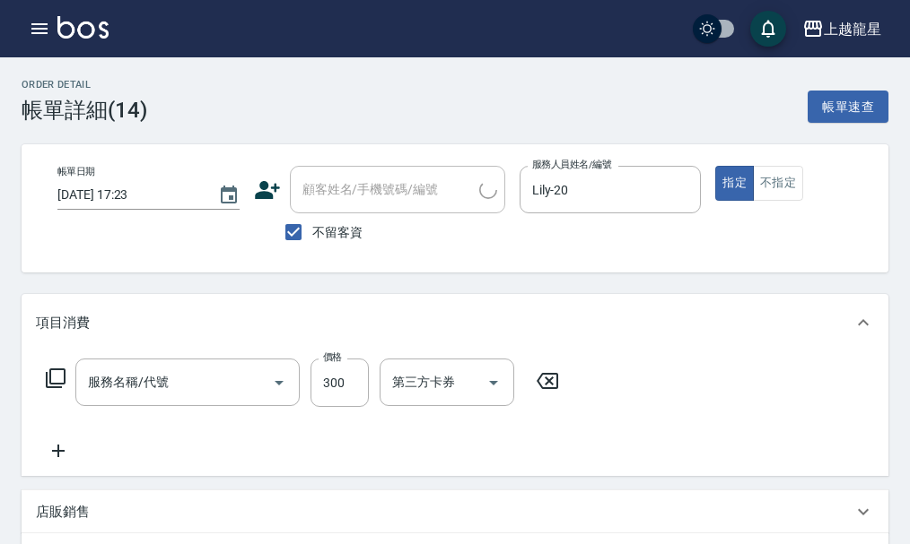
type input "[DATE] 17:23"
checkbox input "true"
type input "Lily-20"
type input "一般洗髮(500)"
click at [327, 225] on span "不留客資" at bounding box center [337, 232] width 50 height 19
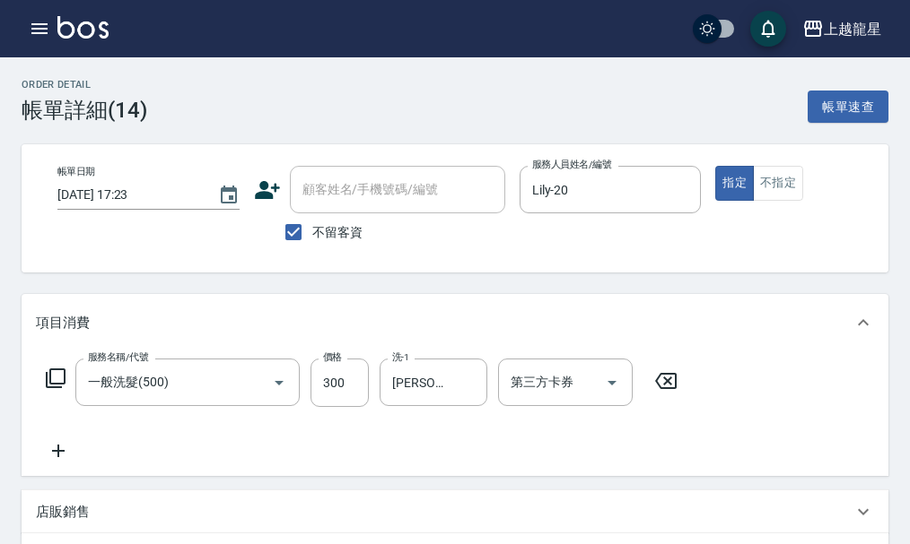
click at [312, 225] on input "不留客資" at bounding box center [293, 232] width 38 height 38
checkbox input "false"
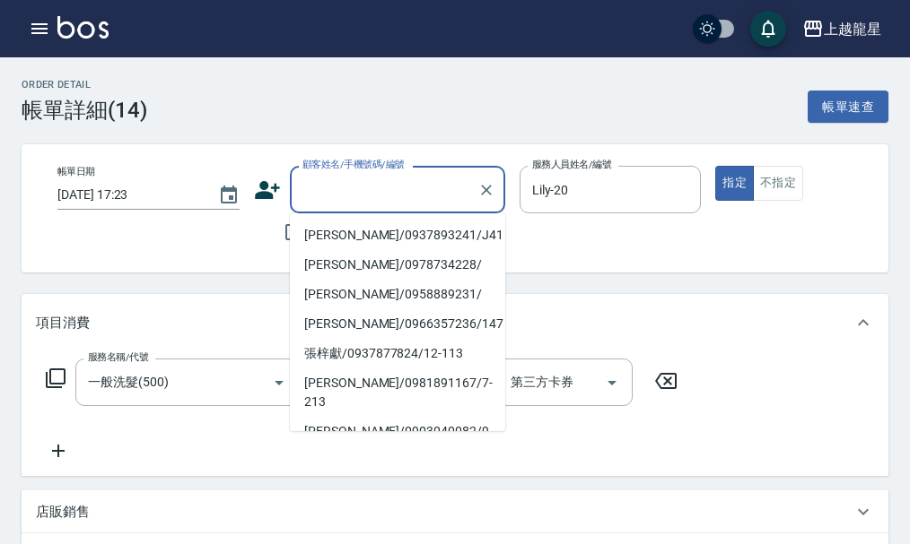
click at [329, 193] on input "顧客姓名/手機號碼/編號" at bounding box center [384, 189] width 172 height 31
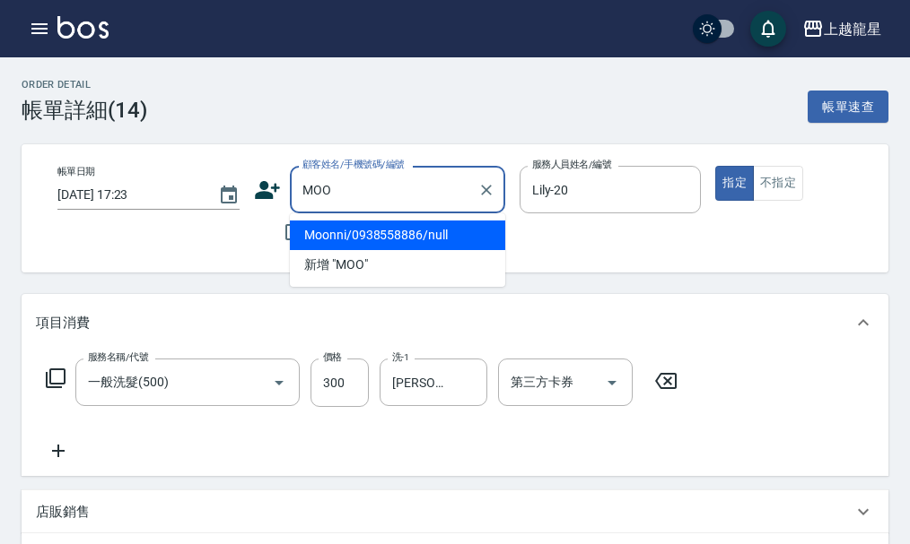
click at [422, 239] on li "Moonni/0938558886/null" at bounding box center [397, 236] width 215 height 30
type input "Moonni/0938558886/null"
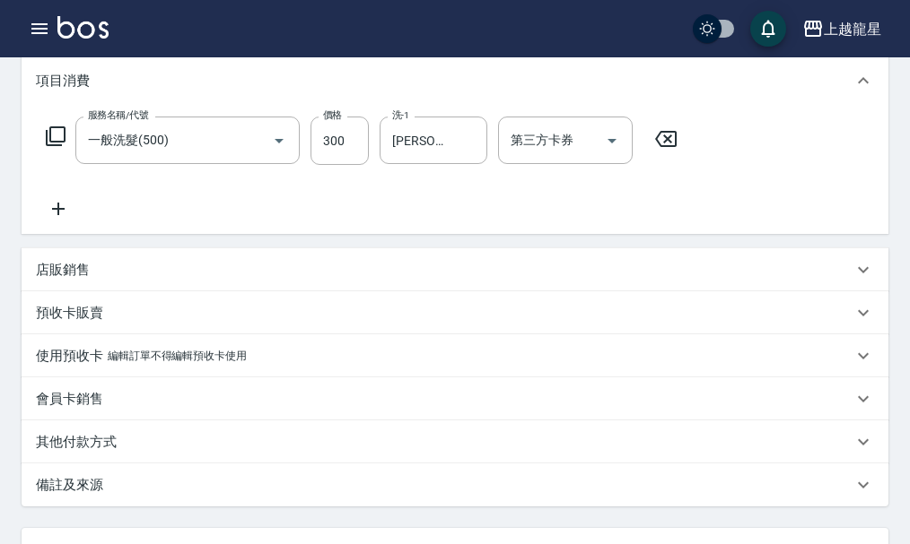
scroll to position [412, 0]
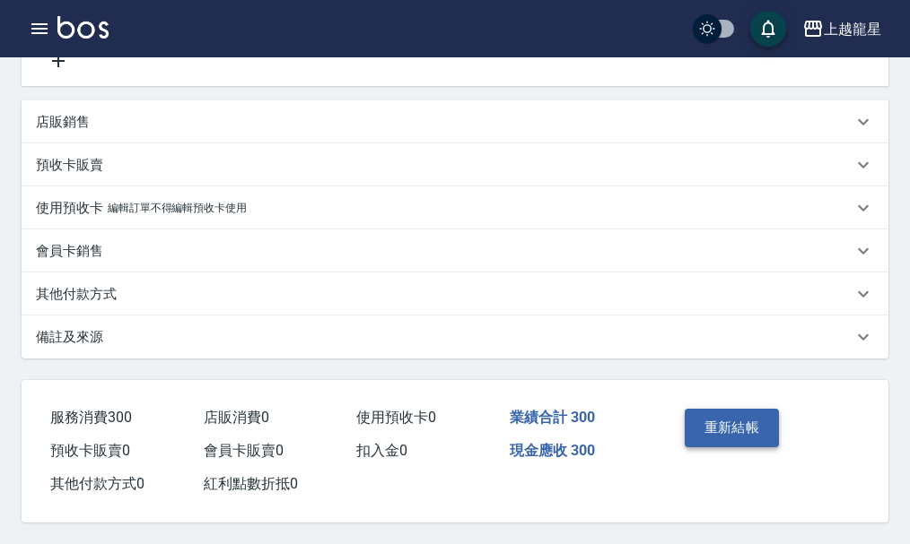
click at [700, 418] on button "重新結帳" at bounding box center [731, 428] width 95 height 38
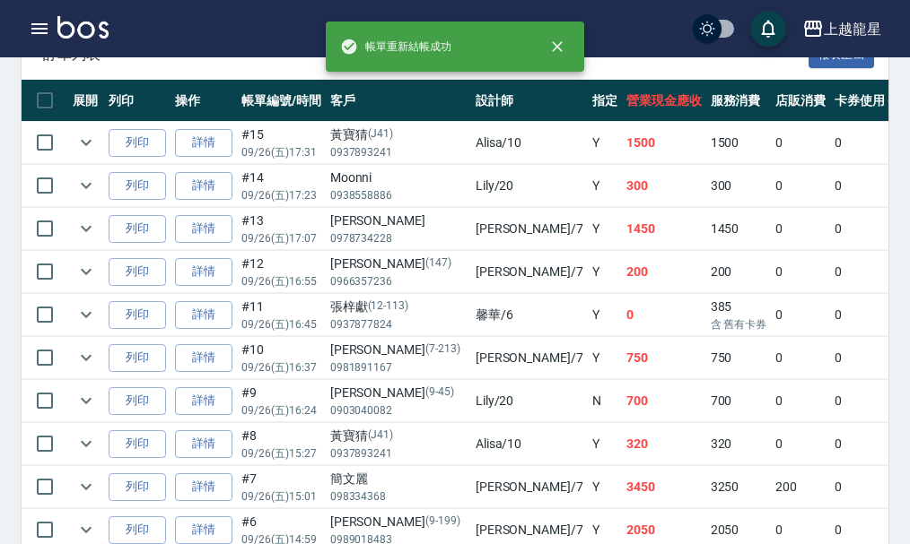
scroll to position [538, 0]
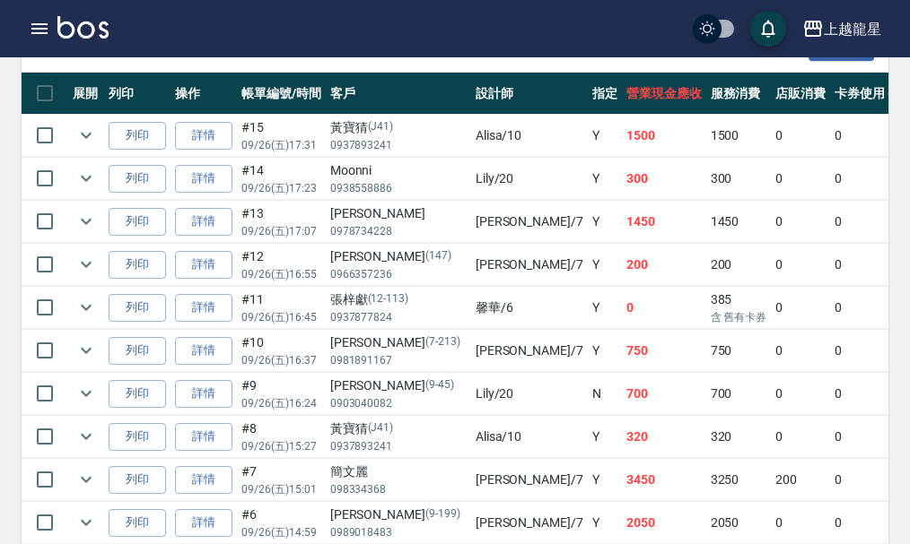
click at [73, 22] on img at bounding box center [82, 27] width 51 height 22
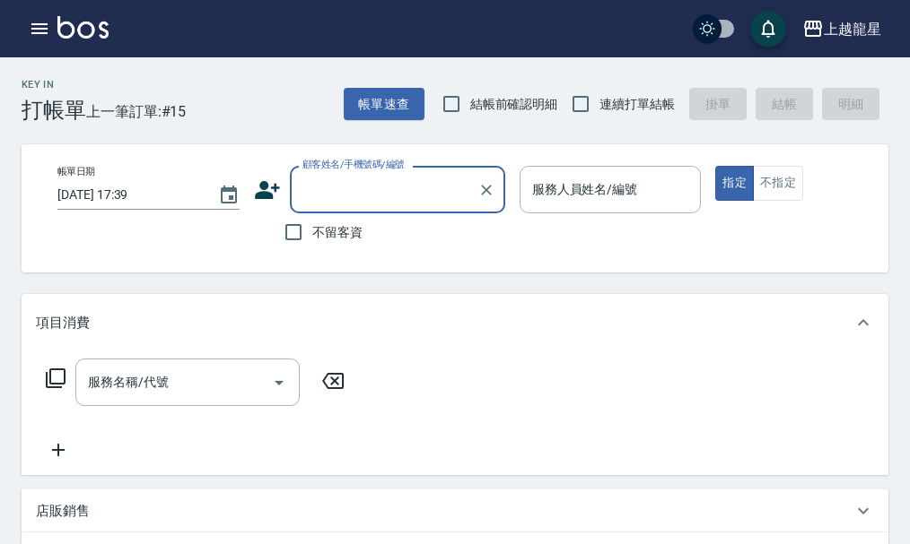
click at [358, 186] on input "顧客姓名/手機號碼/編號" at bounding box center [384, 189] width 172 height 31
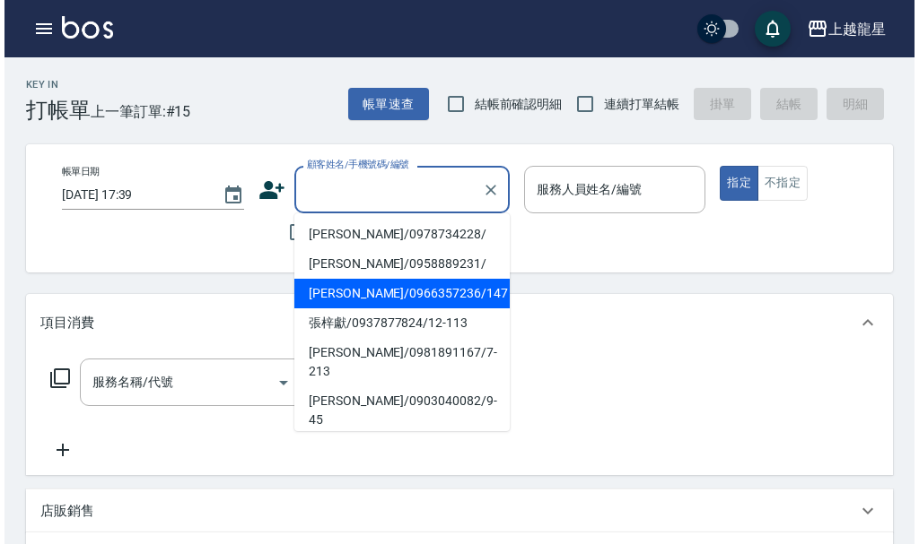
scroll to position [90, 0]
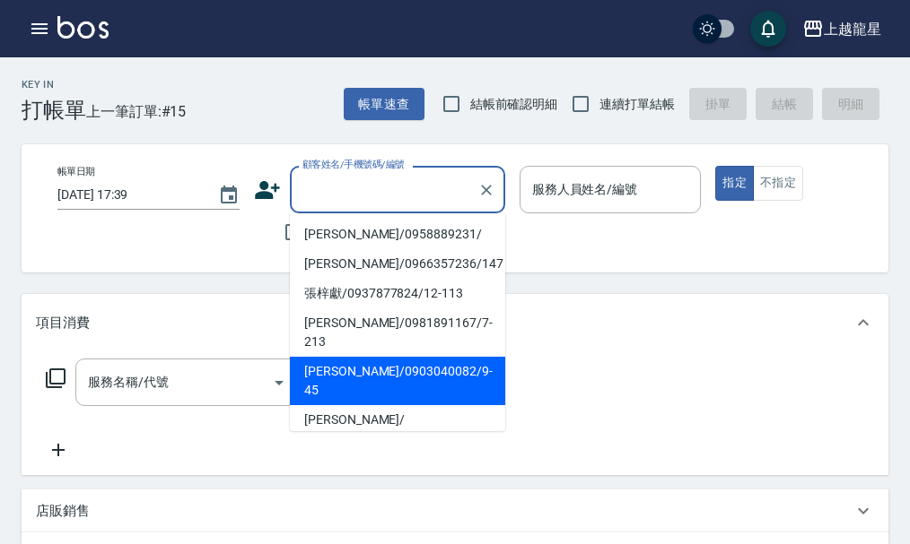
click at [360, 357] on li "[PERSON_NAME]/0903040082/9-45" at bounding box center [397, 381] width 215 height 48
type input "[PERSON_NAME]/0903040082/9-45"
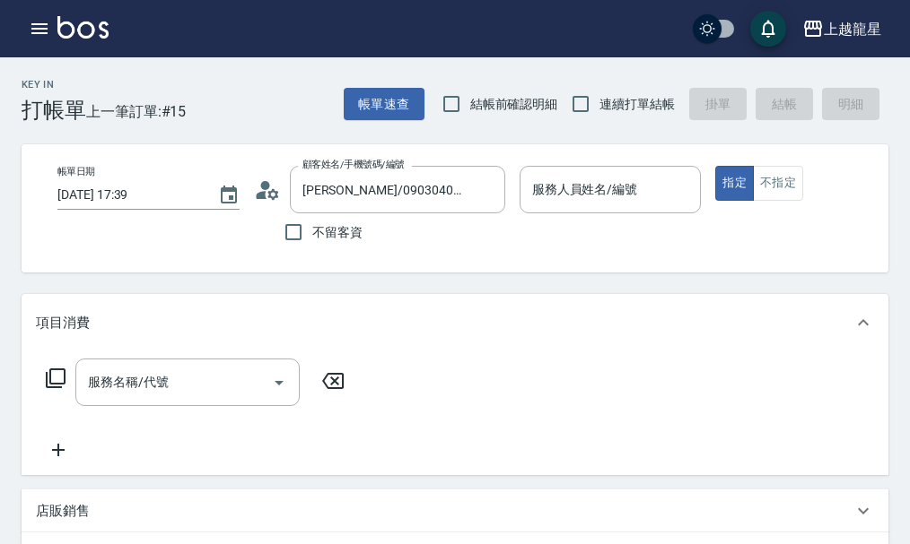
click at [262, 187] on circle at bounding box center [264, 185] width 9 height 9
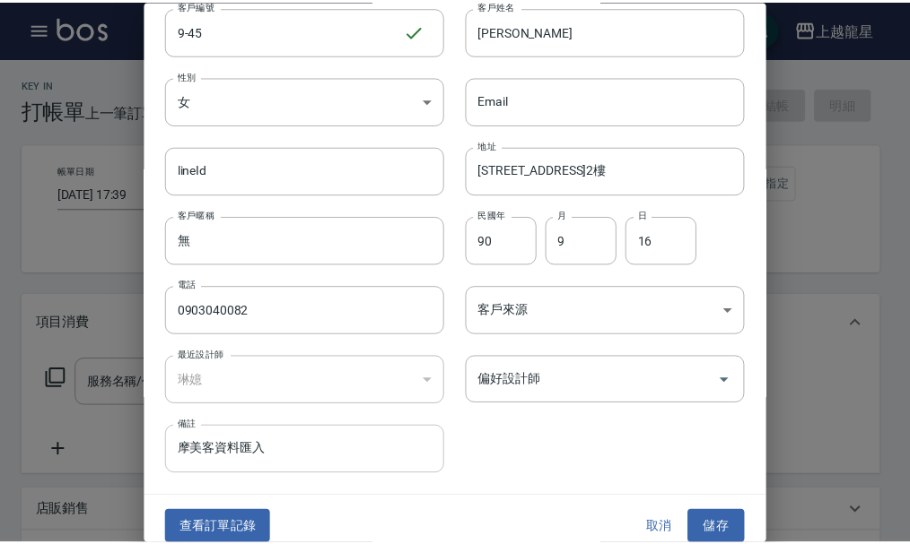
scroll to position [77, 0]
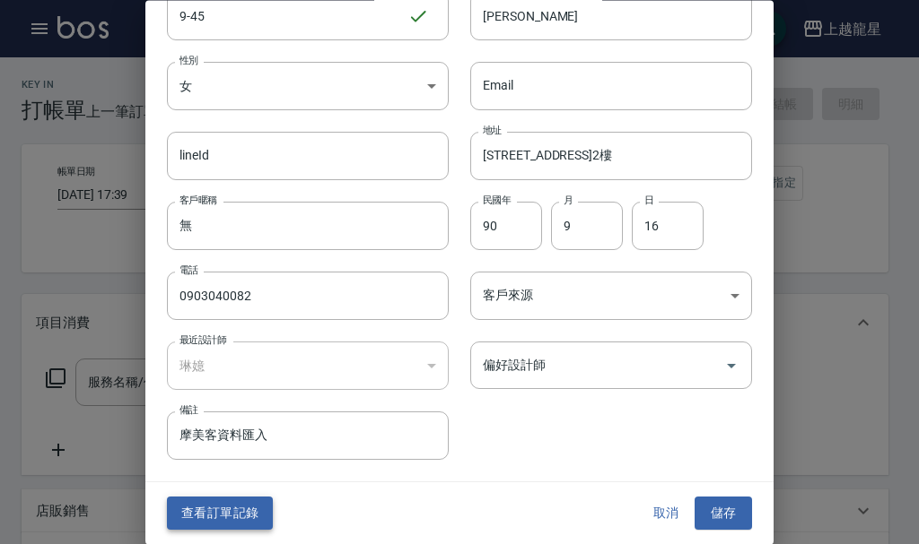
click at [256, 517] on button "查看訂單記錄" at bounding box center [220, 514] width 106 height 33
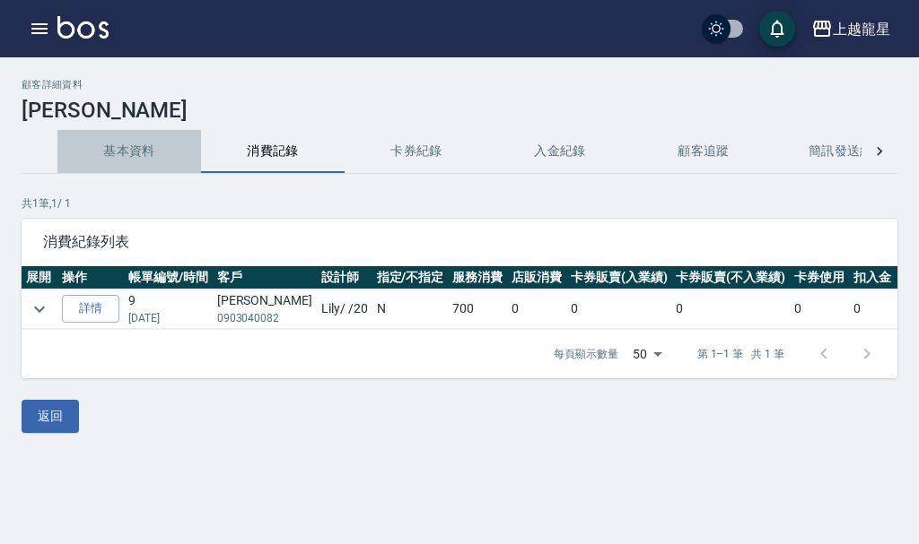
click at [153, 158] on button "基本資料" at bounding box center [129, 151] width 144 height 43
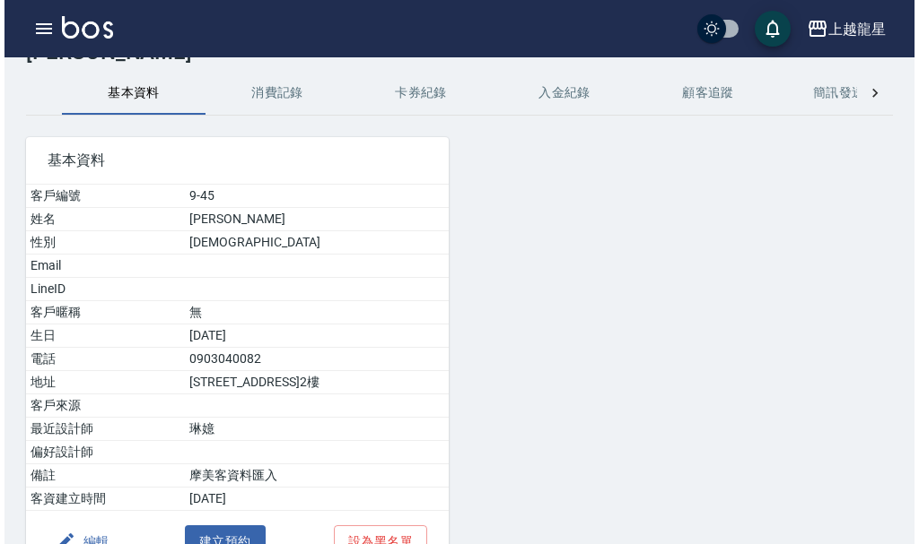
scroll to position [90, 0]
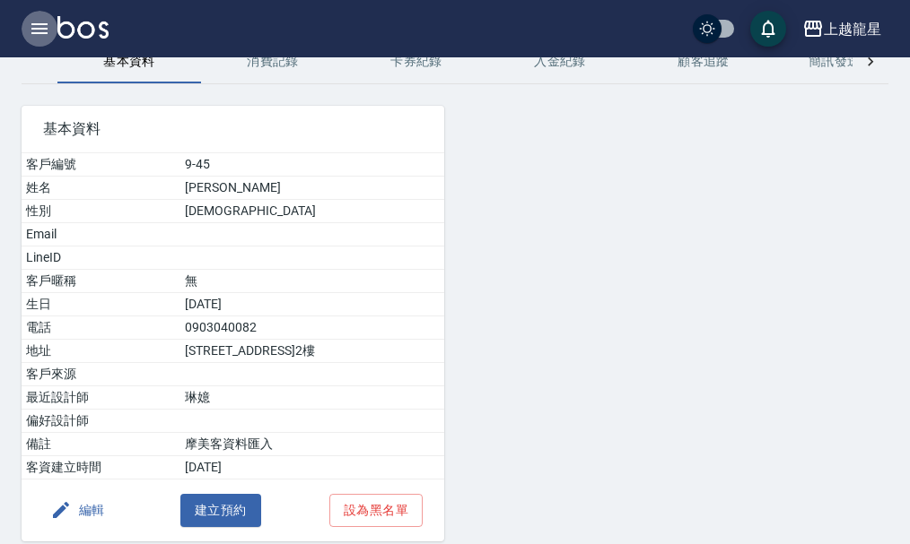
click at [43, 23] on icon "button" at bounding box center [39, 28] width 16 height 11
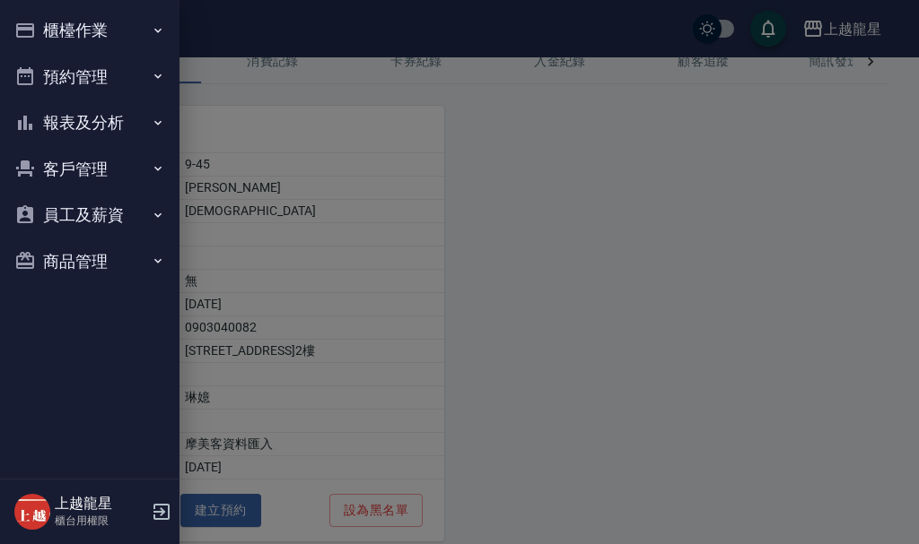
click at [66, 30] on button "櫃檯作業" at bounding box center [89, 30] width 165 height 47
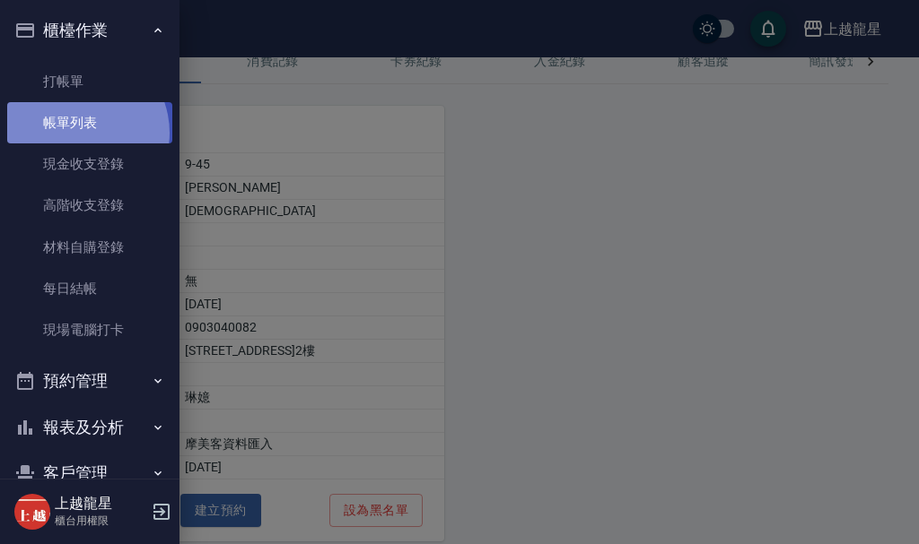
click at [77, 133] on link "帳單列表" at bounding box center [89, 122] width 165 height 41
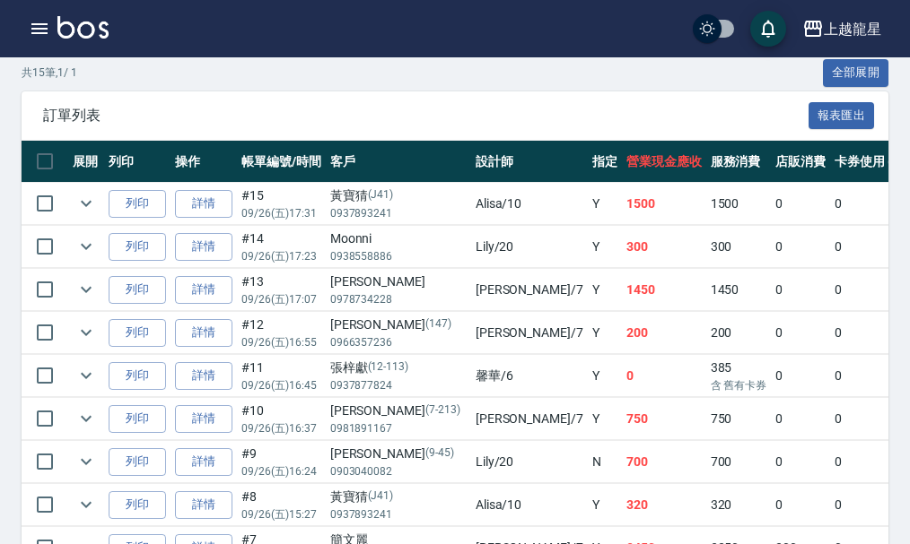
scroll to position [538, 0]
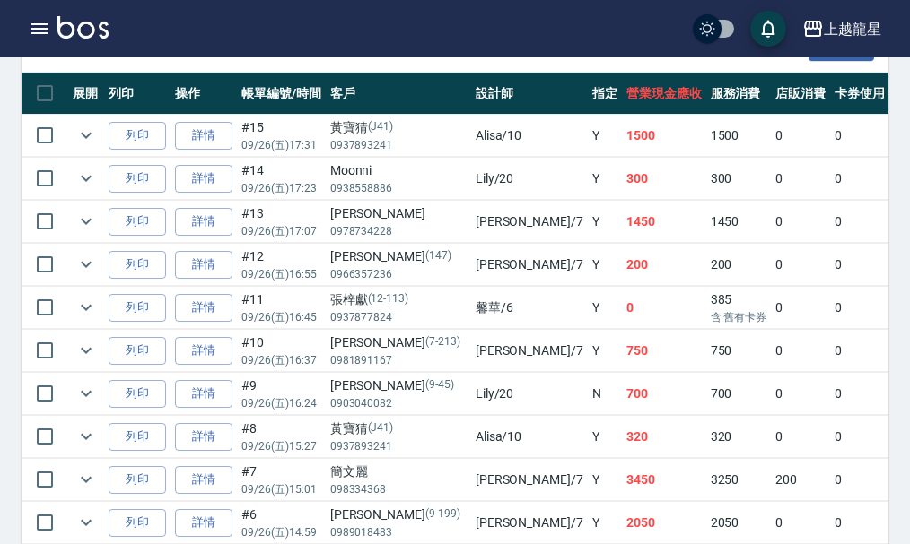
click at [80, 30] on img at bounding box center [82, 27] width 51 height 22
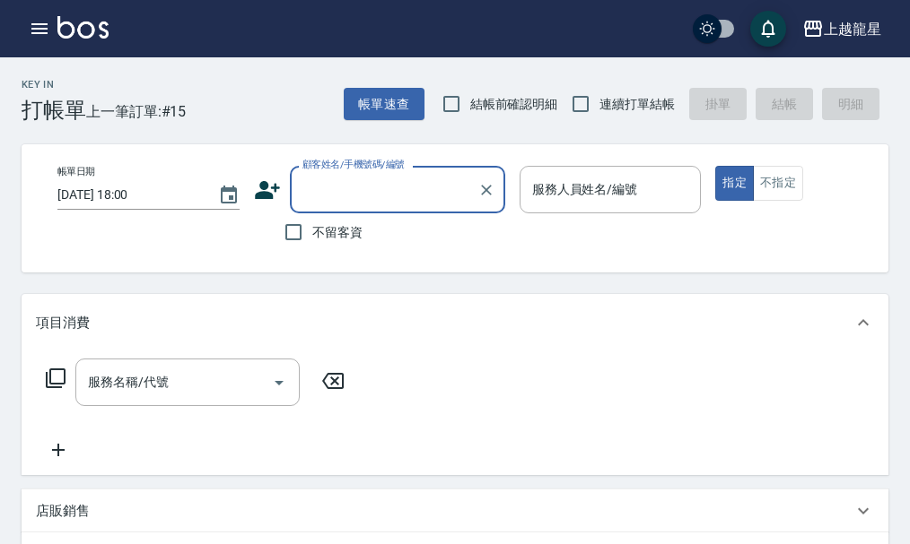
click at [354, 185] on input "顧客姓名/手機號碼/編號" at bounding box center [384, 189] width 172 height 31
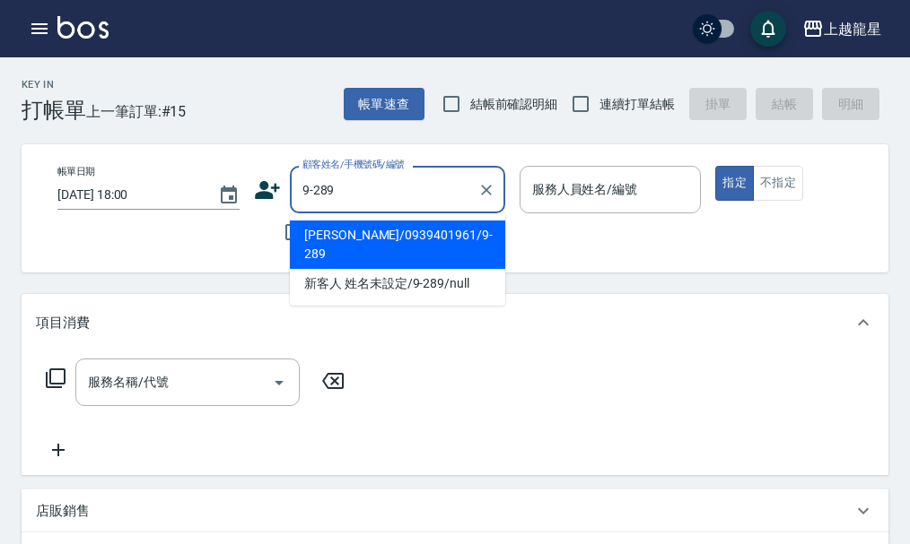
click at [397, 240] on li "[PERSON_NAME]/0939401961/9-289" at bounding box center [397, 245] width 215 height 48
type input "[PERSON_NAME]/0939401961/9-289"
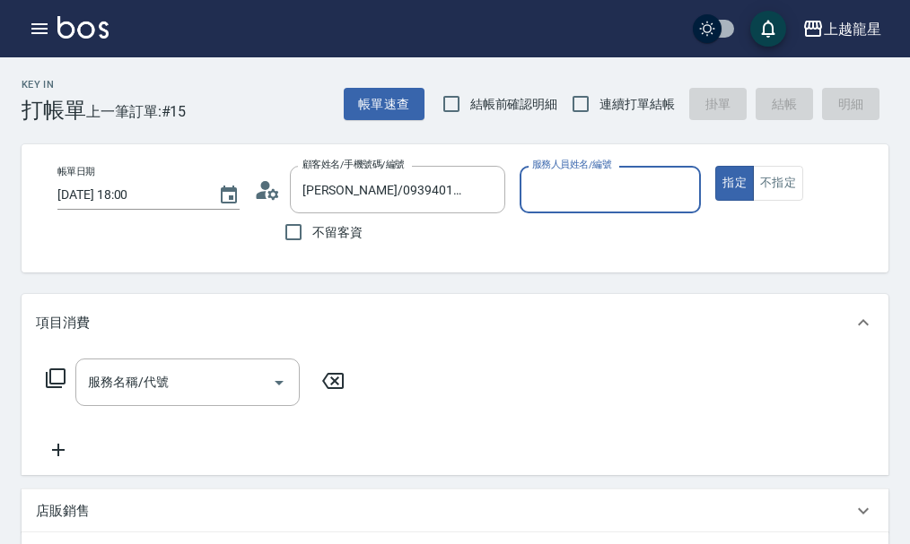
type input "雅君-7"
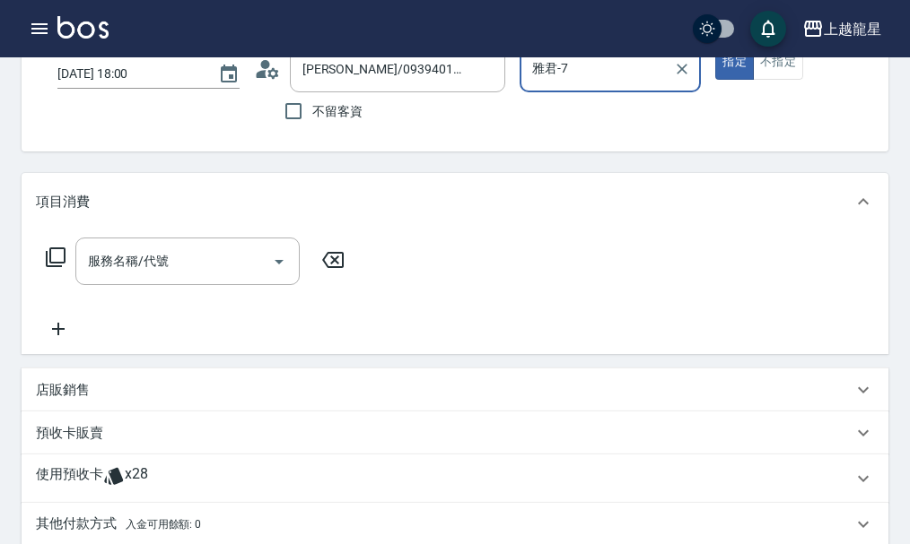
scroll to position [359, 0]
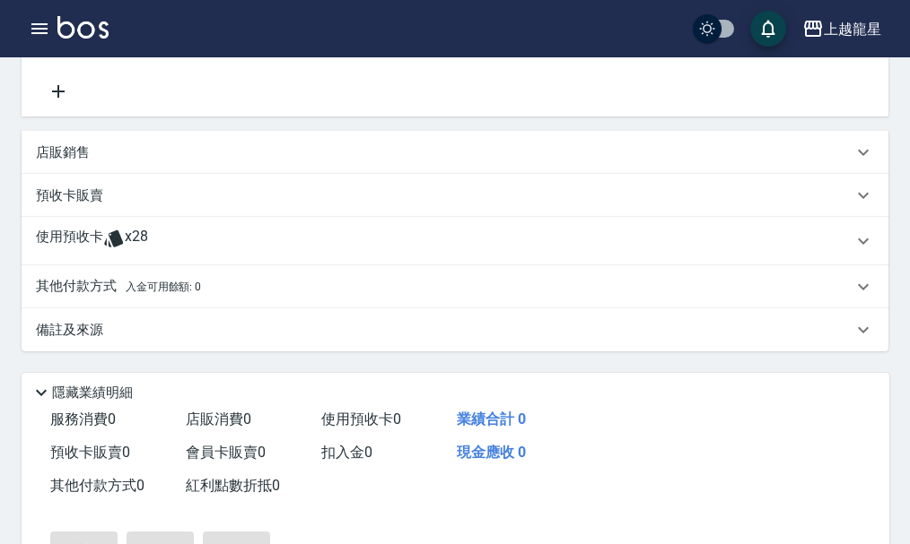
click at [221, 297] on div "其他付款方式 入金可用餘額: 0" at bounding box center [444, 287] width 816 height 20
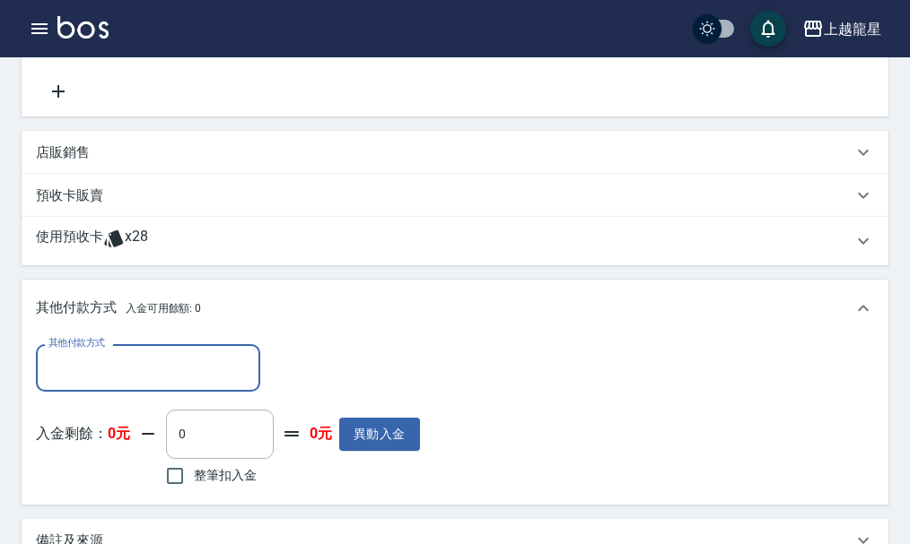
scroll to position [0, 0]
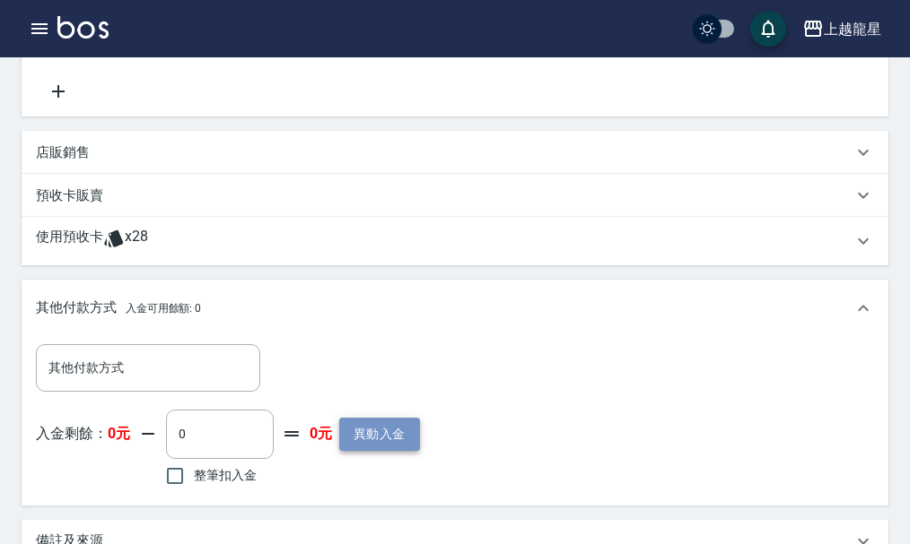
click at [399, 448] on button "異動入金" at bounding box center [379, 434] width 81 height 33
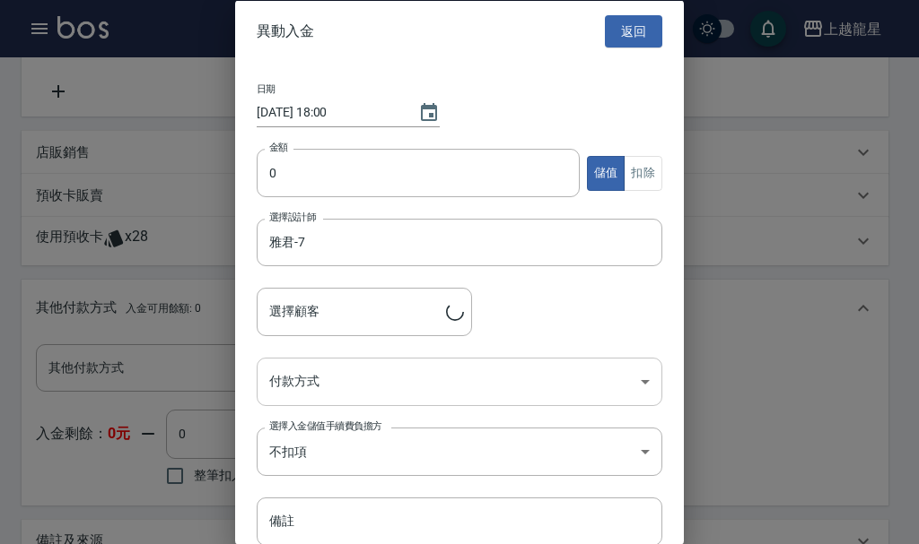
type input "[PERSON_NAME]/0939401961/9-289"
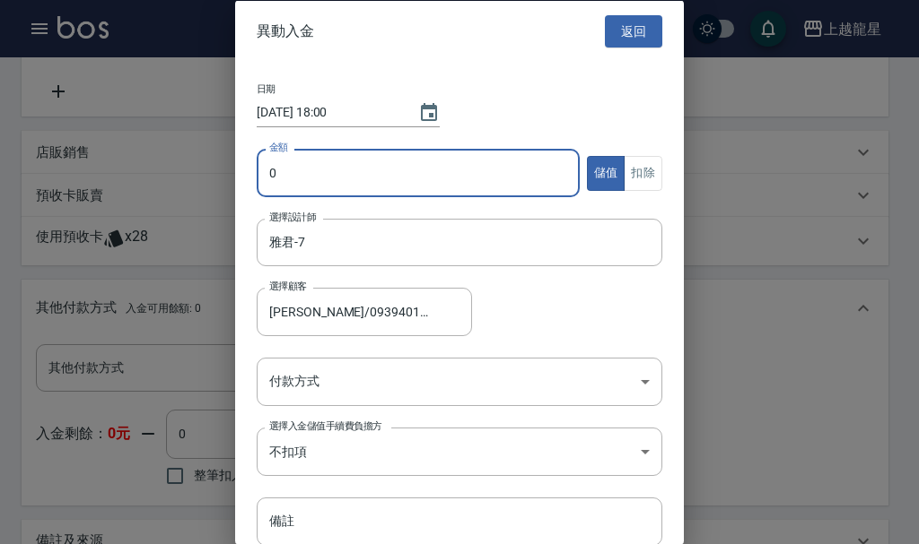
click at [288, 191] on input "0" at bounding box center [418, 173] width 323 height 48
type input "10000"
click at [318, 372] on body "上越龍星 登出 櫃檯作業 打帳單 帳單列表 現金收支登錄 高階收支登錄 材料自購登錄 每日結帳 現場電腦打卡 預約管理 預約管理 單日預約紀錄 單週預約紀錄 …" at bounding box center [459, 247] width 919 height 1212
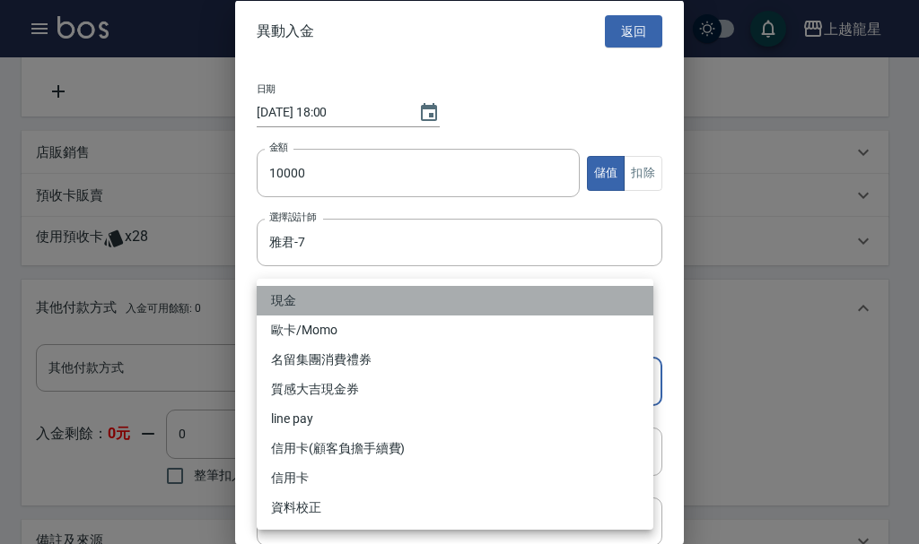
click at [311, 297] on li "現金" at bounding box center [455, 301] width 396 height 30
type input "現金"
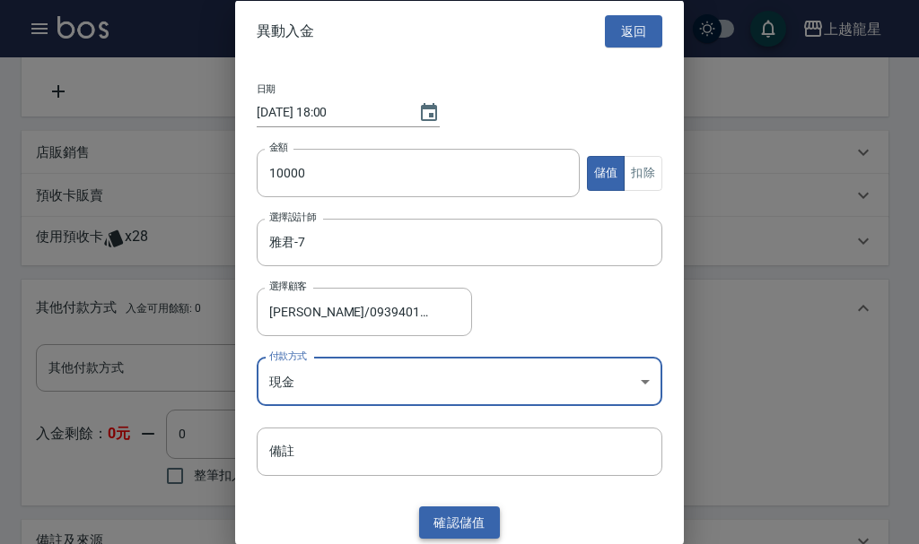
click at [432, 520] on button "確認 儲值" at bounding box center [459, 522] width 81 height 33
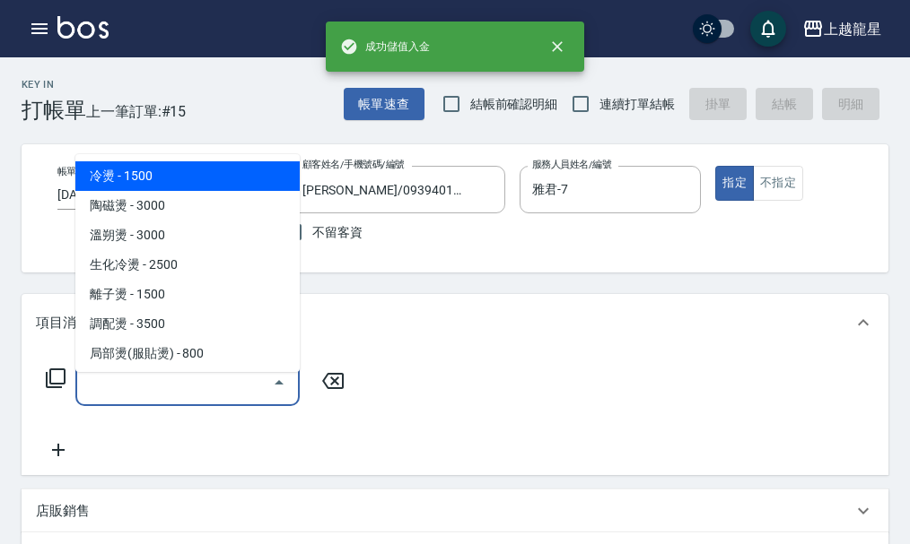
click at [104, 398] on input "服務名稱/代號" at bounding box center [173, 382] width 181 height 31
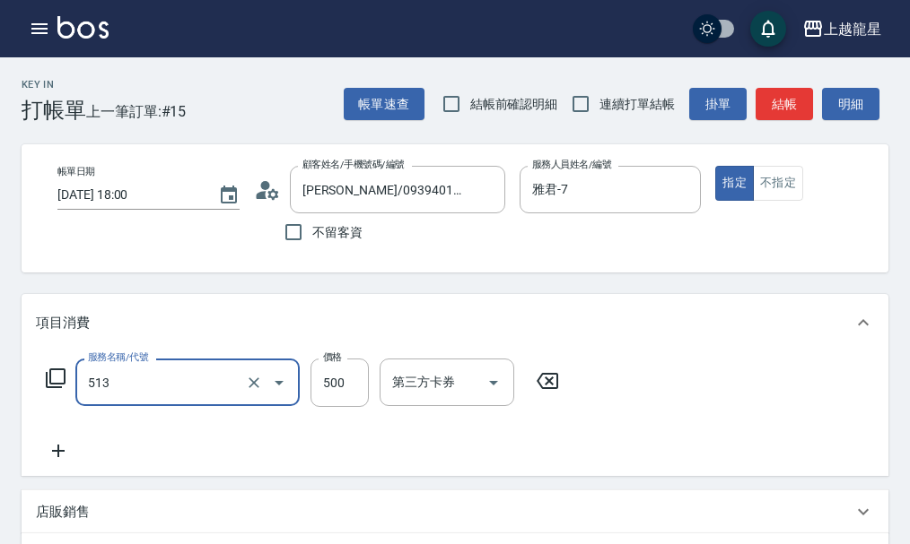
type input "SPA健康洗(513)"
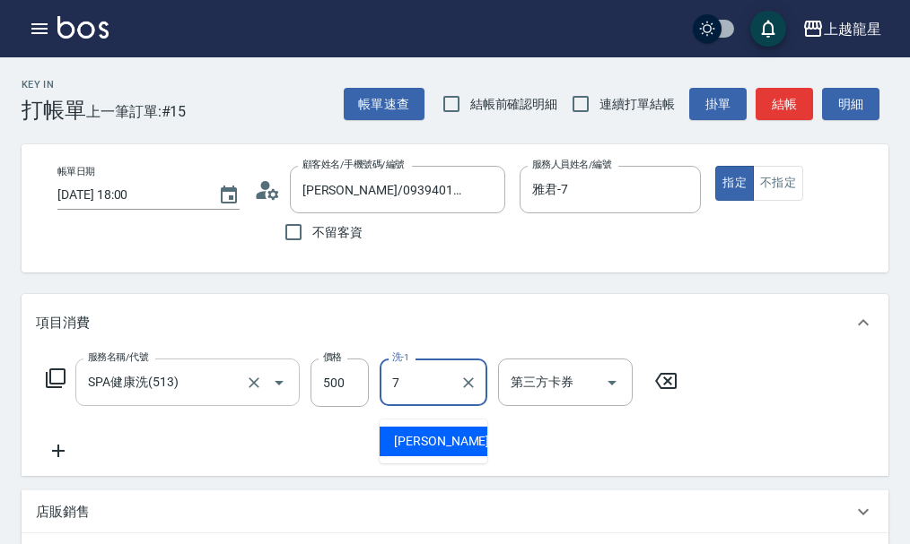
type input "雅君-7"
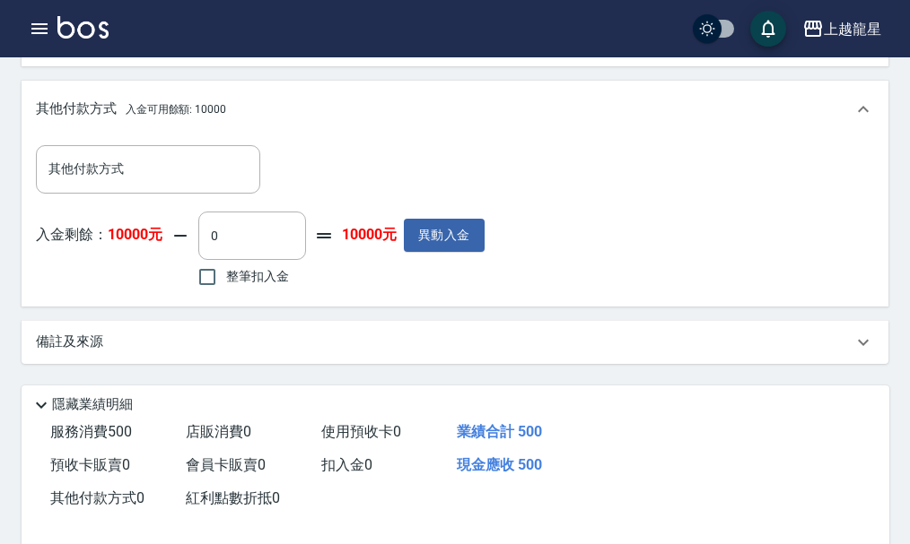
scroll to position [759, 0]
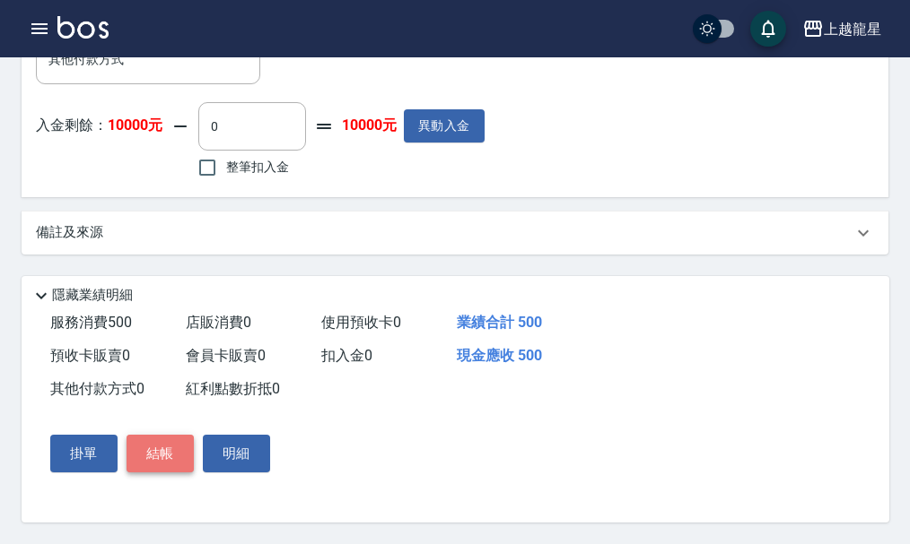
click at [165, 447] on button "結帳" at bounding box center [159, 454] width 67 height 38
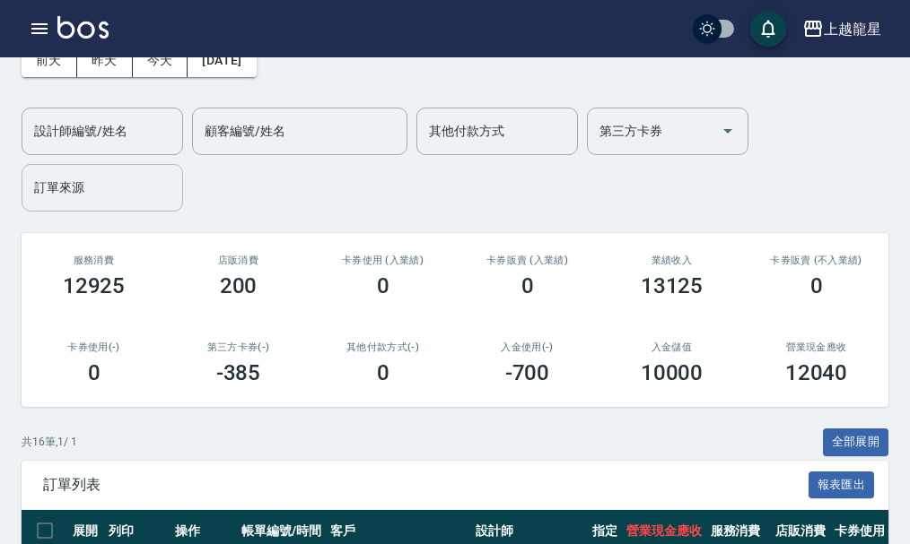
scroll to position [90, 0]
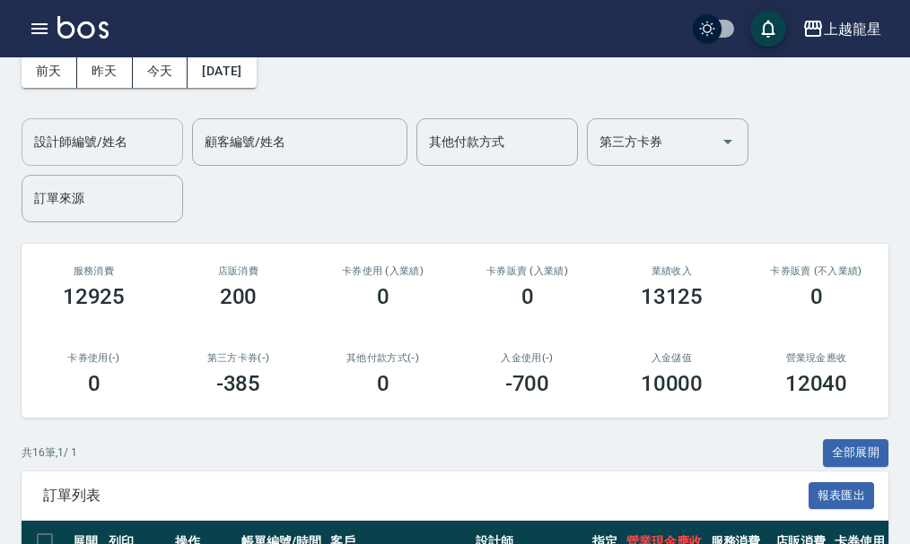
click at [88, 157] on input "設計師編號/姓名" at bounding box center [102, 141] width 145 height 31
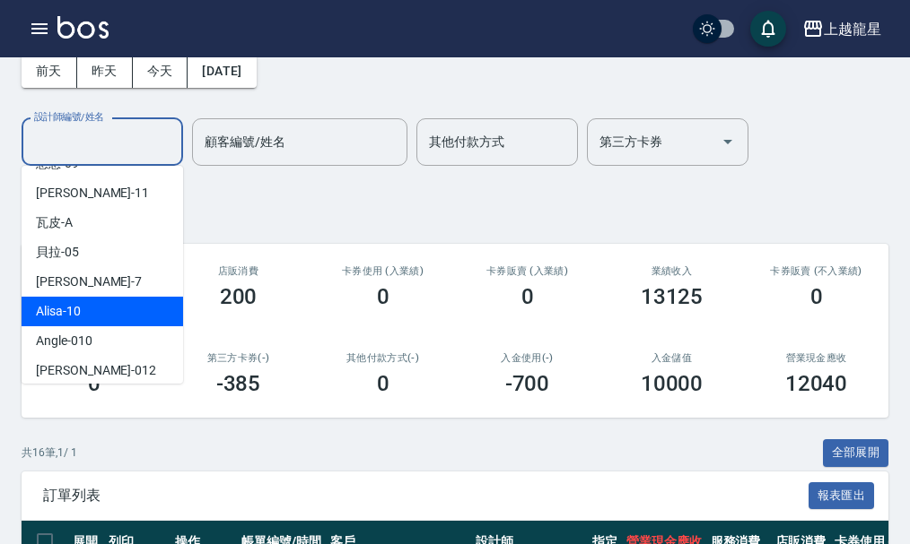
scroll to position [359, 0]
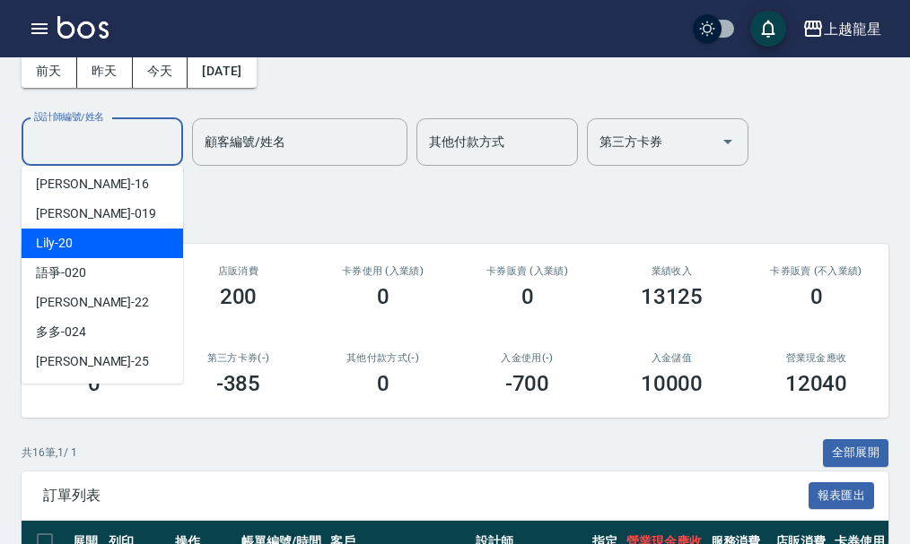
click at [83, 238] on div "Lily -20" at bounding box center [102, 244] width 161 height 30
type input "Lily-20"
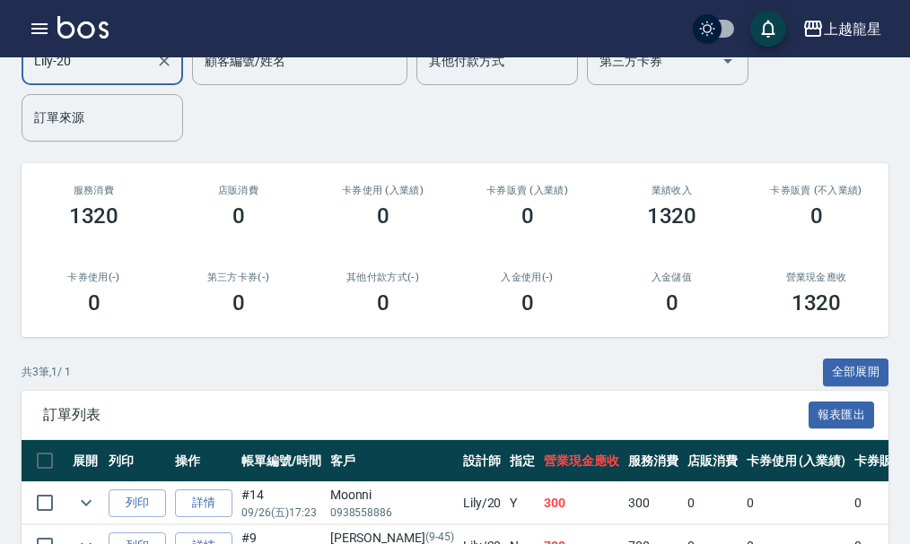
scroll to position [0, 0]
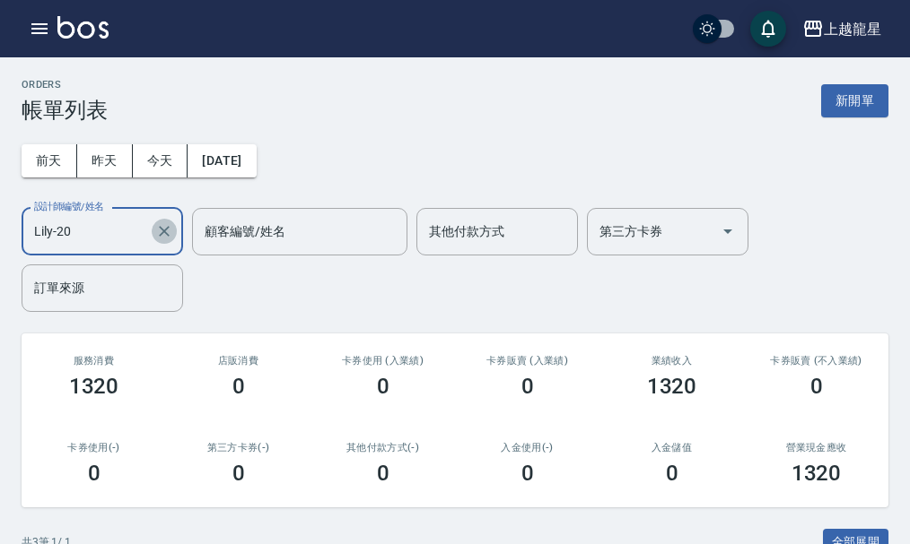
click at [161, 229] on icon "Clear" at bounding box center [164, 231] width 11 height 11
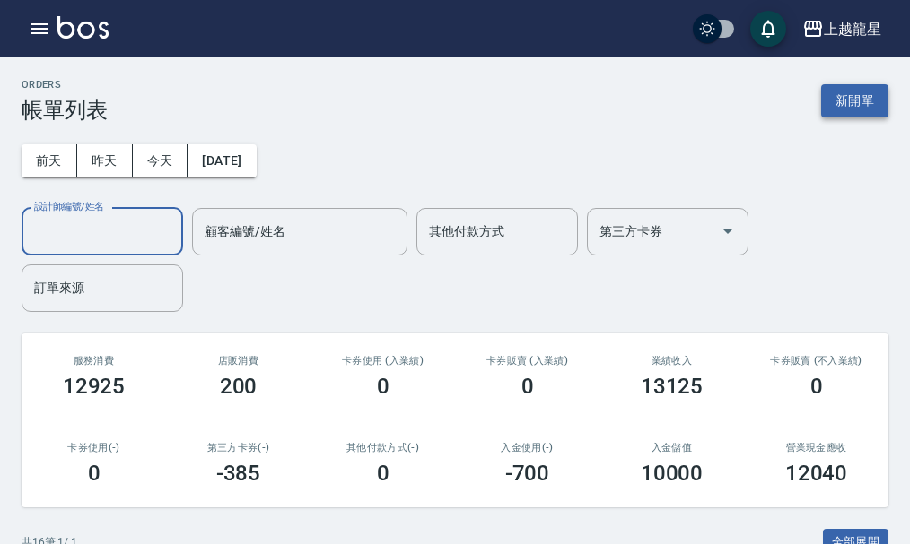
click at [846, 100] on button "新開單" at bounding box center [854, 100] width 67 height 33
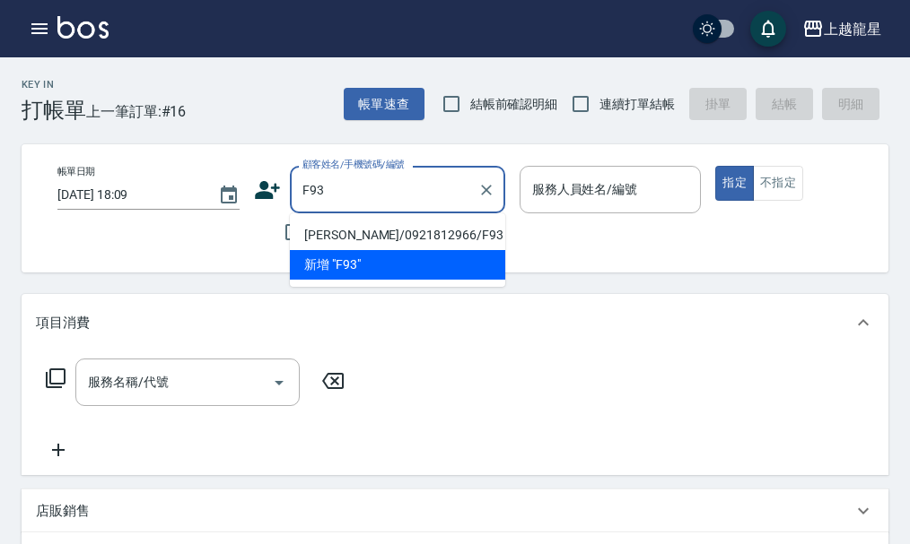
click at [329, 228] on li "[PERSON_NAME]/0921812966/F93" at bounding box center [397, 236] width 215 height 30
type input "[PERSON_NAME]/0921812966/F93"
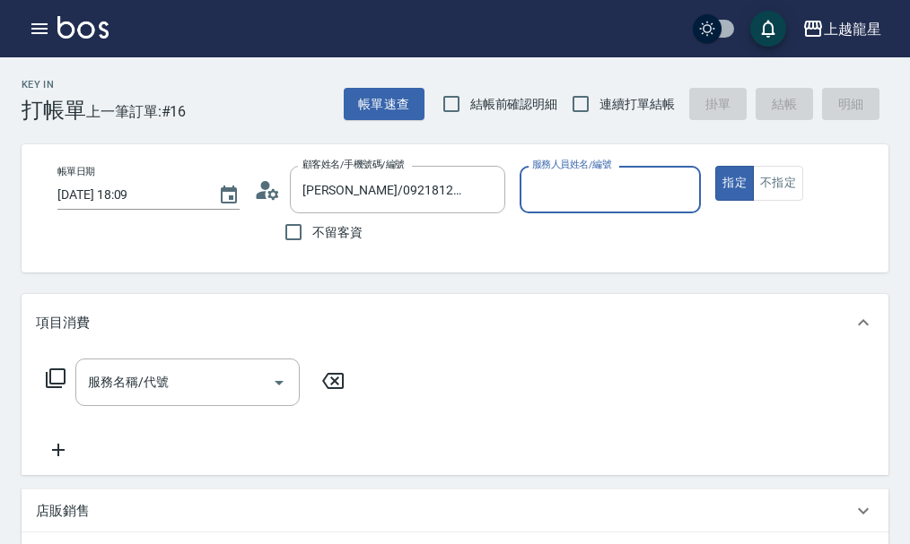
type input "馨華-6"
click at [234, 382] on input "服務名稱/代號" at bounding box center [173, 382] width 181 height 31
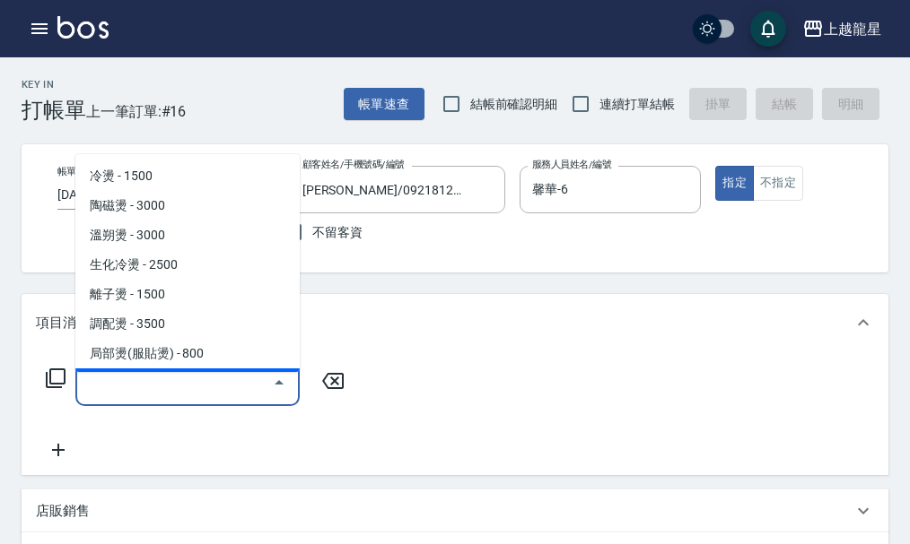
click at [56, 386] on icon at bounding box center [56, 379] width 22 height 22
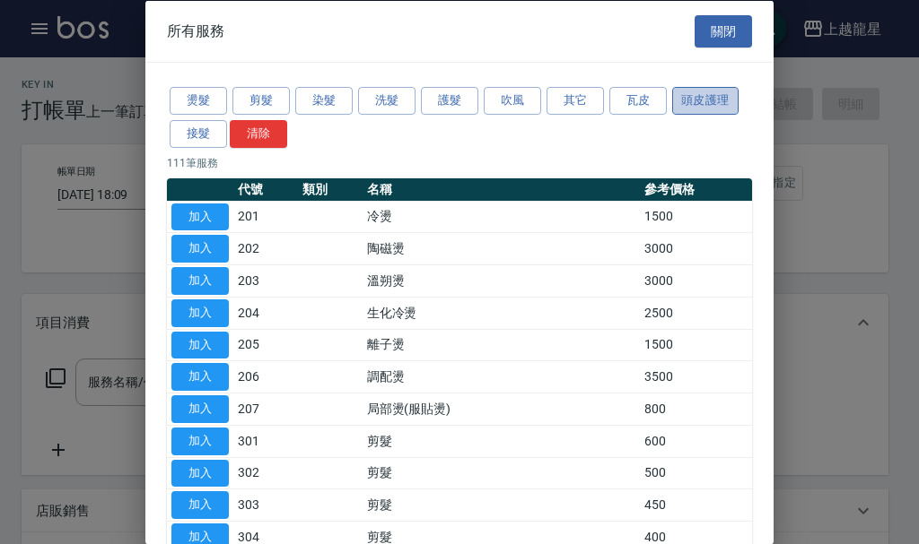
click at [713, 99] on button "頭皮護理" at bounding box center [705, 101] width 66 height 28
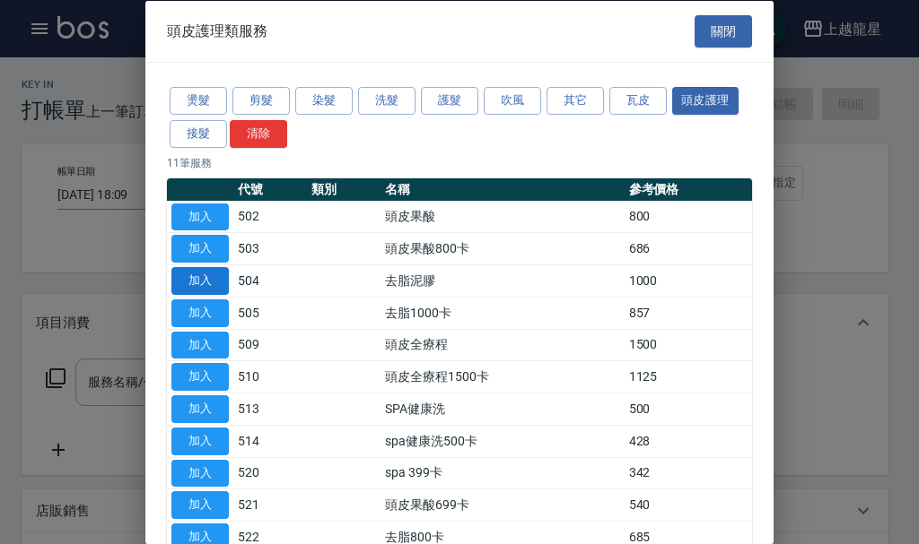
click at [214, 275] on button "加入" at bounding box center [199, 281] width 57 height 28
type input "去脂泥膠(504)"
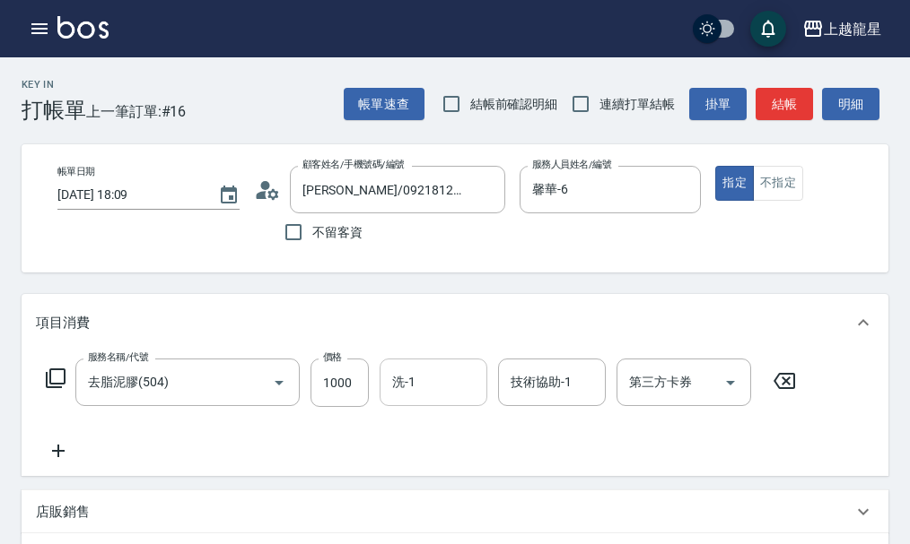
click at [424, 398] on input "洗-1" at bounding box center [433, 382] width 91 height 31
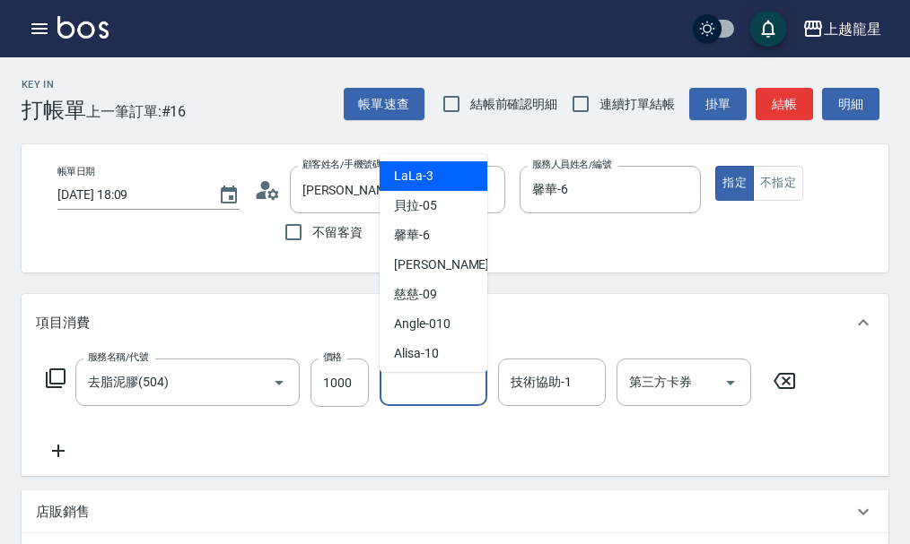
type input "1"
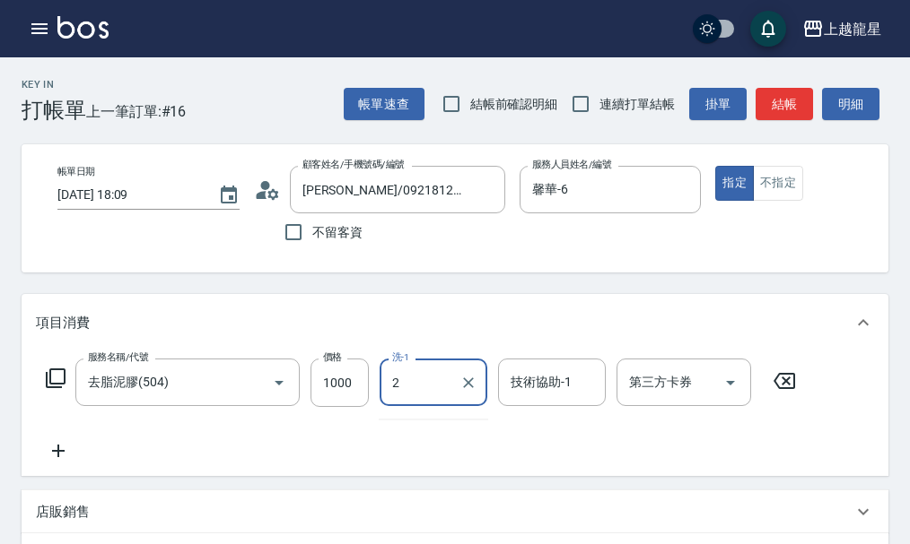
type input "2"
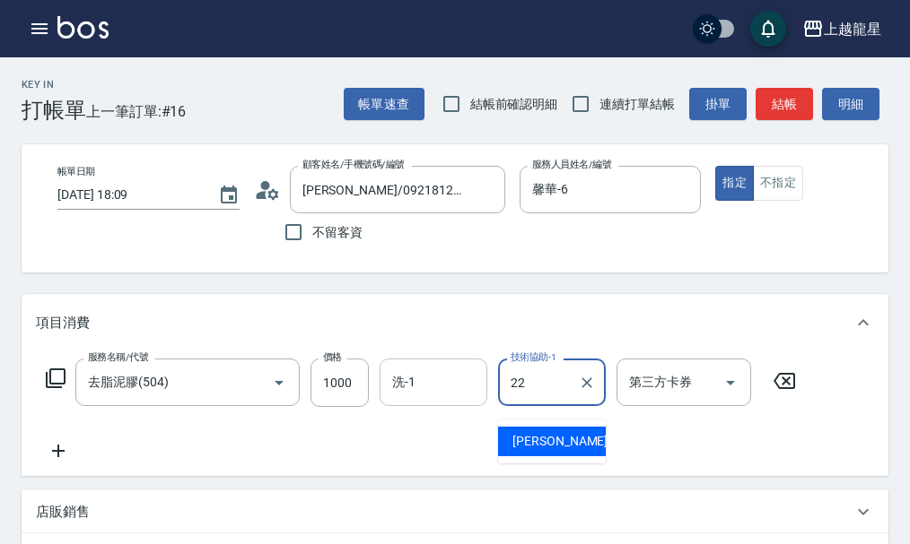
type input "22"
click at [429, 398] on input "洗-1" at bounding box center [433, 382] width 91 height 31
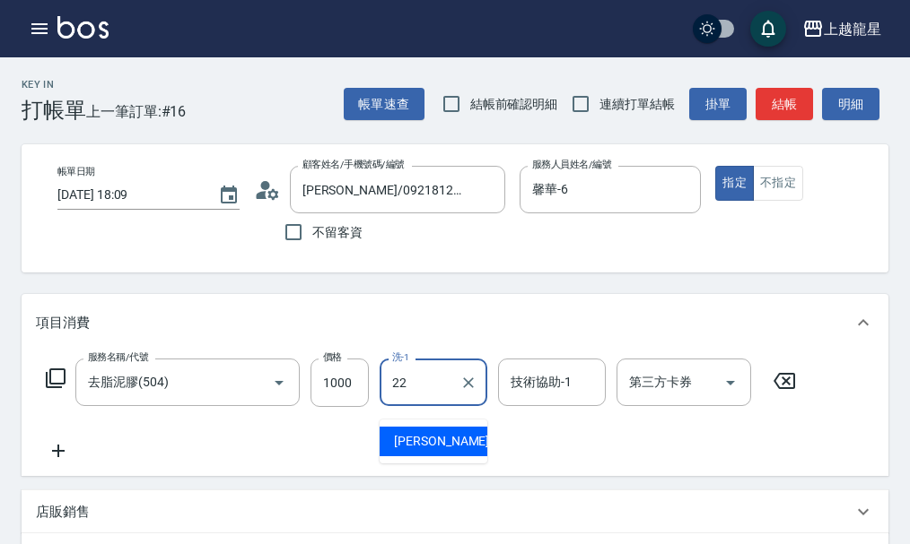
type input "[PERSON_NAME]-22"
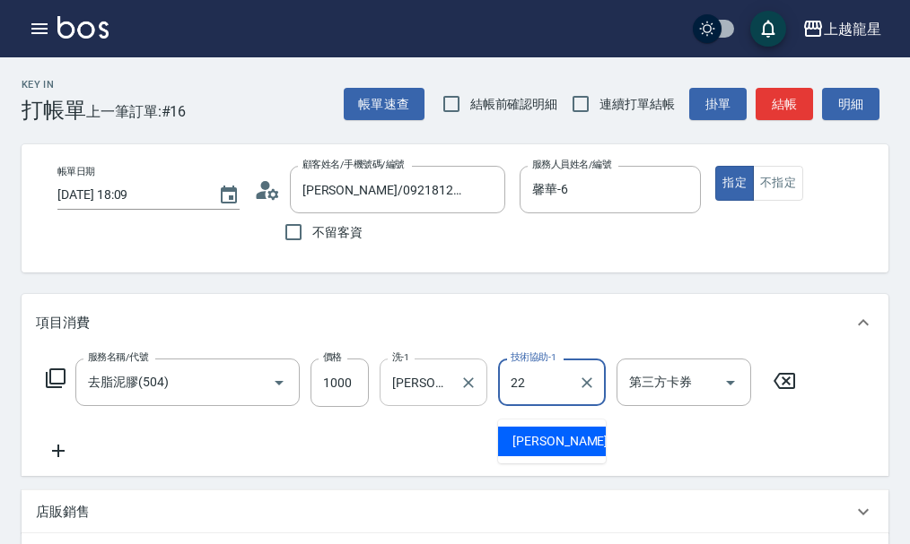
type input "[PERSON_NAME]-22"
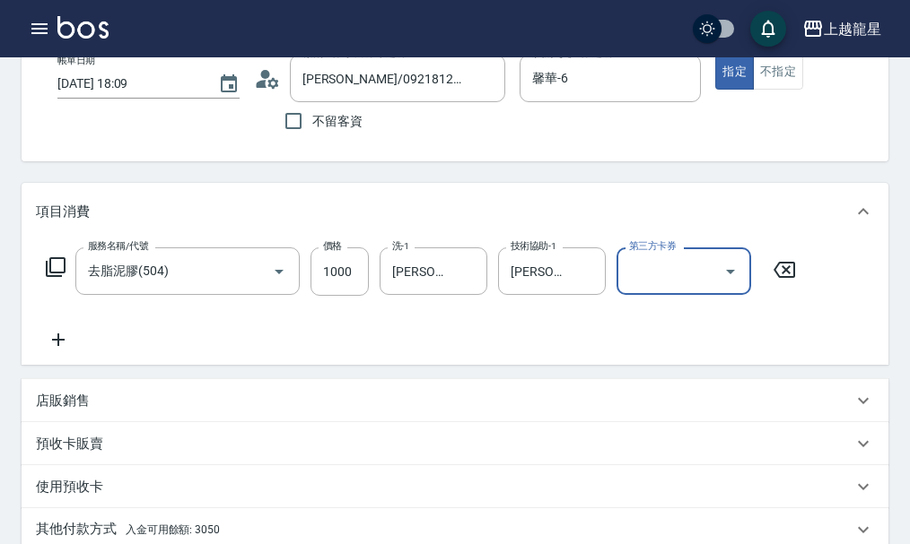
scroll to position [269, 0]
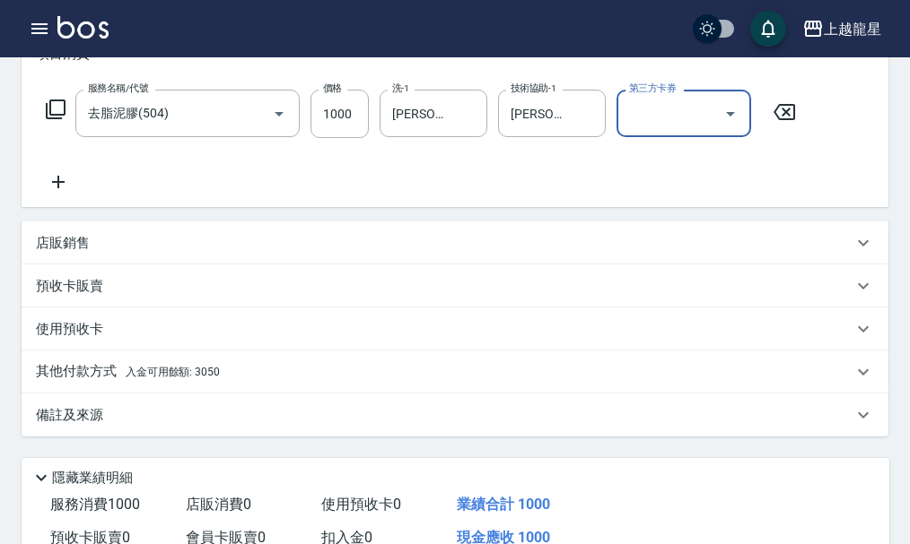
click at [109, 377] on p "其他付款方式 入金可用餘額: 3050" at bounding box center [128, 372] width 184 height 20
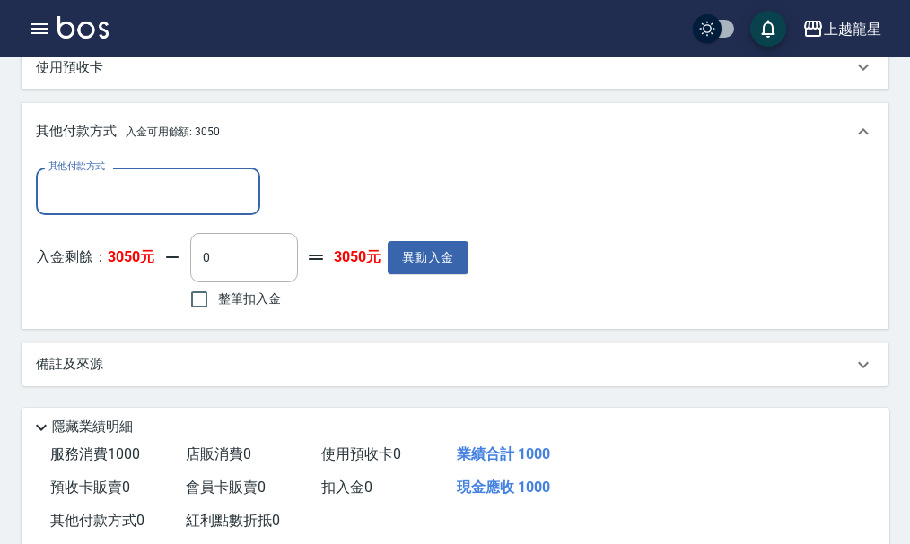
scroll to position [538, 0]
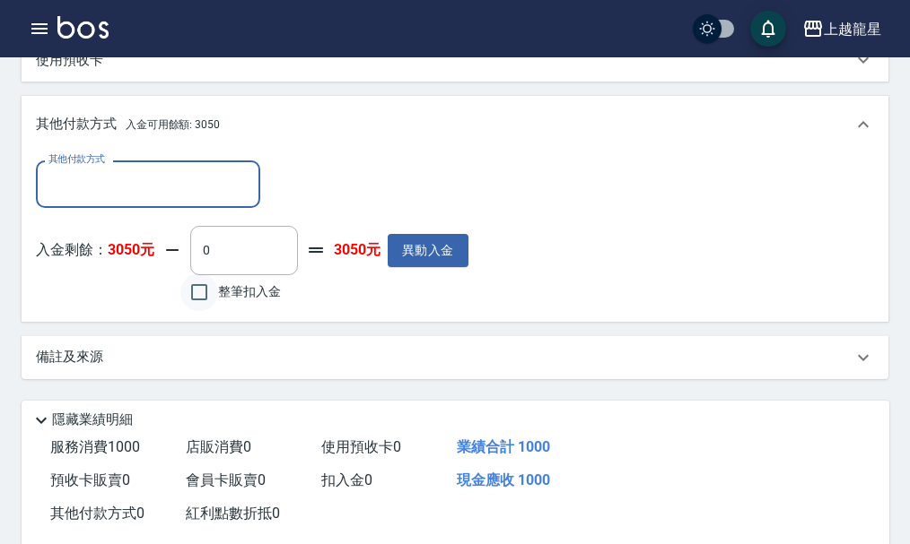
click at [197, 308] on input "整筆扣入金" at bounding box center [199, 293] width 38 height 38
checkbox input "true"
type input "1000"
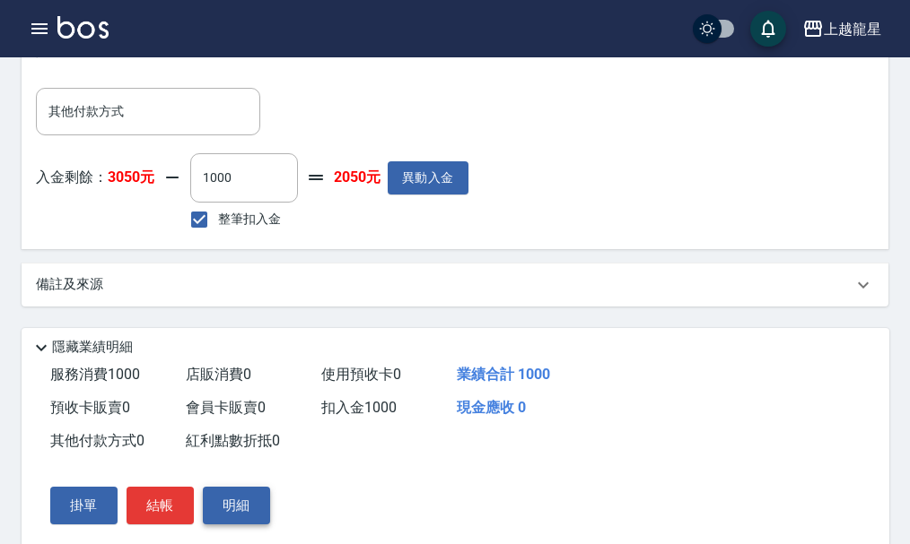
scroll to position [684, 0]
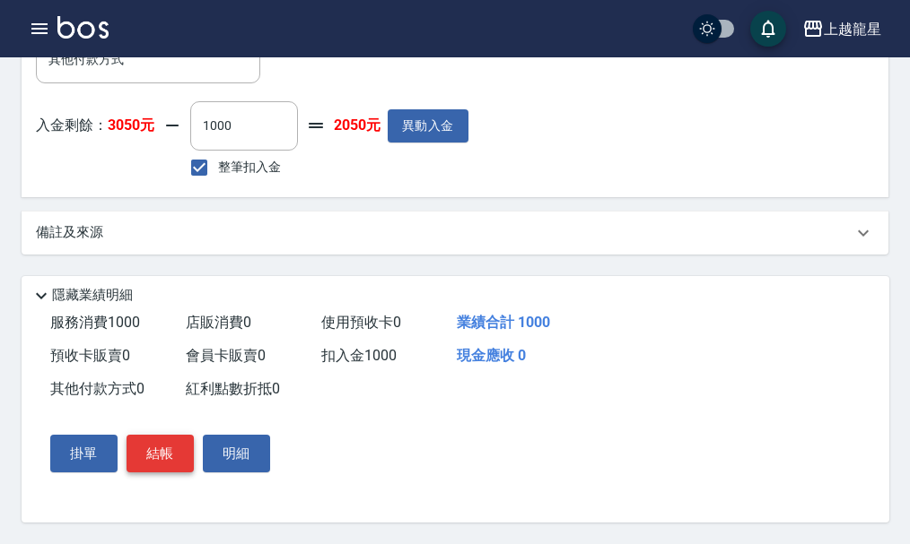
click at [172, 455] on button "結帳" at bounding box center [159, 454] width 67 height 38
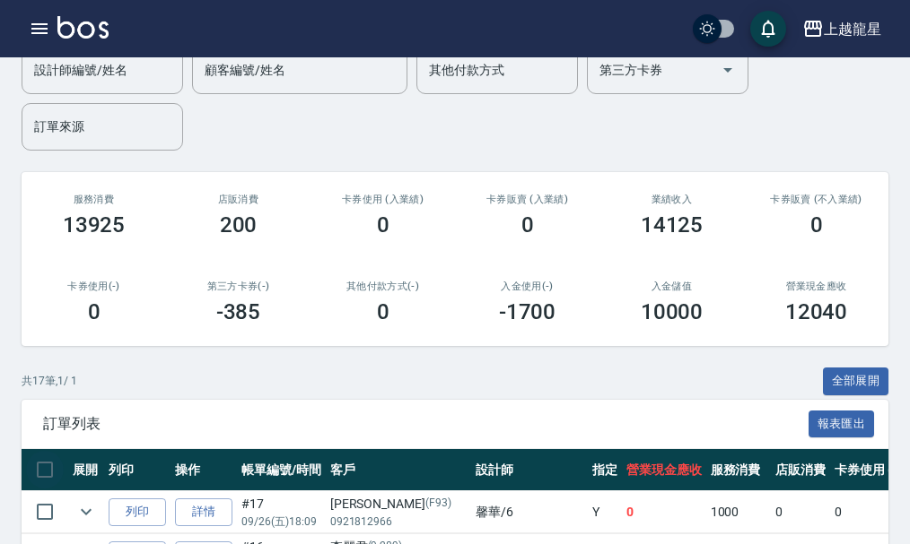
scroll to position [179, 0]
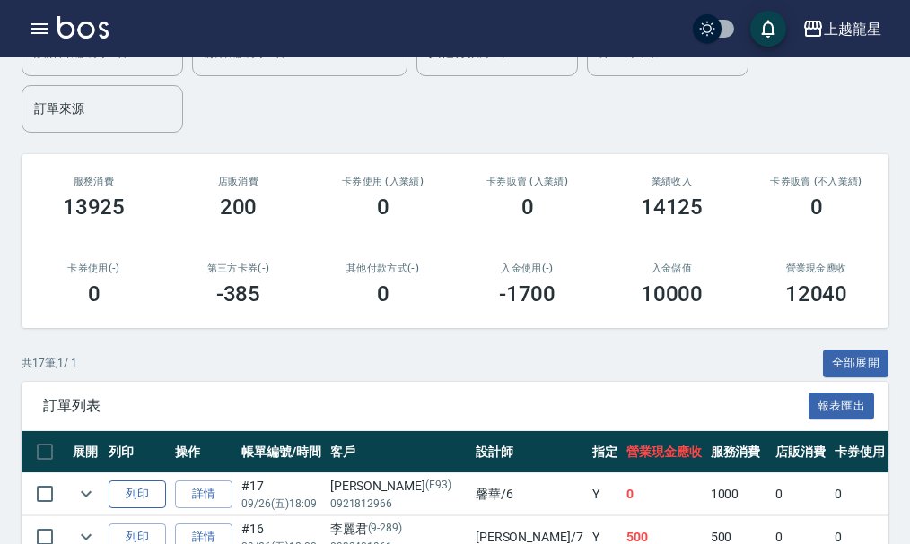
click at [154, 500] on button "列印" at bounding box center [137, 495] width 57 height 28
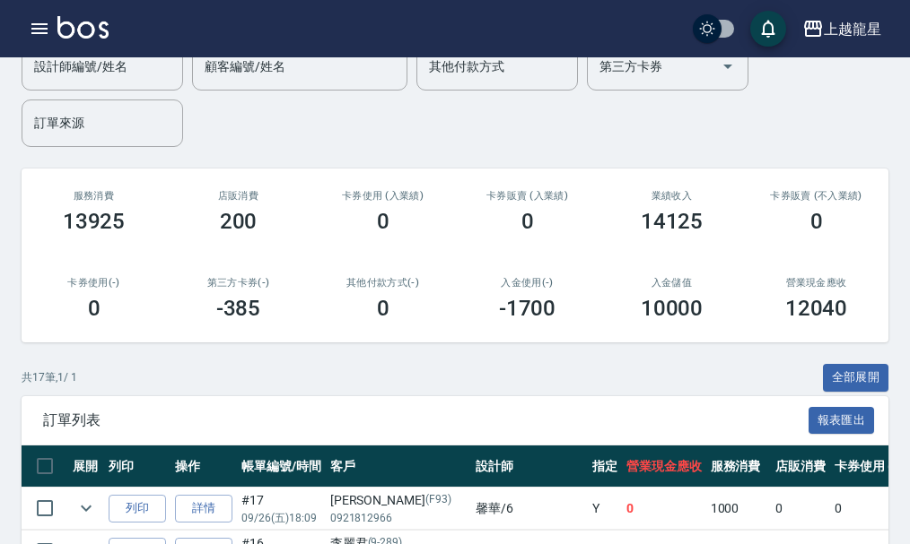
scroll to position [0, 0]
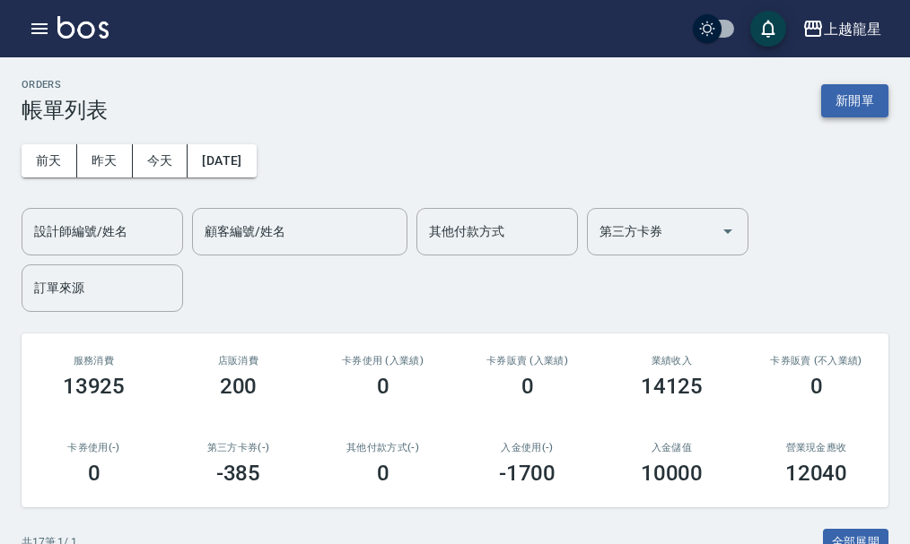
click at [870, 109] on button "新開單" at bounding box center [854, 100] width 67 height 33
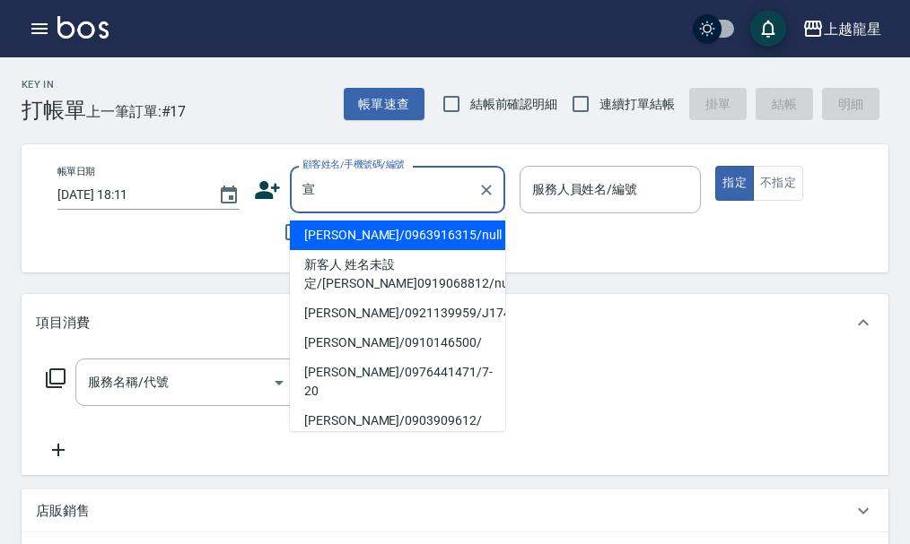
click at [399, 318] on li "[PERSON_NAME]/0921139959/J174" at bounding box center [397, 314] width 215 height 30
type input "[PERSON_NAME]/0921139959/J174"
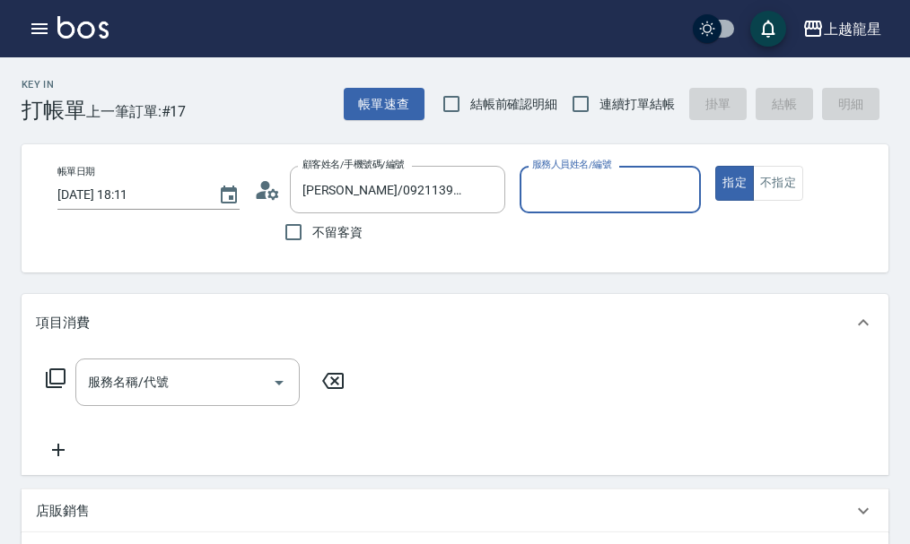
type input "Alisa-10"
click at [11, 22] on div "上越龍星 登出" at bounding box center [455, 28] width 910 height 57
click at [40, 23] on icon "button" at bounding box center [39, 28] width 16 height 11
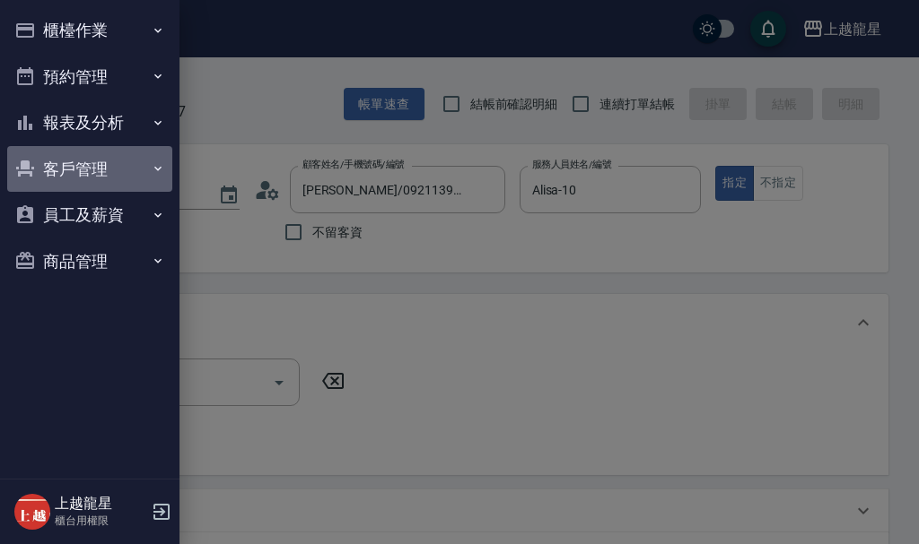
click at [110, 153] on button "客戶管理" at bounding box center [89, 169] width 165 height 47
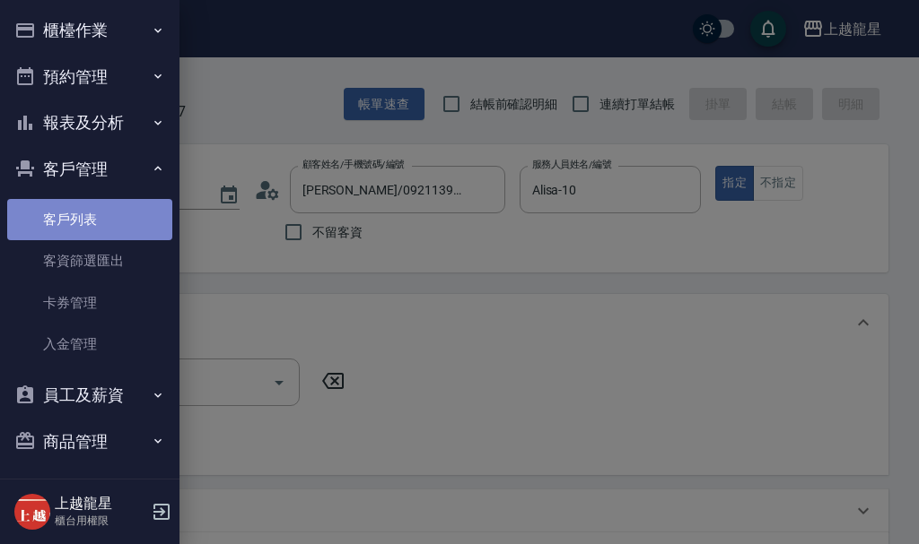
click at [126, 215] on link "客戶列表" at bounding box center [89, 219] width 165 height 41
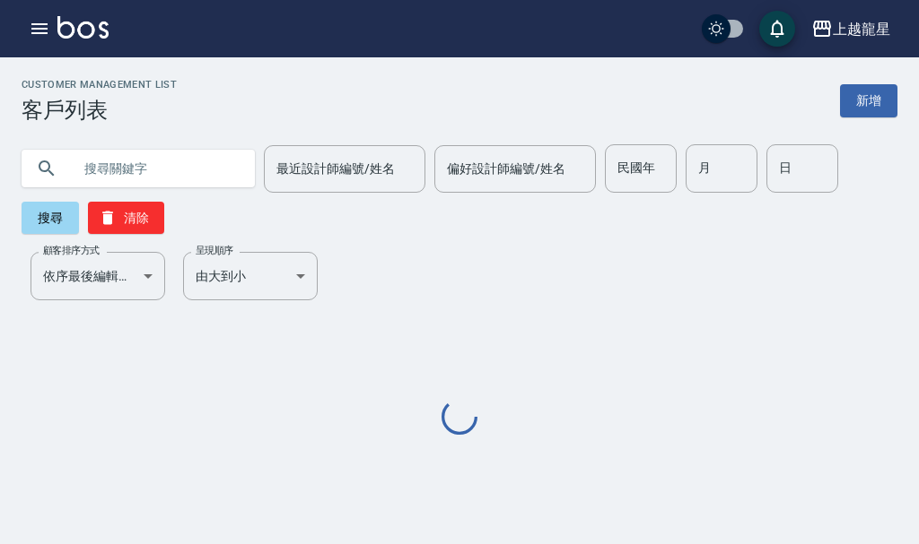
click at [131, 171] on input "text" at bounding box center [156, 168] width 169 height 48
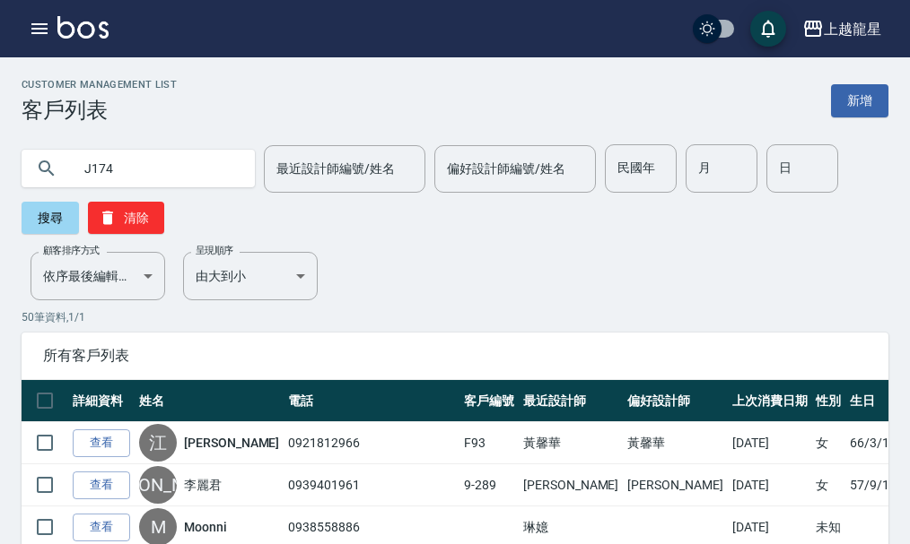
type input "J174"
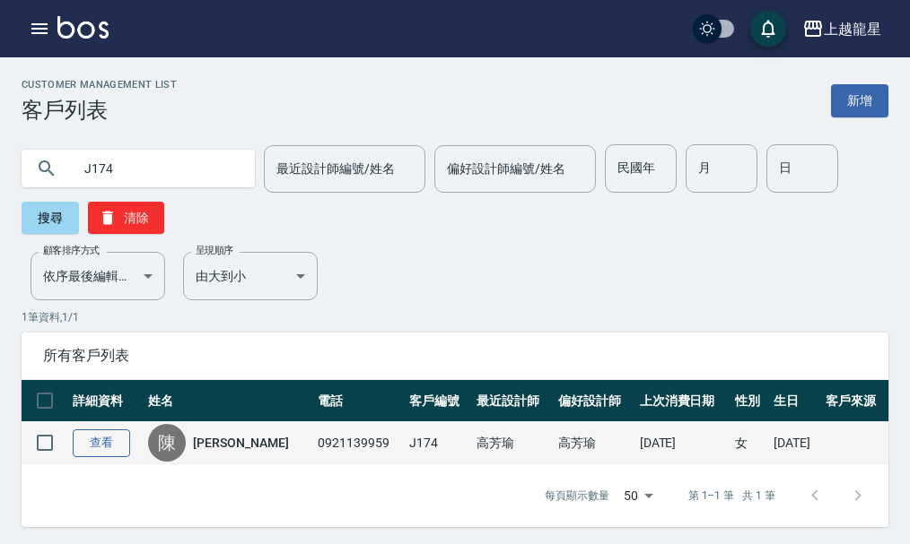
click at [124, 440] on link "查看" at bounding box center [101, 444] width 57 height 28
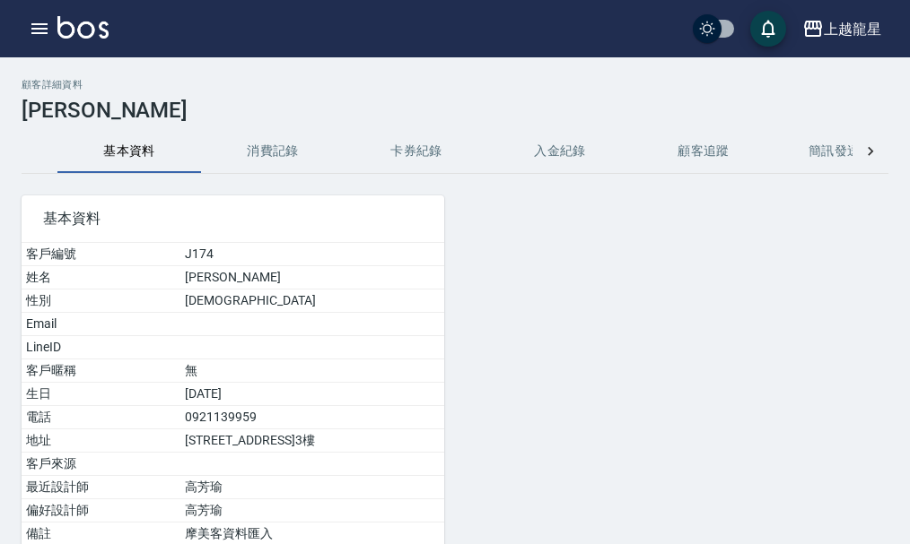
click at [257, 158] on button "消費記錄" at bounding box center [273, 151] width 144 height 43
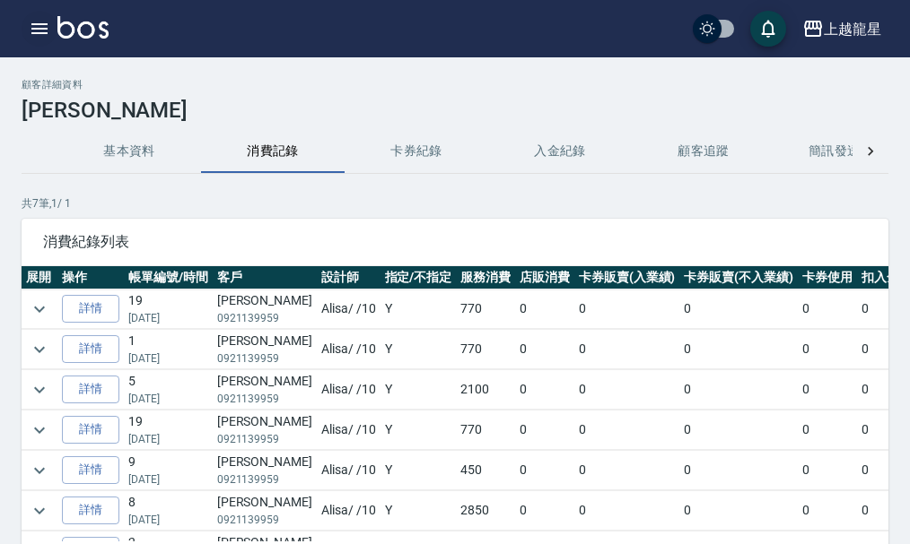
click at [40, 32] on icon "button" at bounding box center [39, 28] width 16 height 11
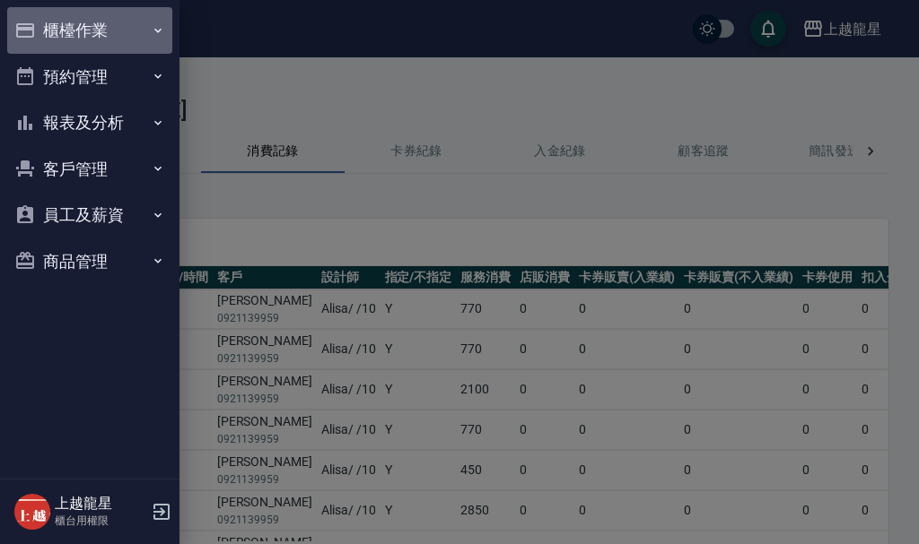
click at [72, 30] on button "櫃檯作業" at bounding box center [89, 30] width 165 height 47
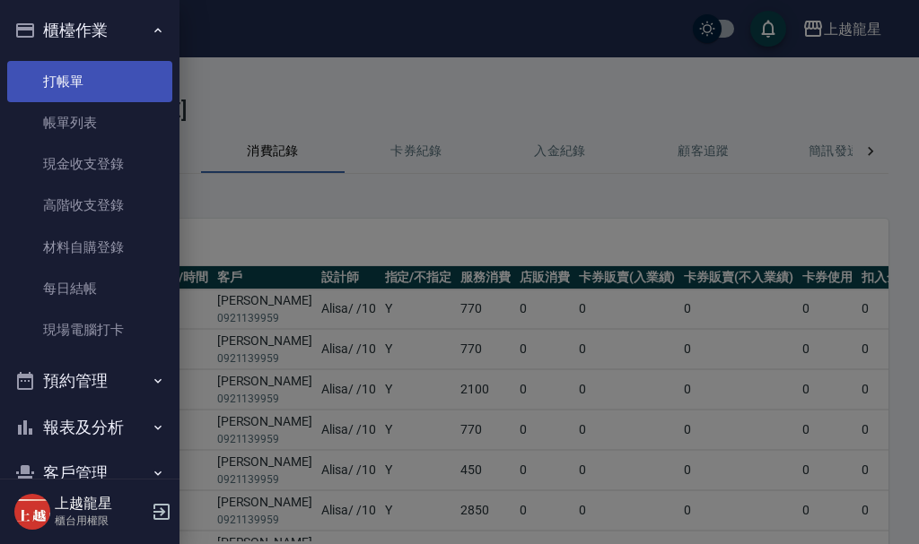
click at [75, 90] on link "打帳單" at bounding box center [89, 81] width 165 height 41
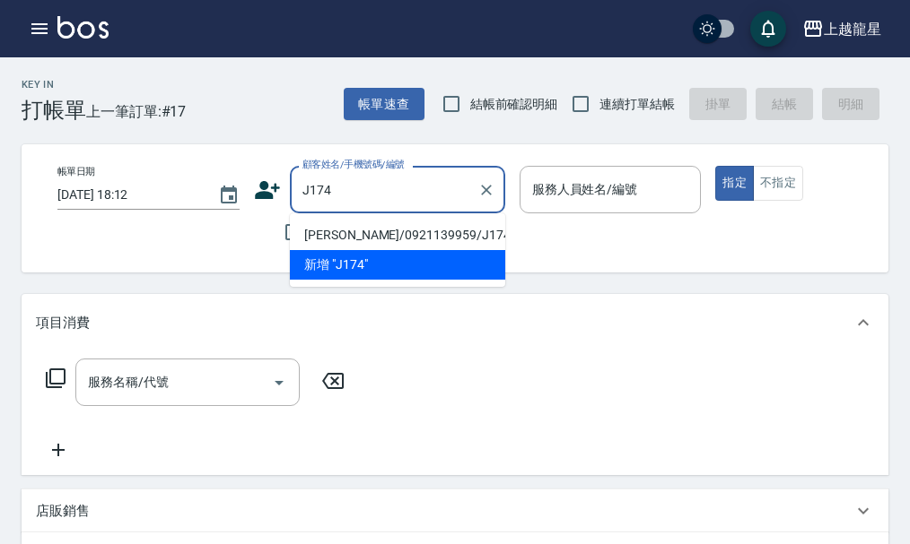
click at [368, 234] on li "[PERSON_NAME]/0921139959/J174" at bounding box center [397, 236] width 215 height 30
type input "[PERSON_NAME]/0921139959/J174"
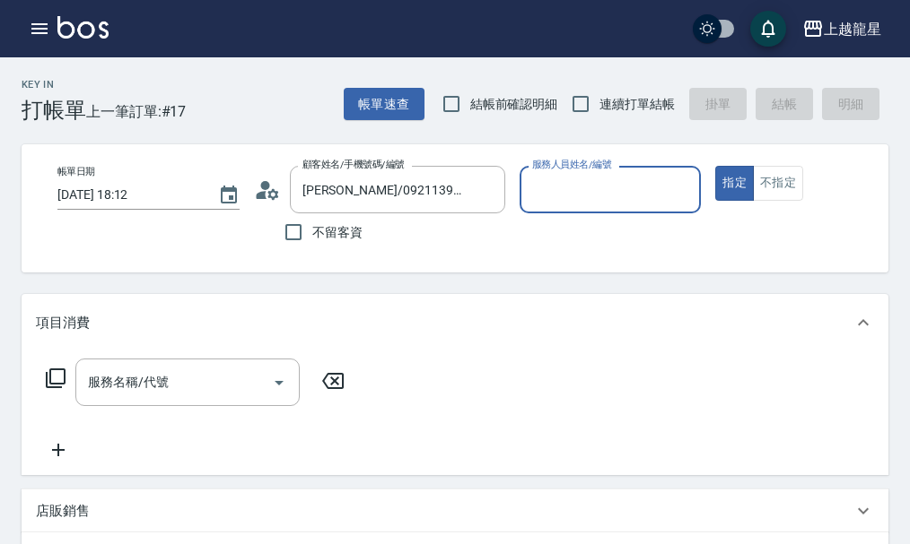
type input "Alisa-10"
click at [161, 406] on div "服務名稱/代號" at bounding box center [187, 383] width 224 height 48
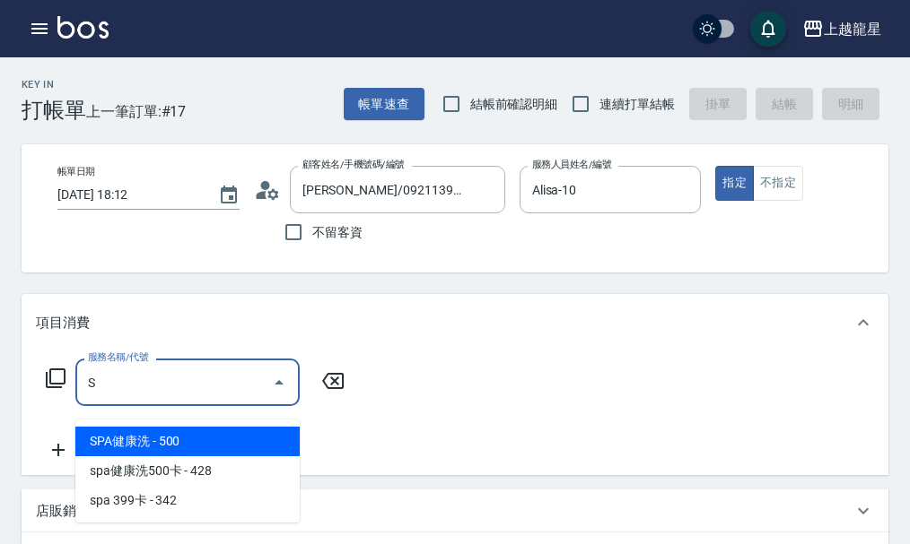
click at [170, 451] on span "SPA健康洗 - 500" at bounding box center [187, 442] width 224 height 30
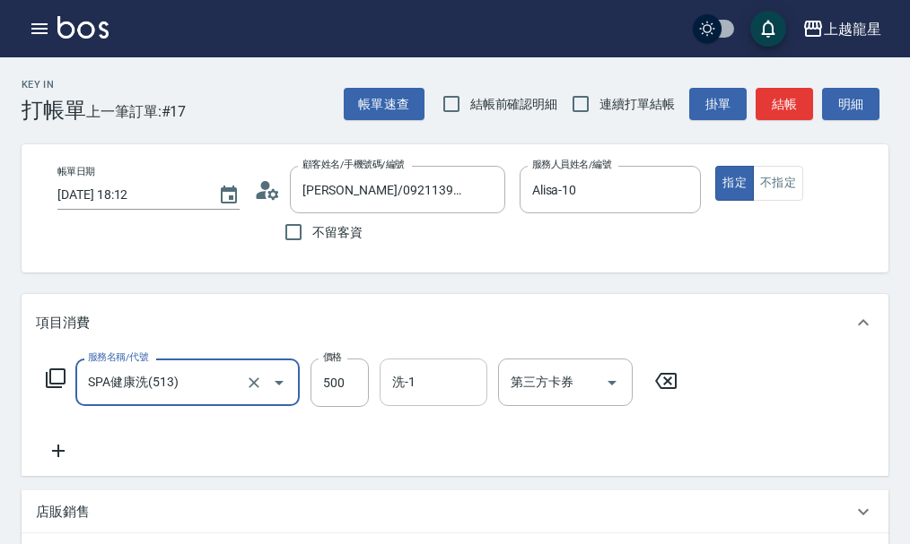
type input "SPA健康洗(513)"
click at [443, 398] on input "洗-1" at bounding box center [433, 382] width 91 height 31
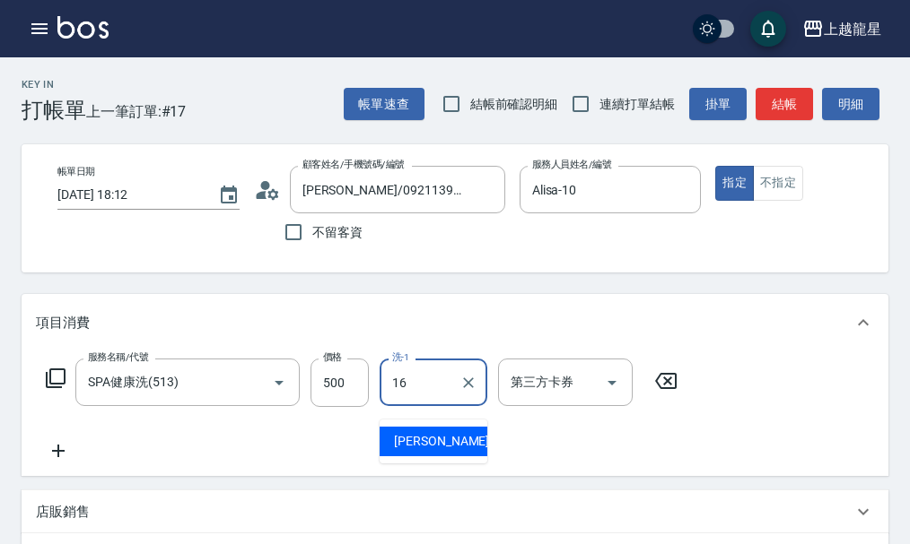
type input "義潔-16"
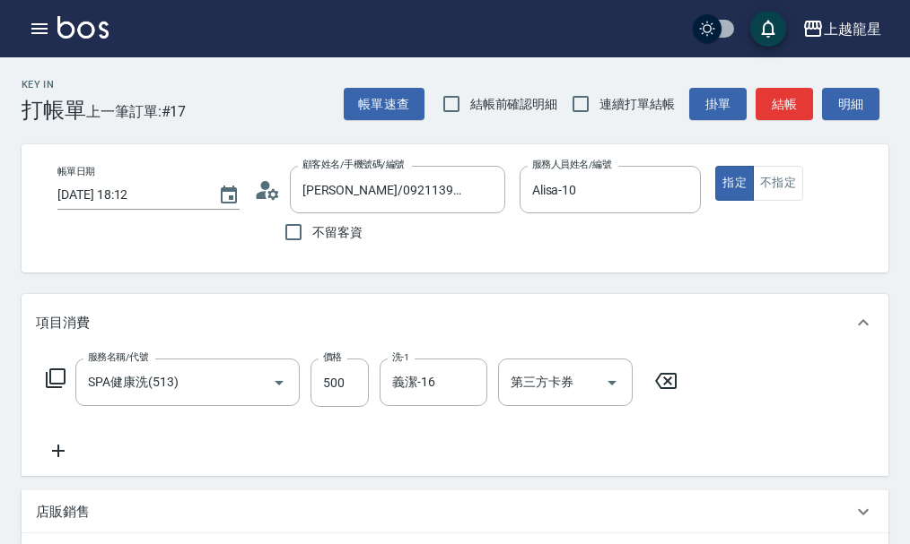
click at [53, 462] on icon at bounding box center [58, 451] width 45 height 22
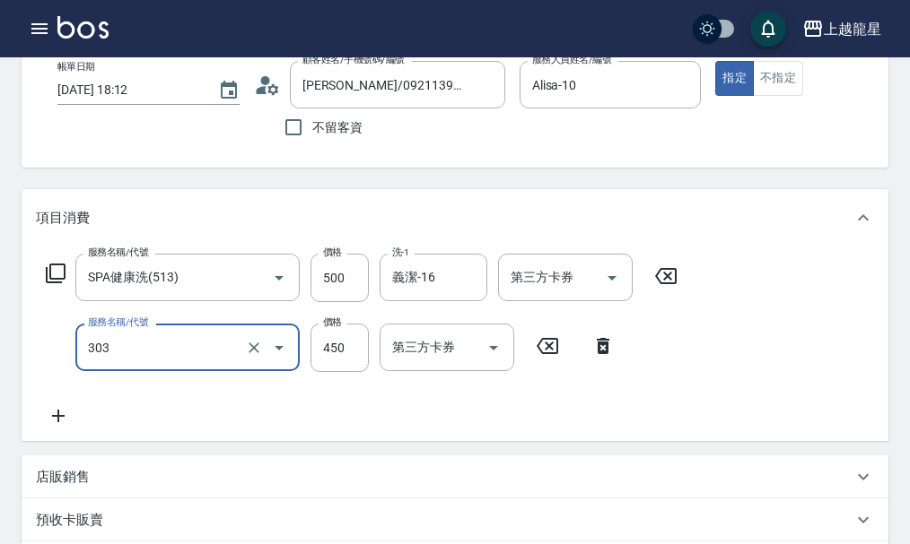
scroll to position [179, 0]
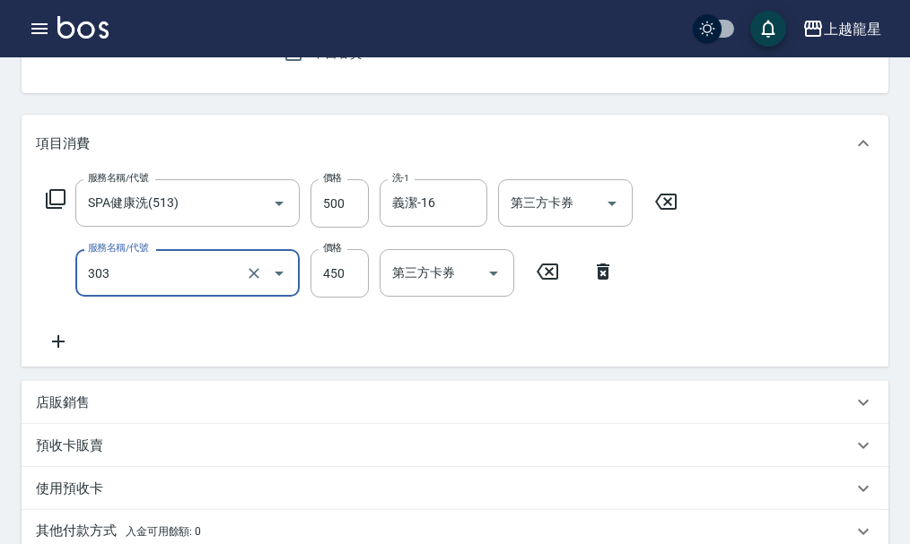
type input "剪髮(303)"
click at [59, 348] on icon at bounding box center [58, 341] width 13 height 13
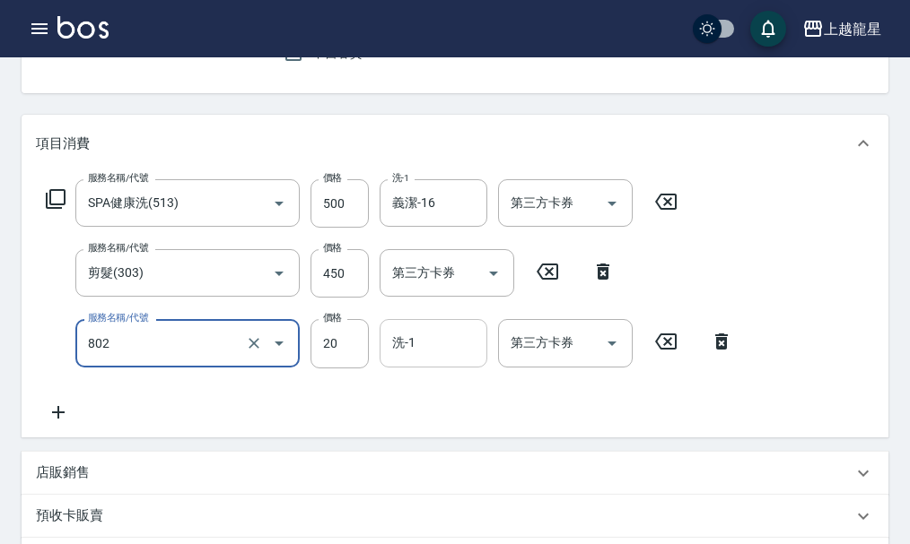
type input "潤絲(802)"
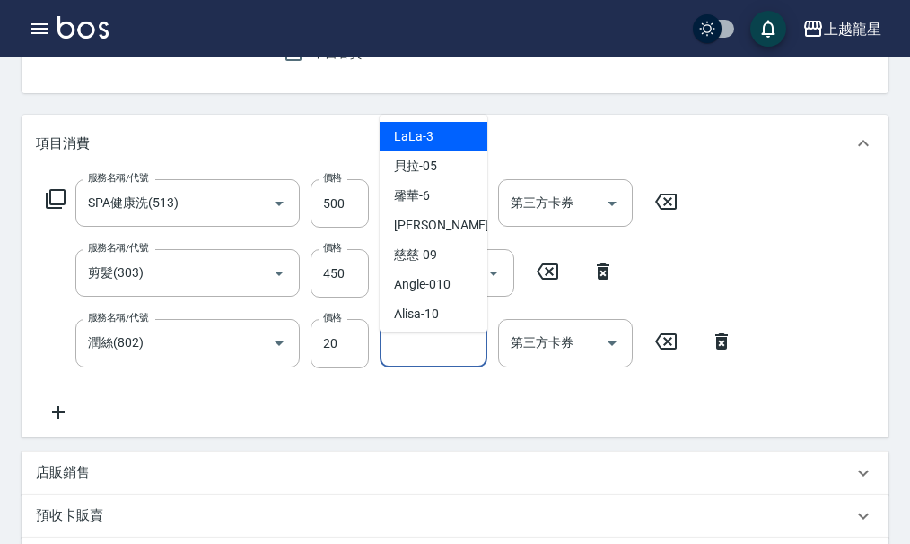
click at [413, 356] on div "洗-1 洗-1" at bounding box center [433, 343] width 108 height 48
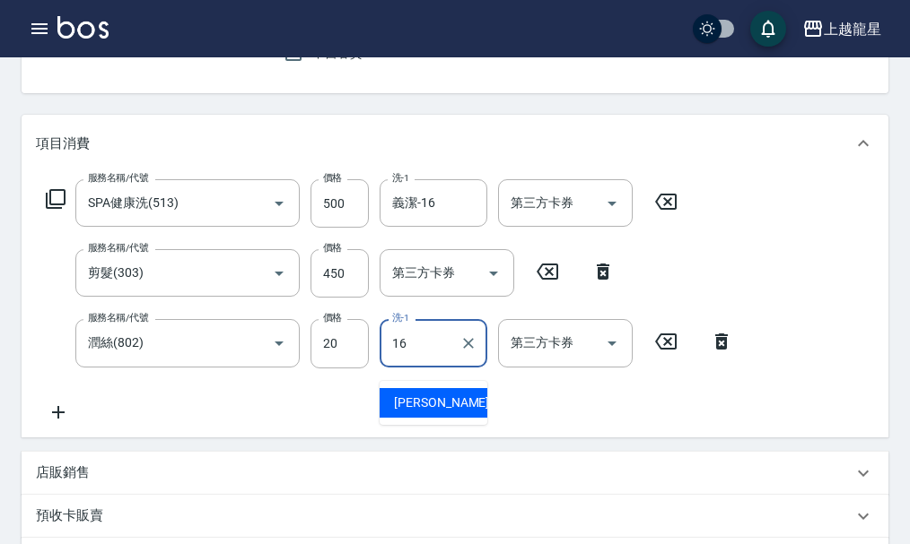
type input "義潔-16"
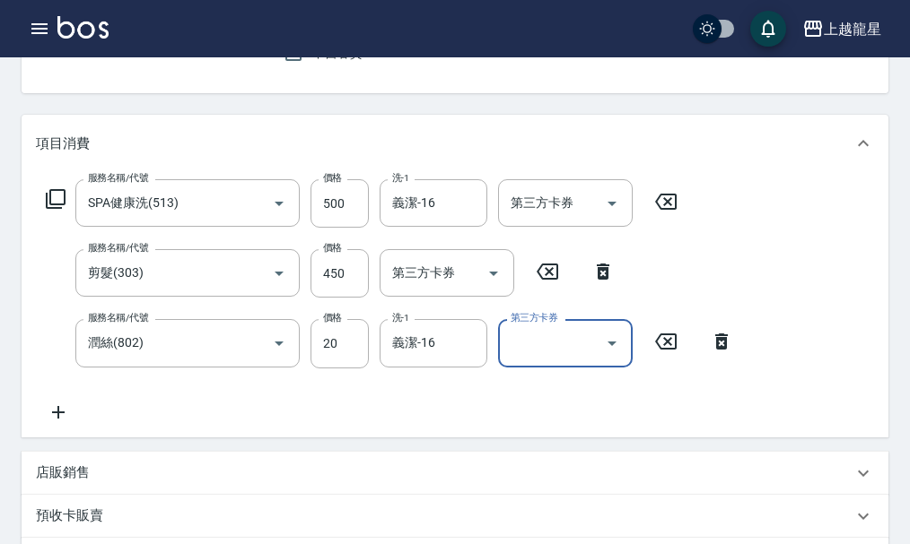
click at [409, 402] on div "服務名稱/代號 SPA健康洗(513) 服務名稱/代號 價格 500 價格 洗-1 義潔-16 洗-1 第三方卡券 第三方卡券 服務名稱/代號 剪髮(303)…" at bounding box center [390, 300] width 708 height 243
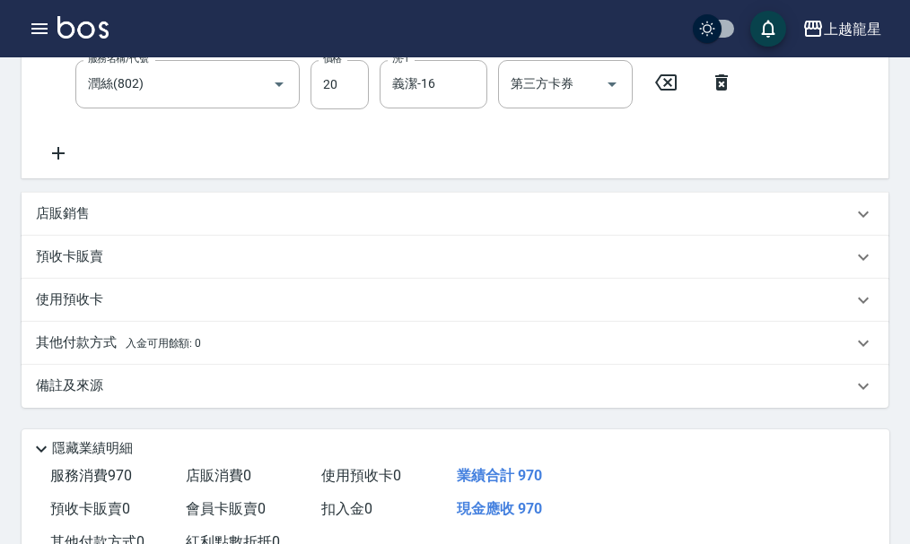
scroll to position [614, 0]
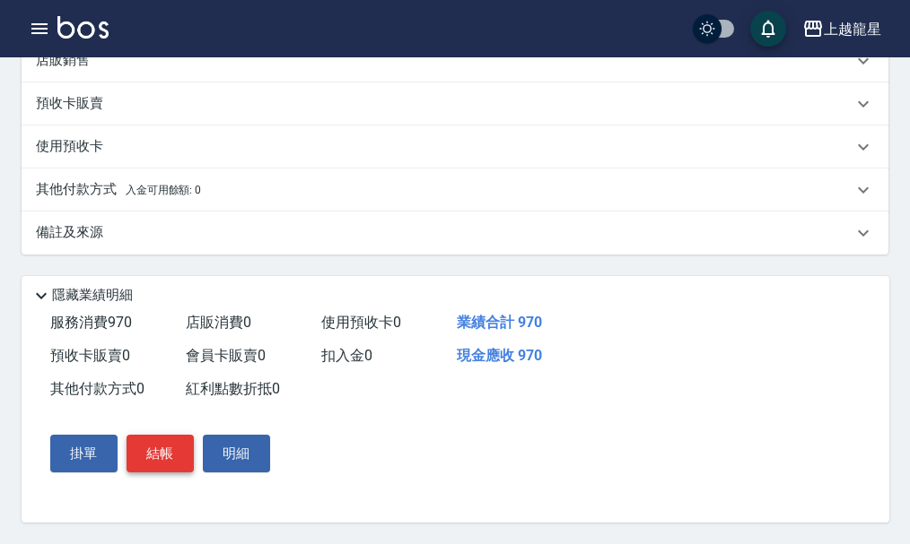
click at [181, 457] on button "結帳" at bounding box center [159, 454] width 67 height 38
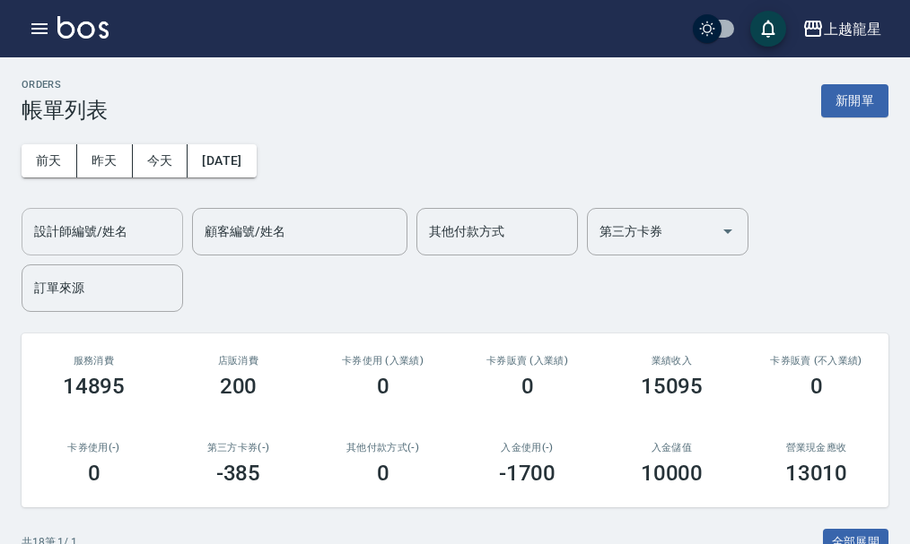
click at [91, 221] on input "設計師編號/姓名" at bounding box center [102, 231] width 145 height 31
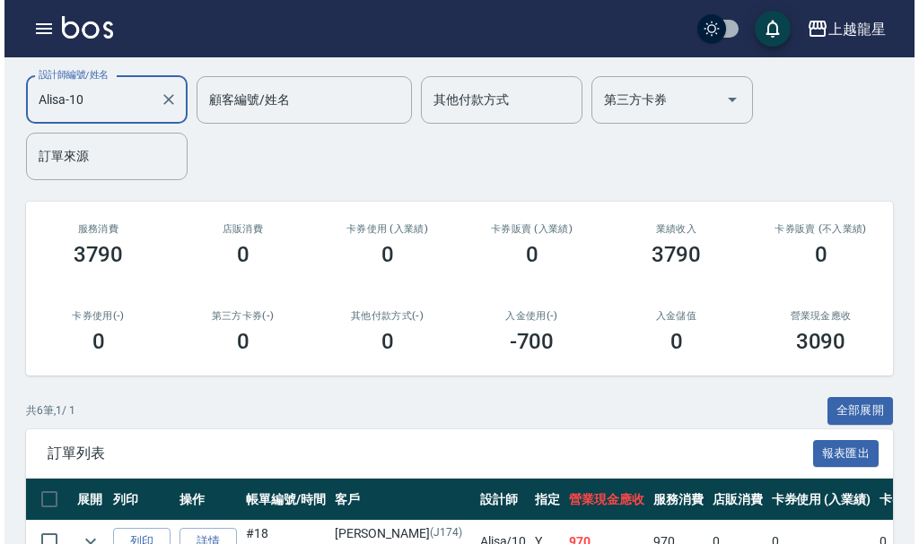
scroll to position [2, 0]
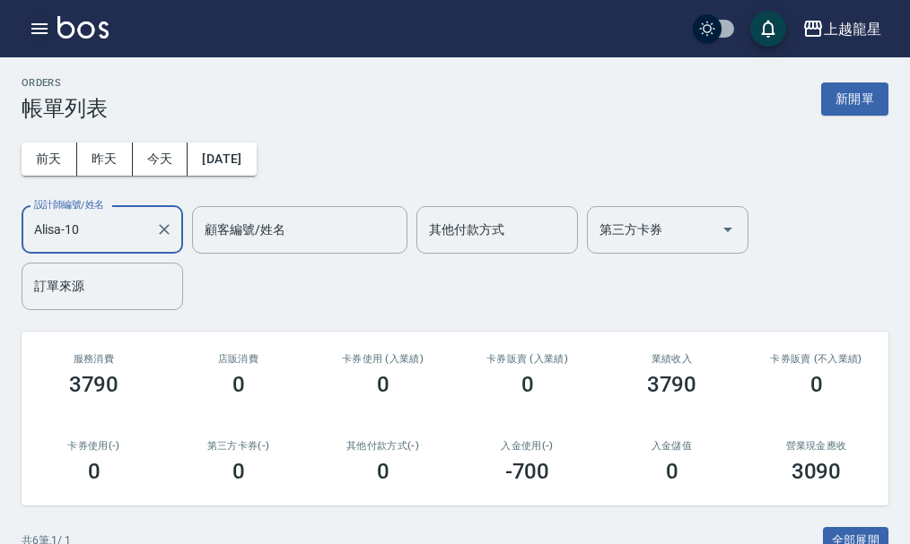
type input "Alisa-10"
click at [43, 27] on icon "button" at bounding box center [40, 29] width 22 height 22
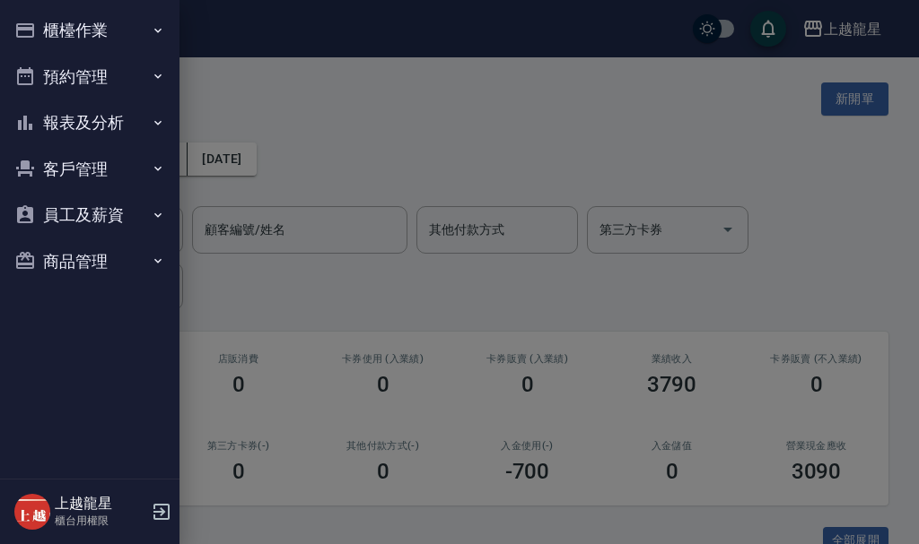
click at [91, 130] on button "報表及分析" at bounding box center [89, 123] width 165 height 47
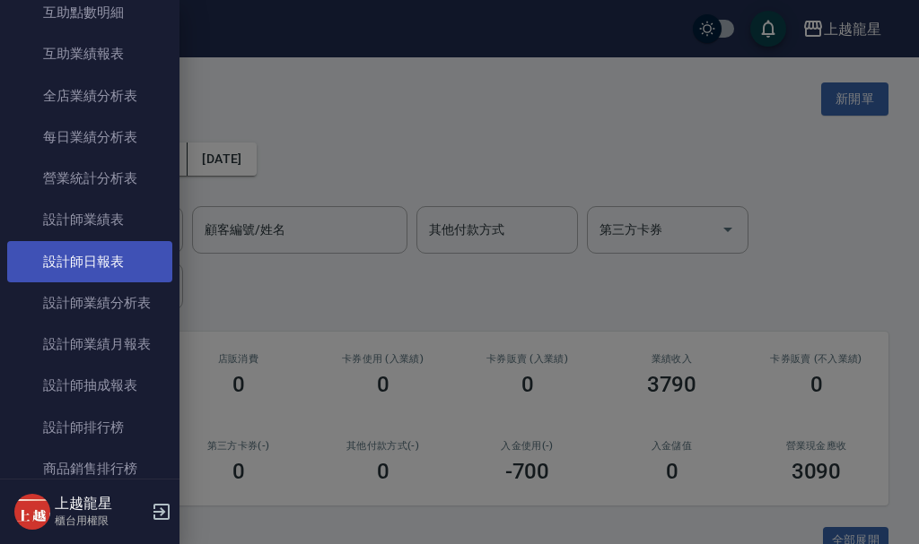
scroll to position [449, 0]
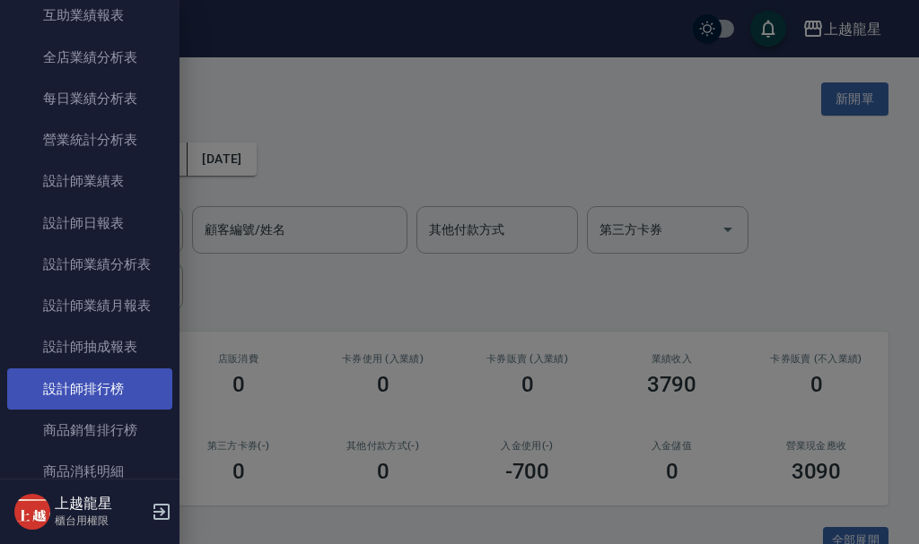
click at [141, 372] on link "設計師排行榜" at bounding box center [89, 389] width 165 height 41
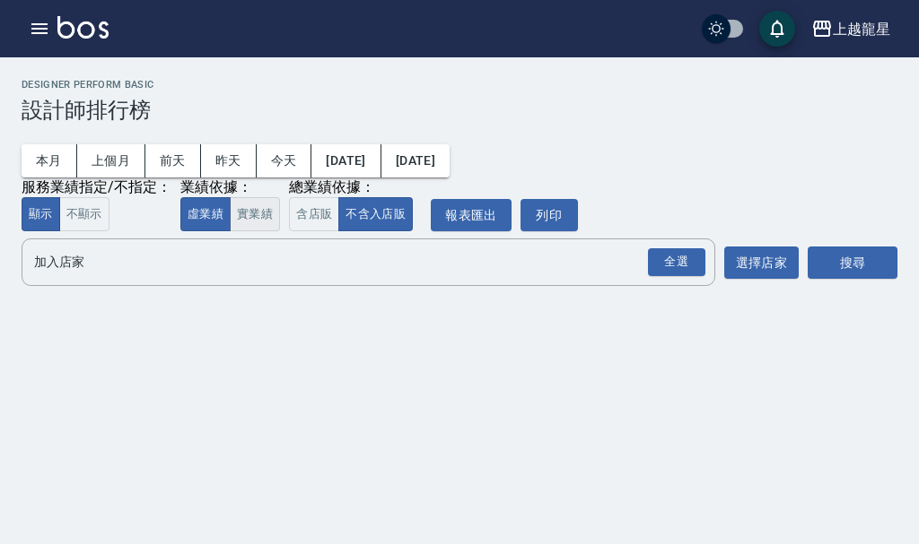
click at [258, 213] on button "實業績" at bounding box center [255, 214] width 50 height 35
click at [264, 277] on input "加入店家" at bounding box center [355, 262] width 650 height 31
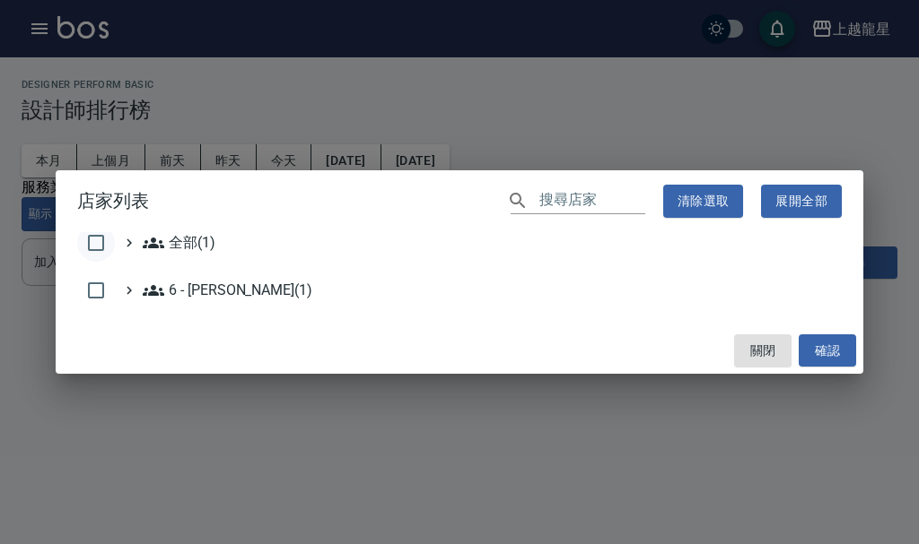
click at [104, 247] on input "checkbox" at bounding box center [96, 243] width 38 height 38
checkbox input "true"
click at [823, 347] on button "確認" at bounding box center [826, 351] width 57 height 33
checkbox input "false"
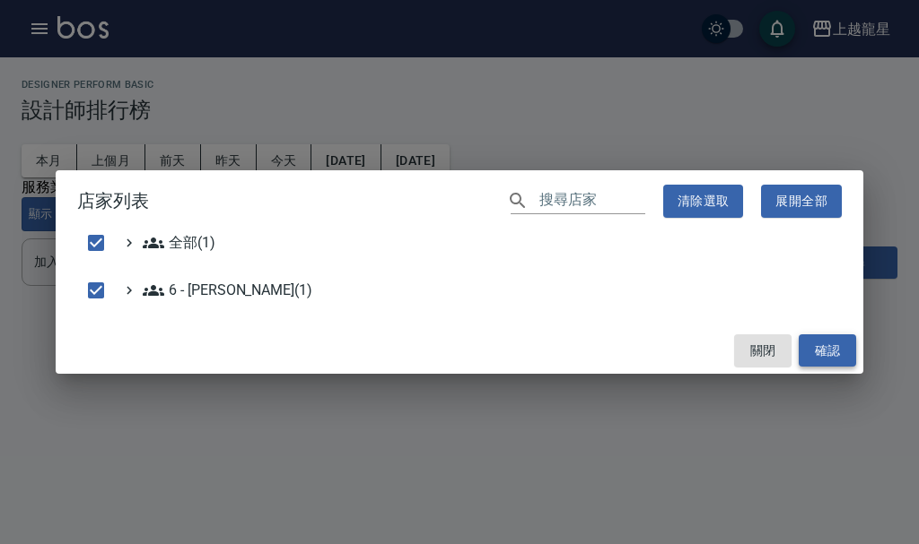
checkbox input "false"
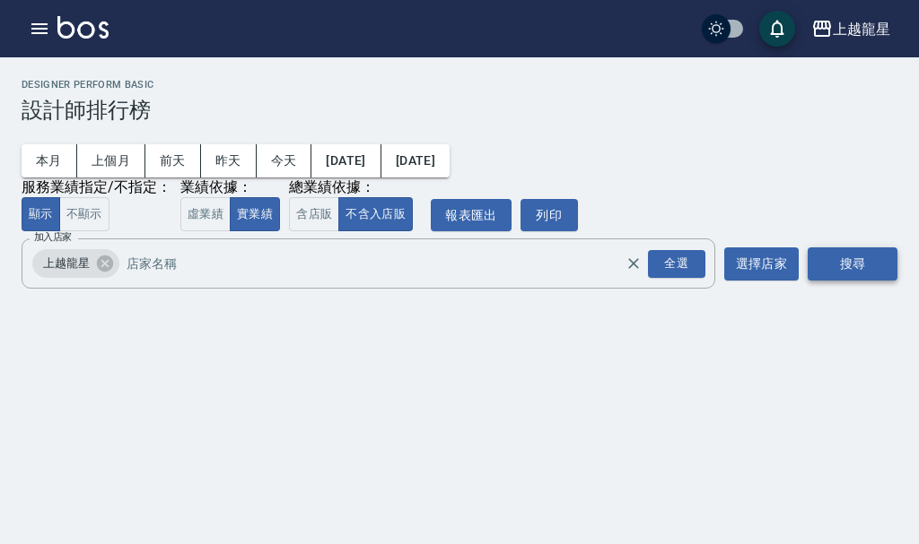
click at [856, 269] on button "搜尋" at bounding box center [852, 264] width 90 height 33
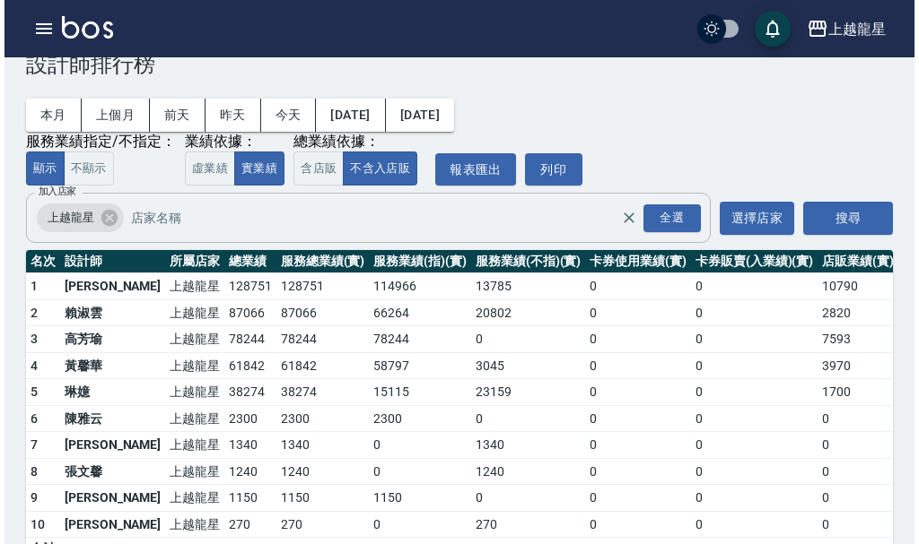
scroll to position [90, 0]
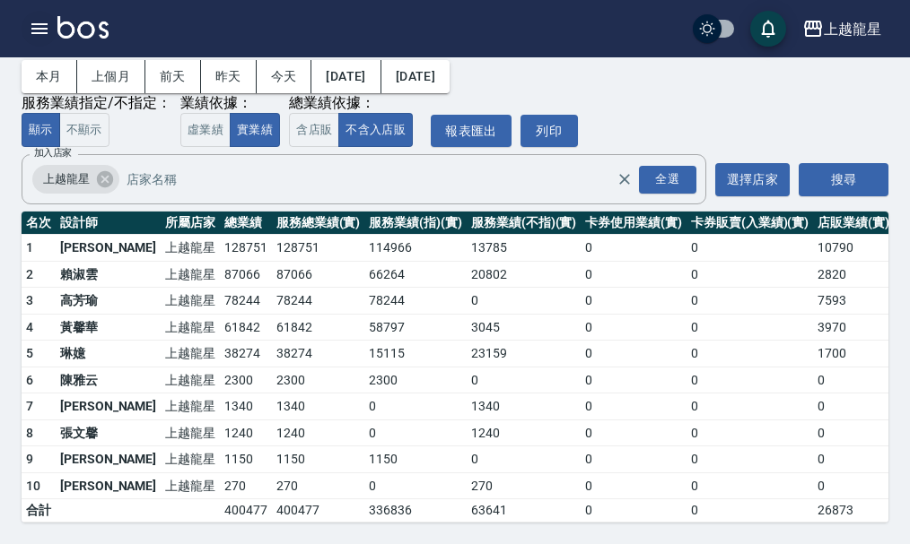
click at [39, 28] on icon "button" at bounding box center [39, 28] width 16 height 11
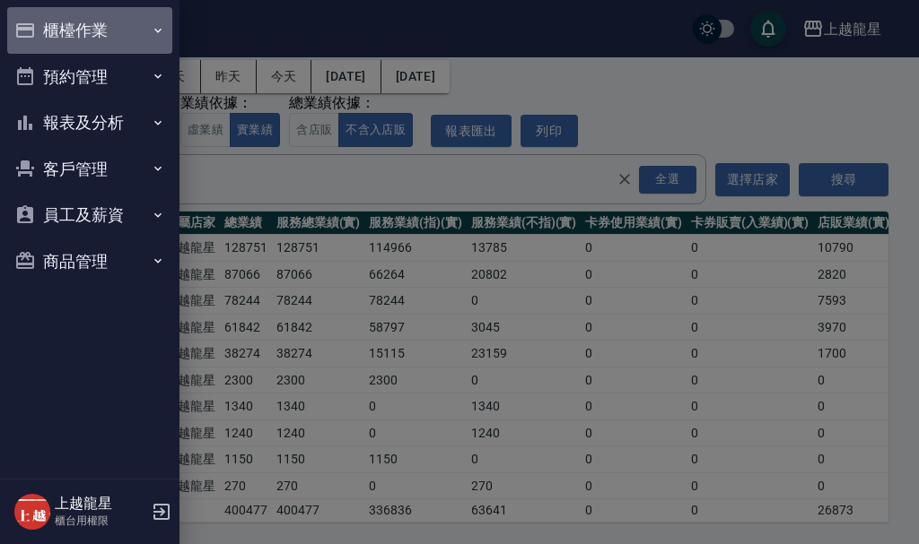
click at [94, 29] on button "櫃檯作業" at bounding box center [89, 30] width 165 height 47
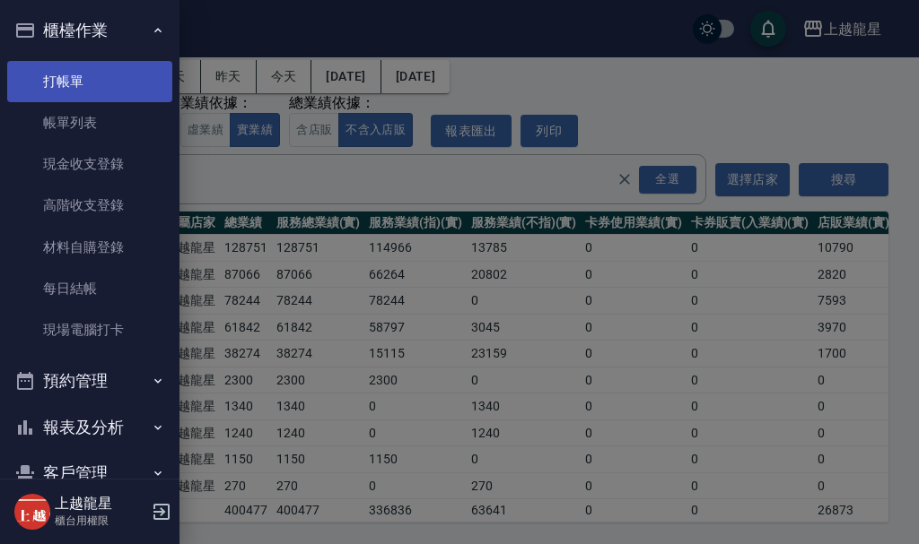
click at [128, 75] on link "打帳單" at bounding box center [89, 81] width 165 height 41
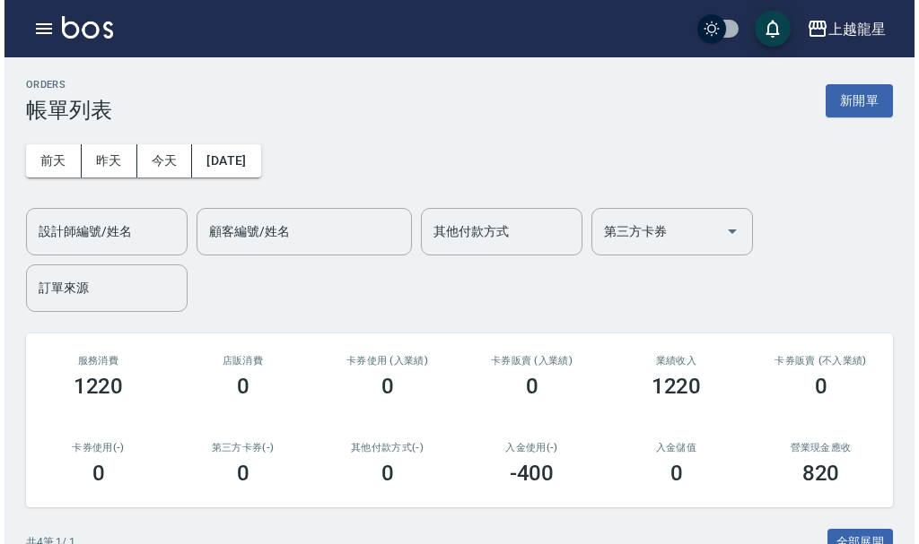
scroll to position [359, 0]
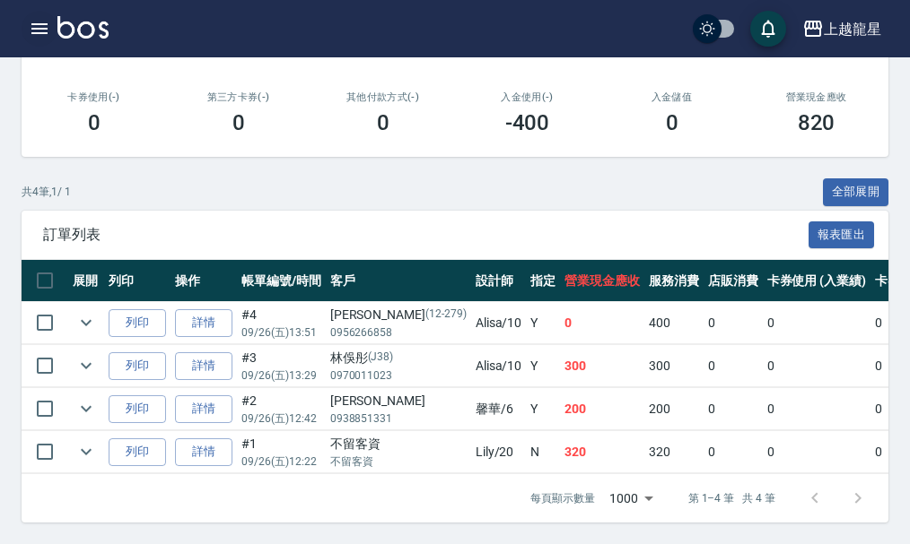
click at [44, 19] on icon "button" at bounding box center [40, 29] width 22 height 22
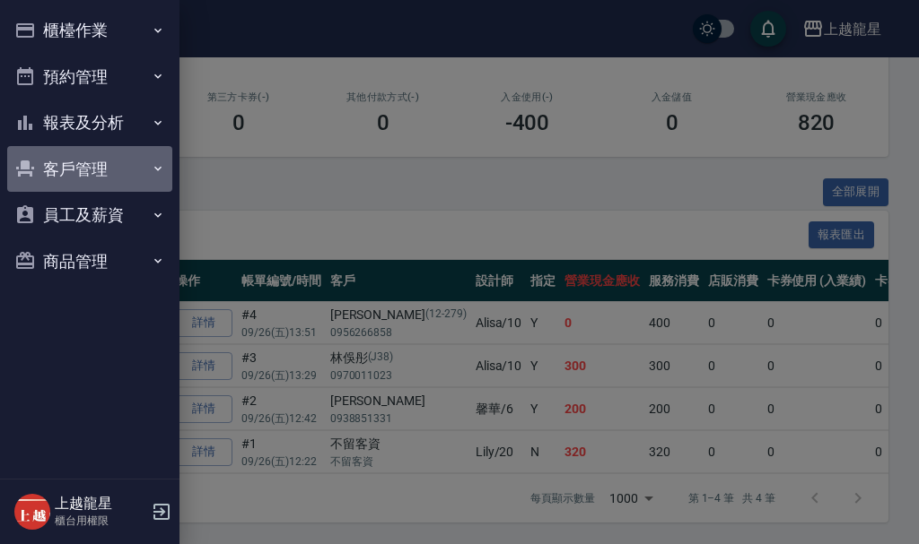
click at [98, 170] on button "客戶管理" at bounding box center [89, 169] width 165 height 47
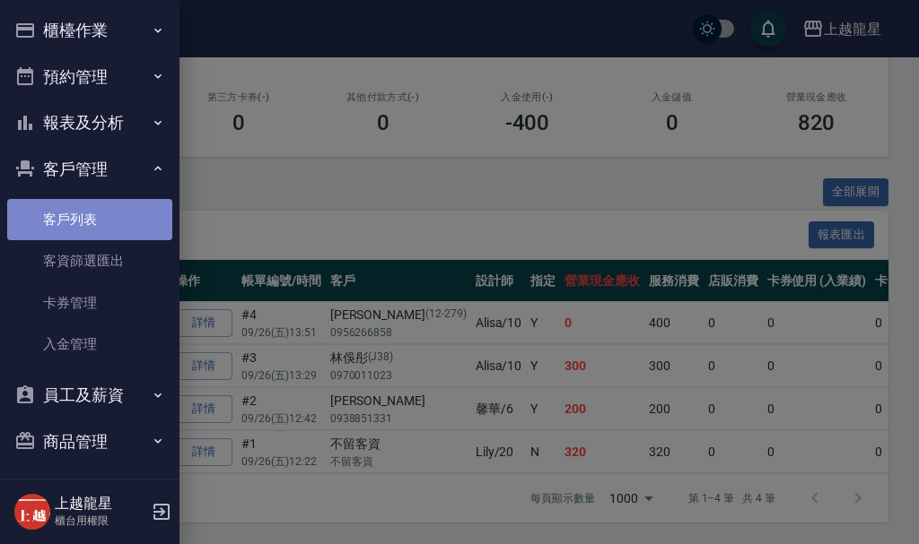
click at [102, 206] on link "客戶列表" at bounding box center [89, 219] width 165 height 41
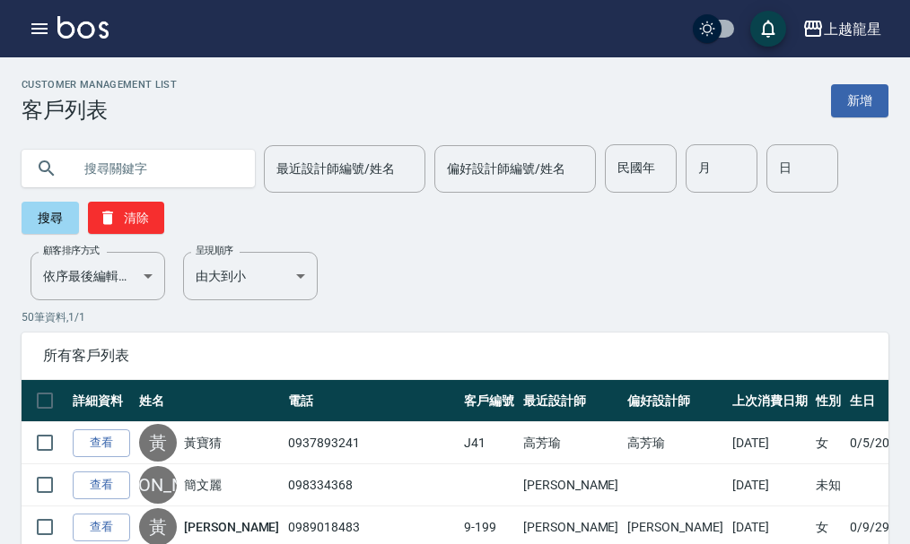
click at [172, 170] on input "text" at bounding box center [156, 168] width 169 height 48
type input "6-1"
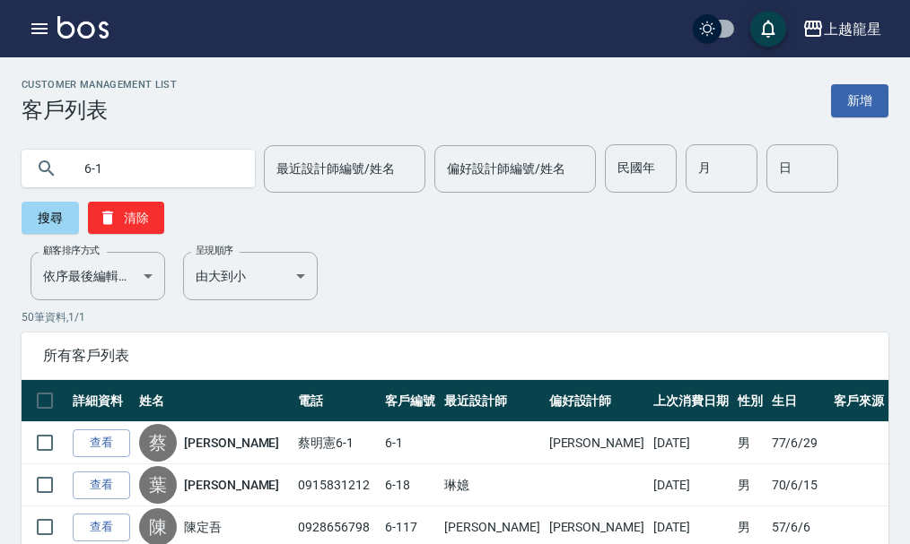
click at [84, 444] on link "查看" at bounding box center [101, 444] width 57 height 28
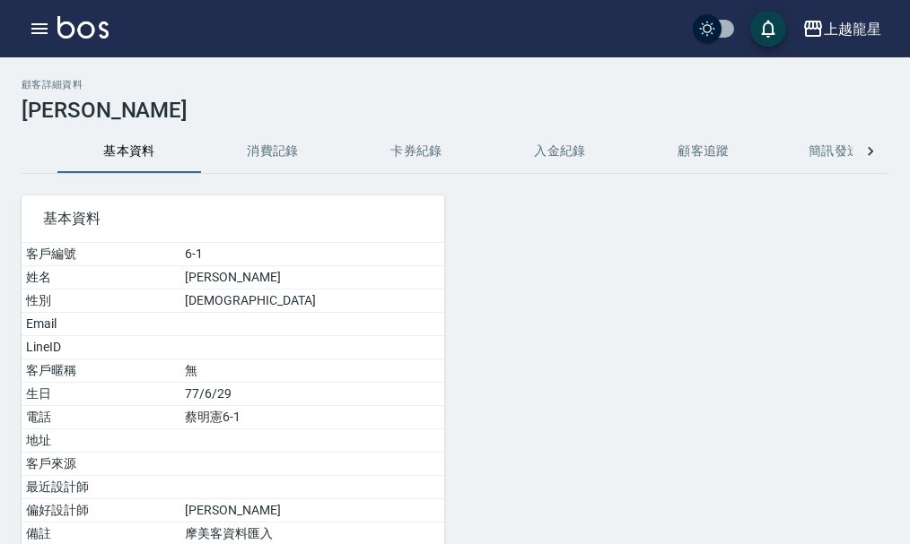
click at [301, 160] on button "消費記錄" at bounding box center [273, 151] width 144 height 43
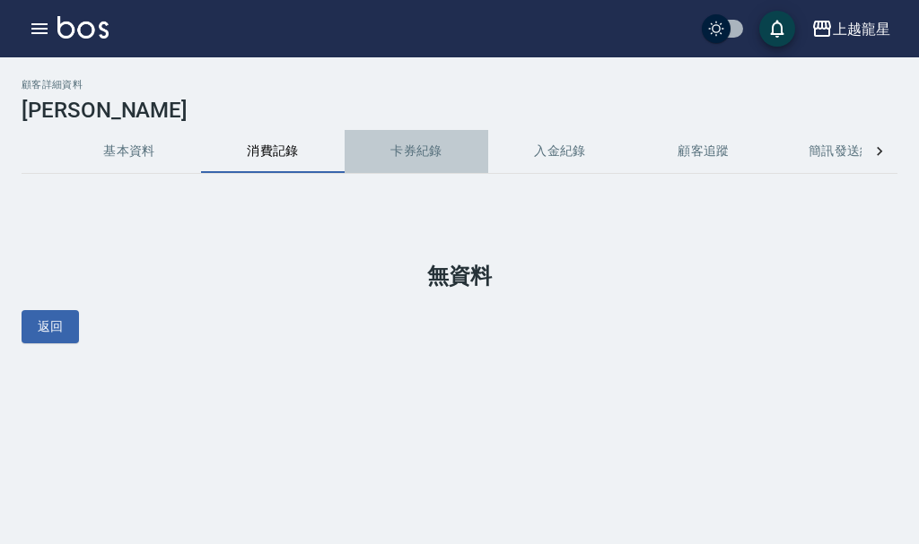
click at [408, 149] on button "卡券紀錄" at bounding box center [416, 151] width 144 height 43
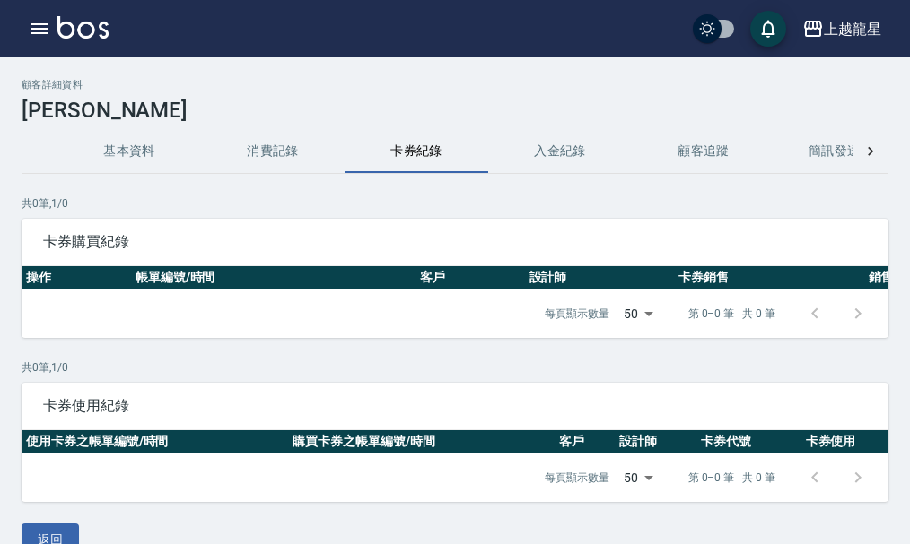
click at [548, 140] on button "入金紀錄" at bounding box center [560, 151] width 144 height 43
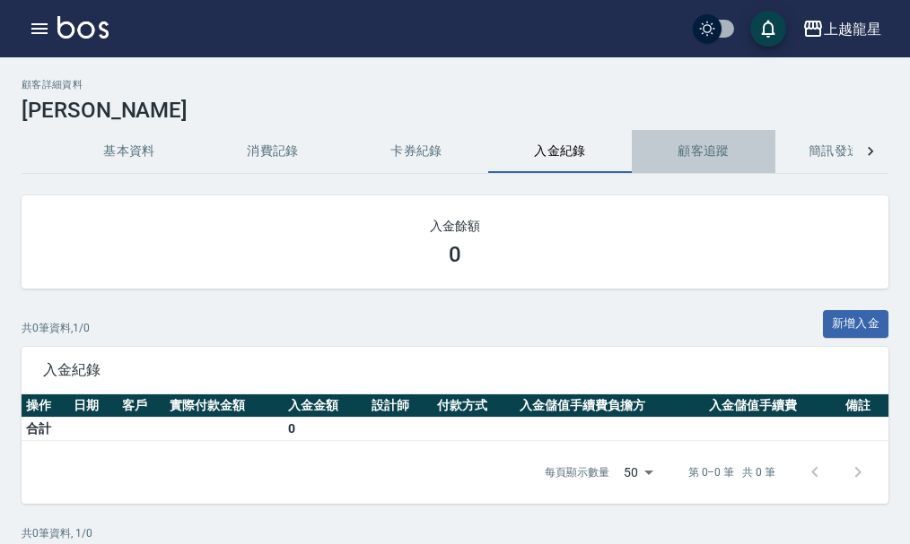
click at [713, 146] on button "顧客追蹤" at bounding box center [704, 151] width 144 height 43
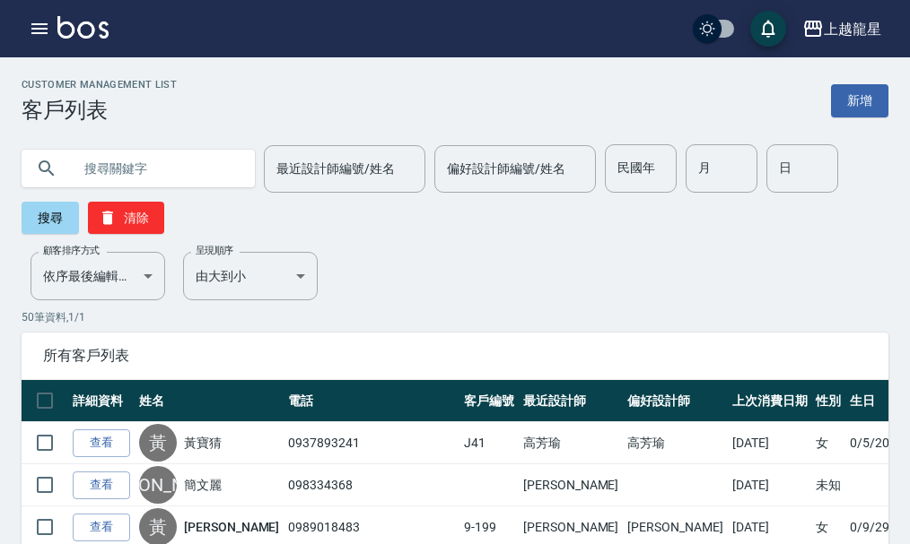
click at [170, 171] on input "text" at bounding box center [156, 168] width 169 height 48
type input "6-7"
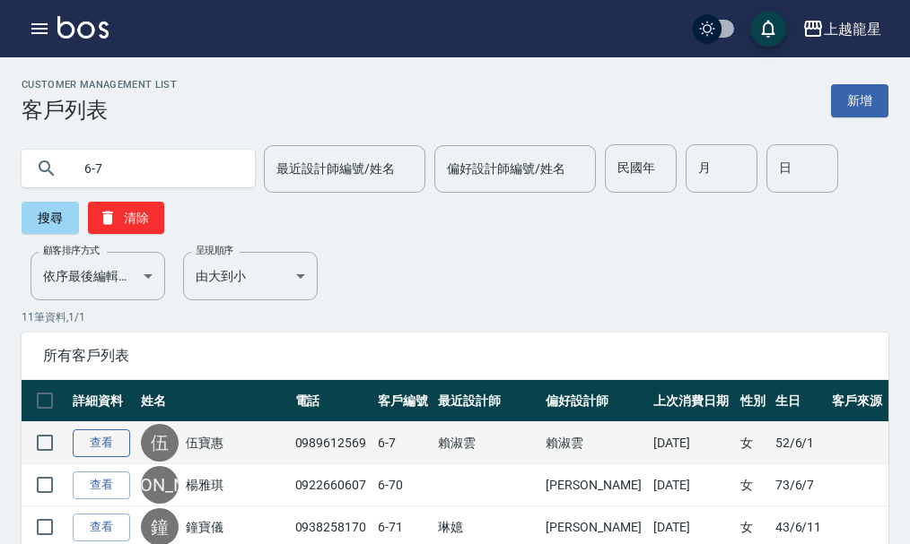
click at [119, 437] on link "查看" at bounding box center [101, 444] width 57 height 28
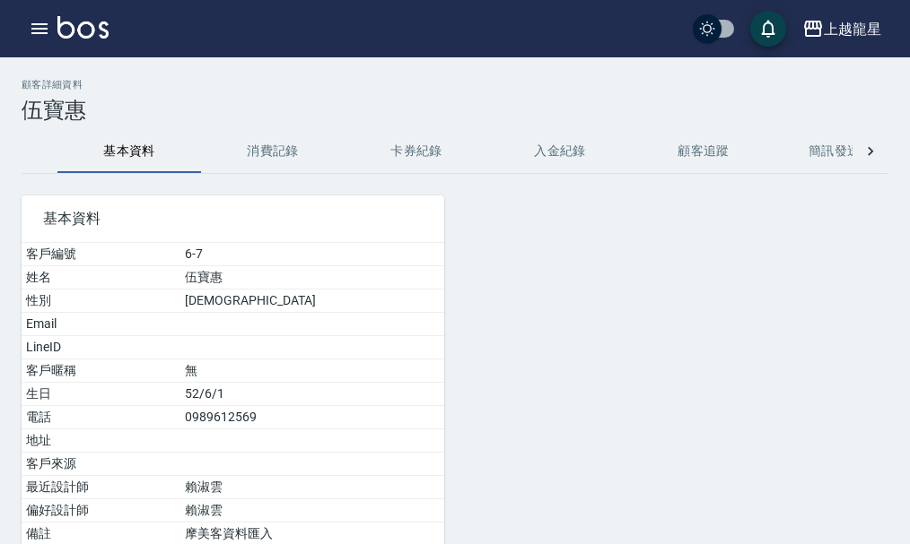
click at [256, 156] on button "消費記錄" at bounding box center [273, 151] width 144 height 43
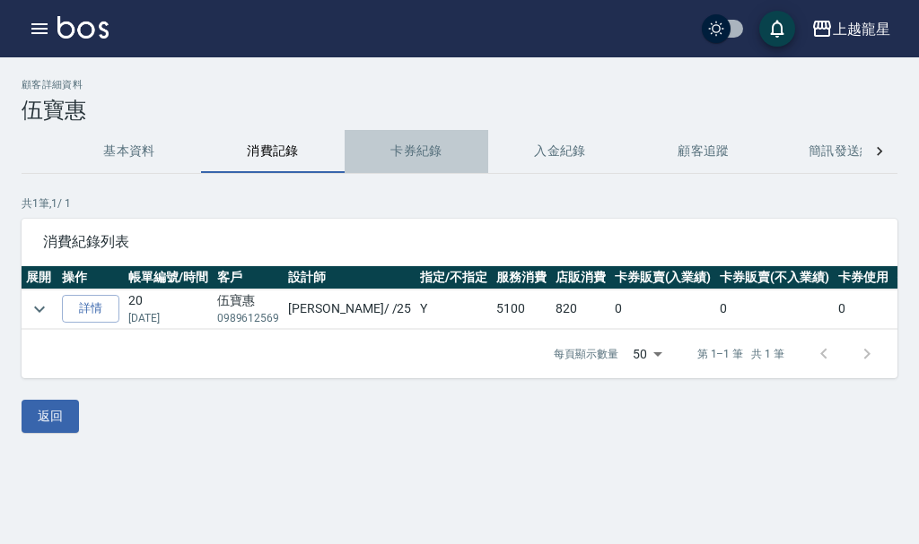
click at [428, 156] on button "卡券紀錄" at bounding box center [416, 151] width 144 height 43
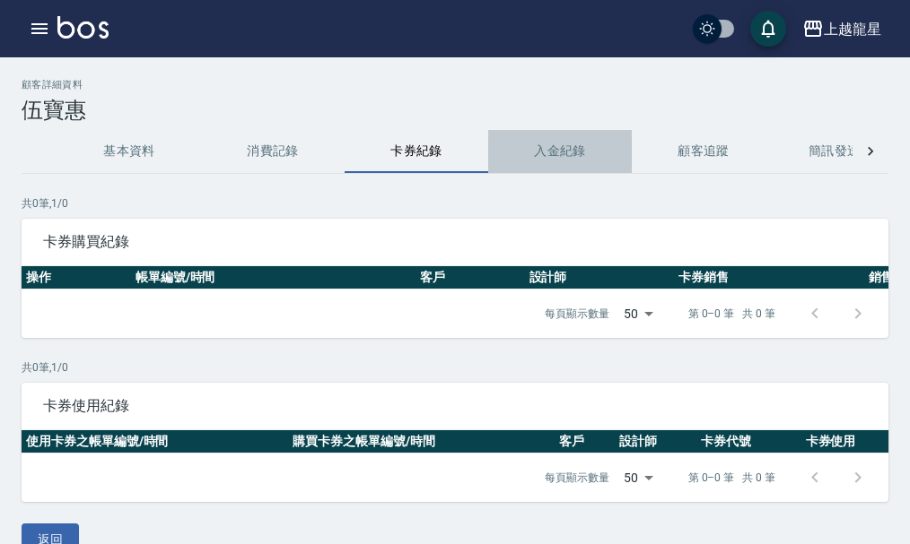
click at [600, 170] on button "入金紀錄" at bounding box center [560, 151] width 144 height 43
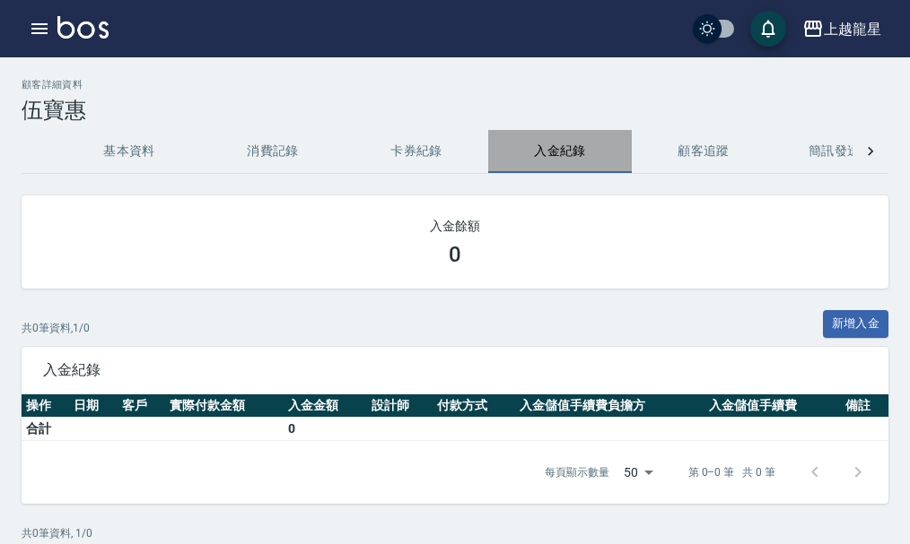
click at [576, 149] on button "入金紀錄" at bounding box center [560, 151] width 144 height 43
click at [675, 140] on button "顧客追蹤" at bounding box center [704, 151] width 144 height 43
